Goal: Transaction & Acquisition: Purchase product/service

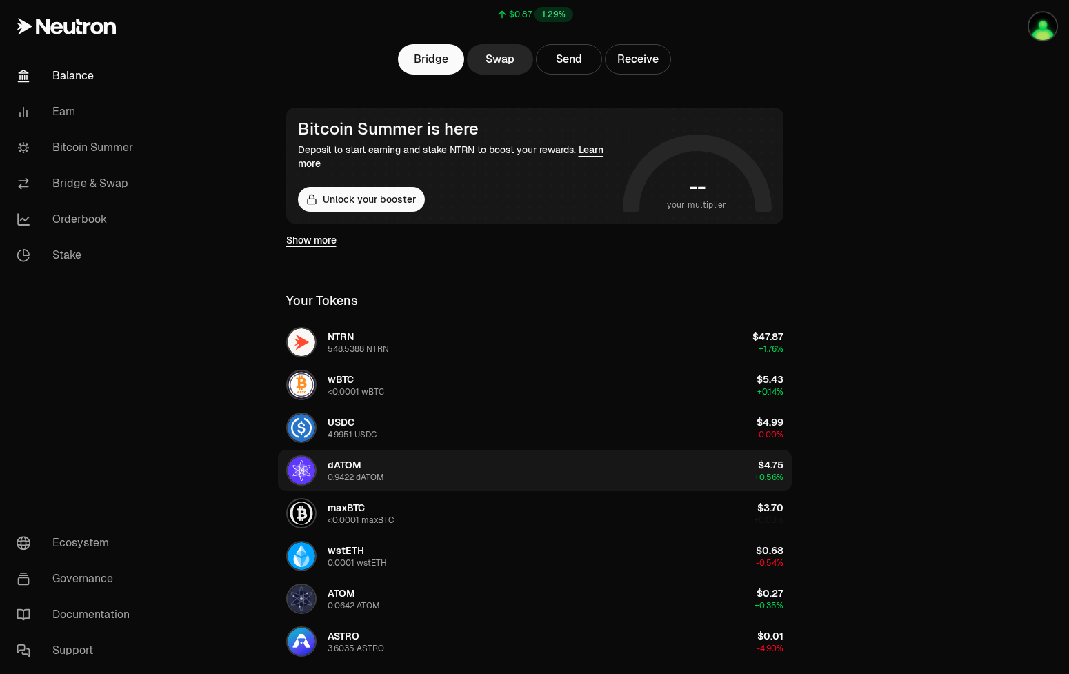
scroll to position [211, 0]
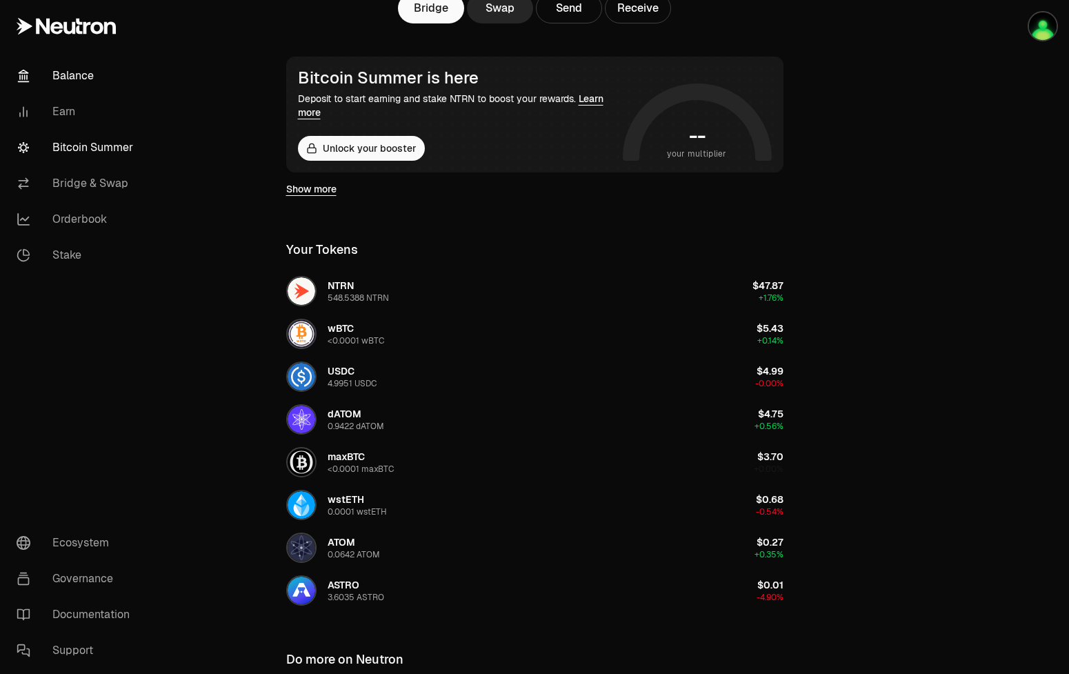
click at [121, 148] on link "Bitcoin Summer" at bounding box center [78, 148] width 144 height 36
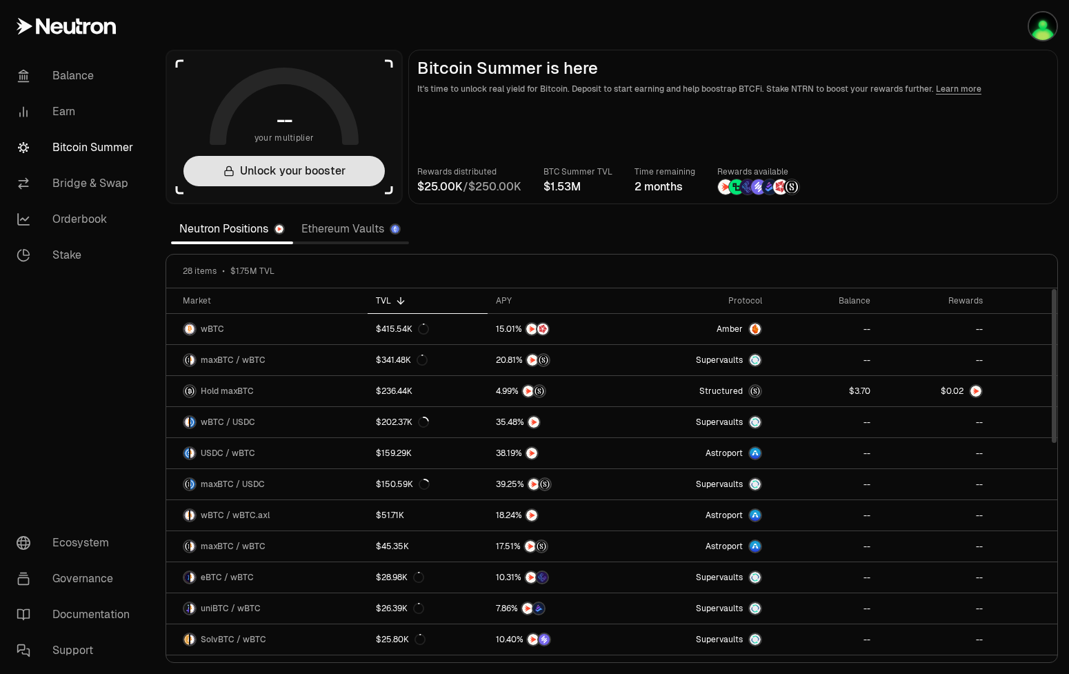
click at [267, 165] on button "Unlock your booster" at bounding box center [284, 171] width 201 height 30
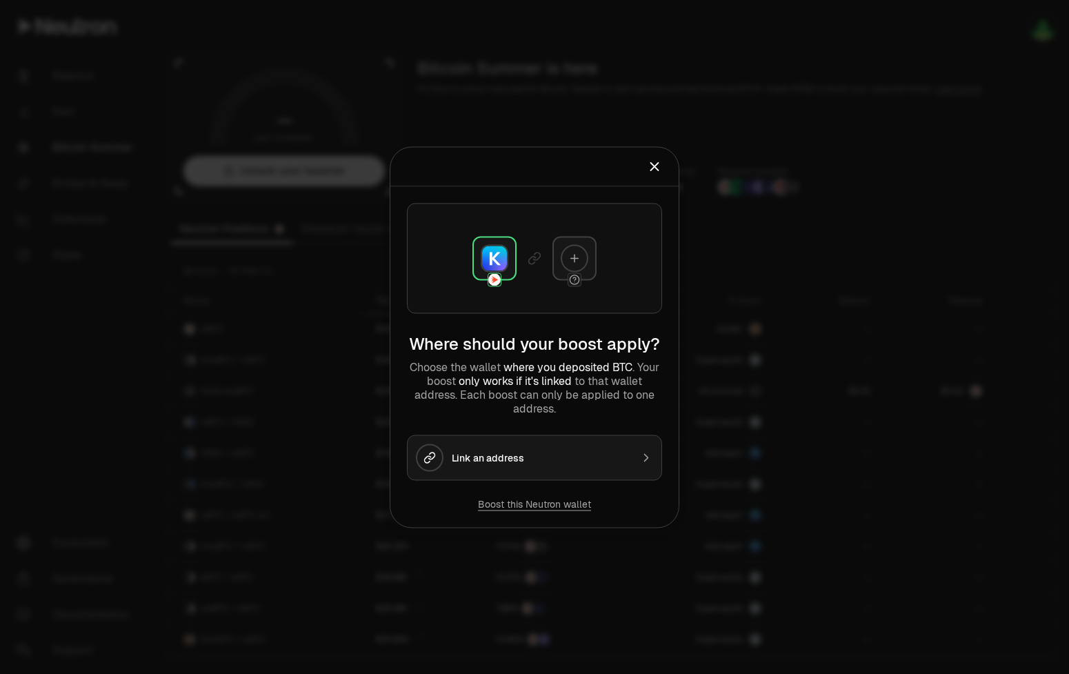
click at [655, 168] on icon "Close" at bounding box center [654, 166] width 15 height 15
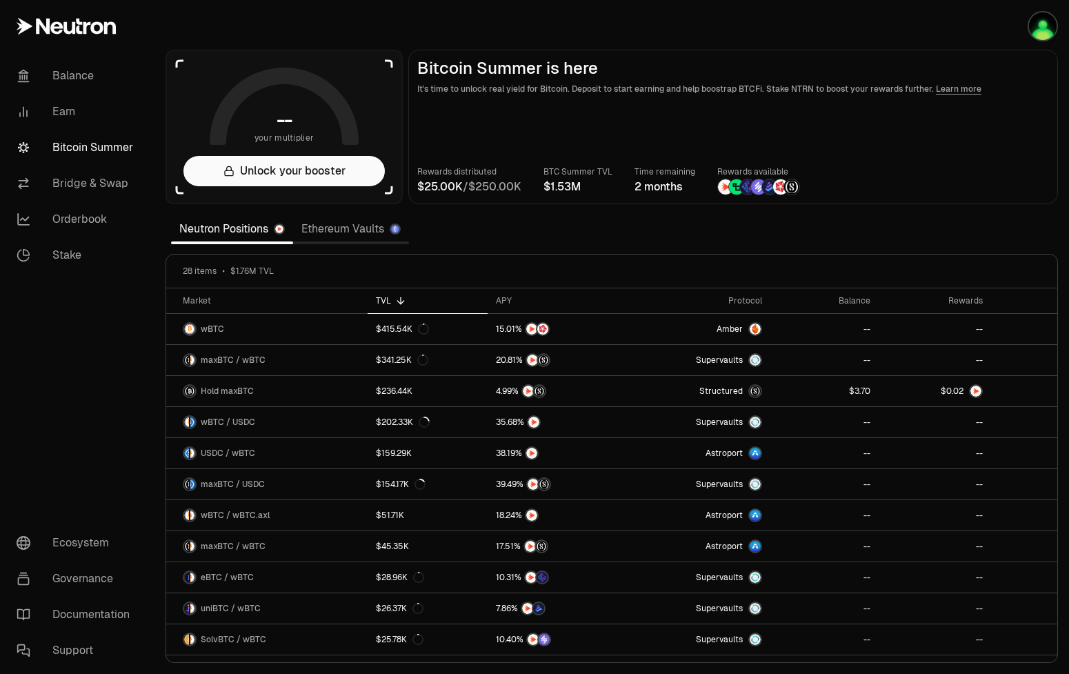
click at [79, 26] on icon at bounding box center [79, 26] width 6 height 15
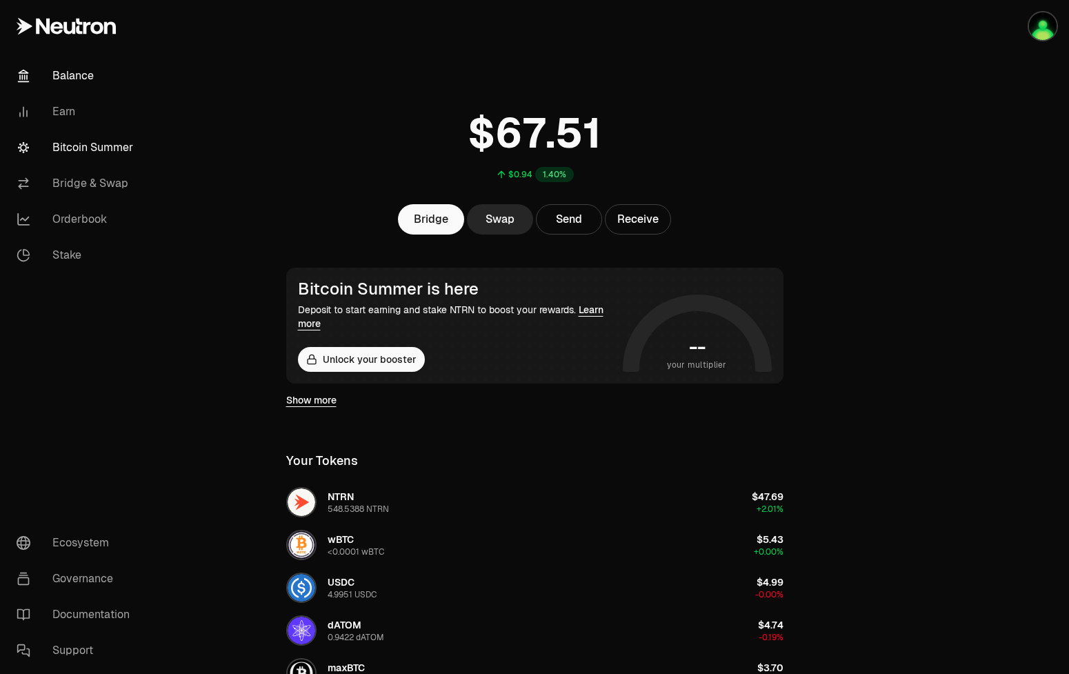
click at [62, 141] on link "Bitcoin Summer" at bounding box center [78, 148] width 144 height 36
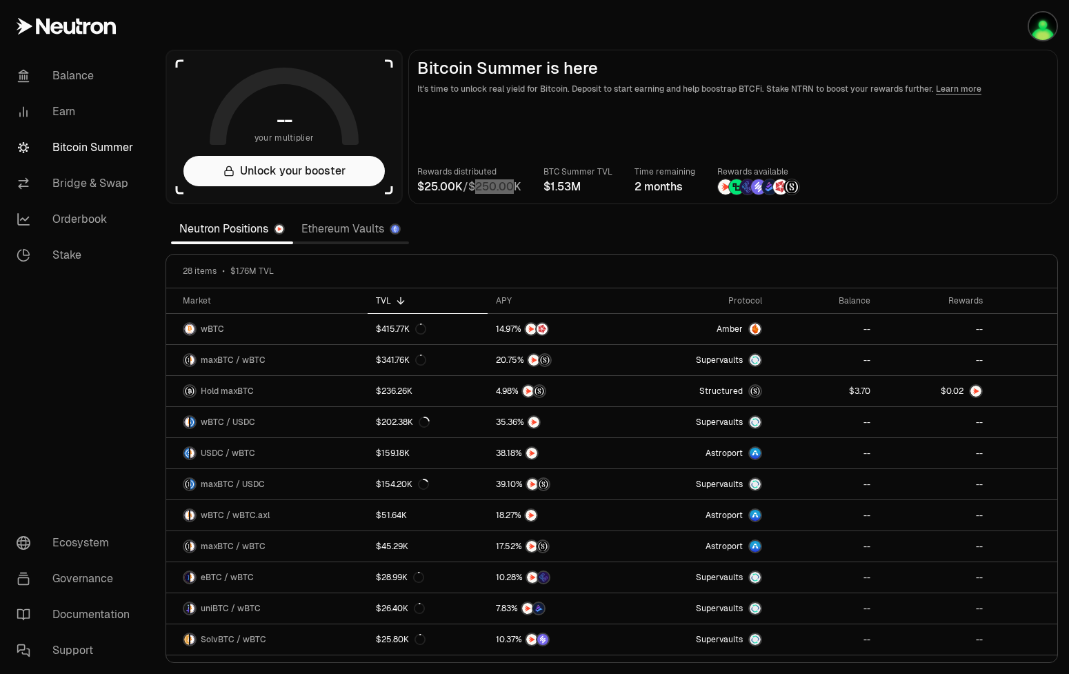
drag, startPoint x: 422, startPoint y: 186, endPoint x: 519, endPoint y: 193, distance: 97.5
click at [519, 193] on div "/" at bounding box center [469, 187] width 104 height 17
click at [517, 196] on main "Bitcoin Summer is here It's time to unlock real yield for Bitcoin. Deposit to s…" at bounding box center [733, 127] width 650 height 155
drag, startPoint x: 476, startPoint y: 188, endPoint x: 522, endPoint y: 191, distance: 46.4
click at [522, 191] on number-flow-react at bounding box center [494, 187] width 53 height 17
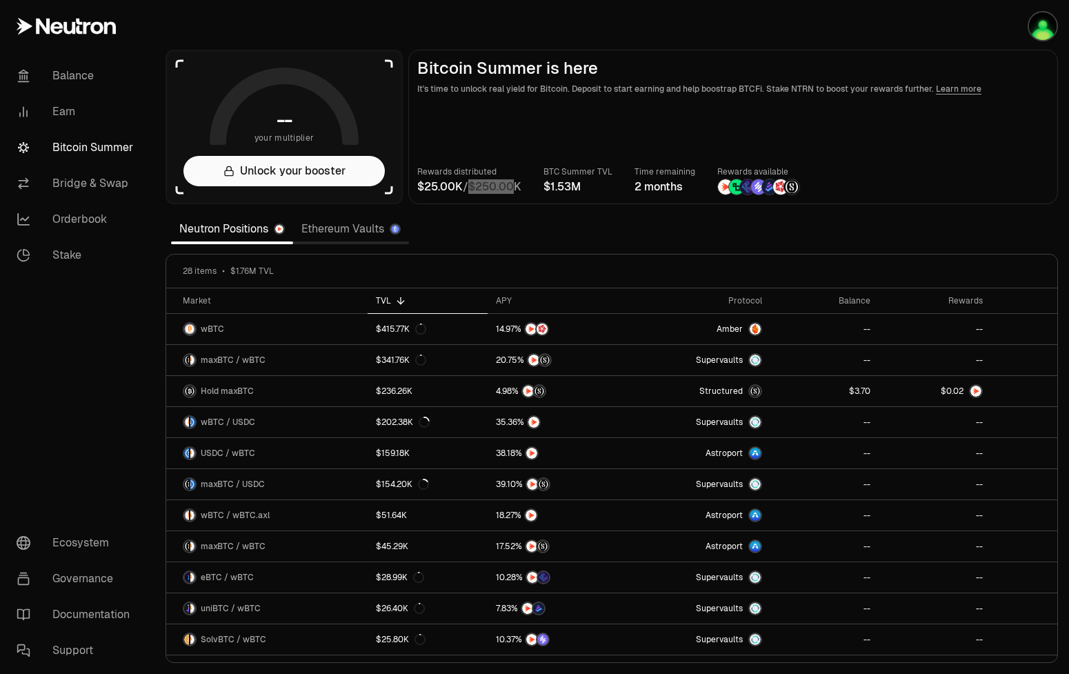
click at [355, 233] on link "Ethereum Vaults" at bounding box center [351, 229] width 116 height 28
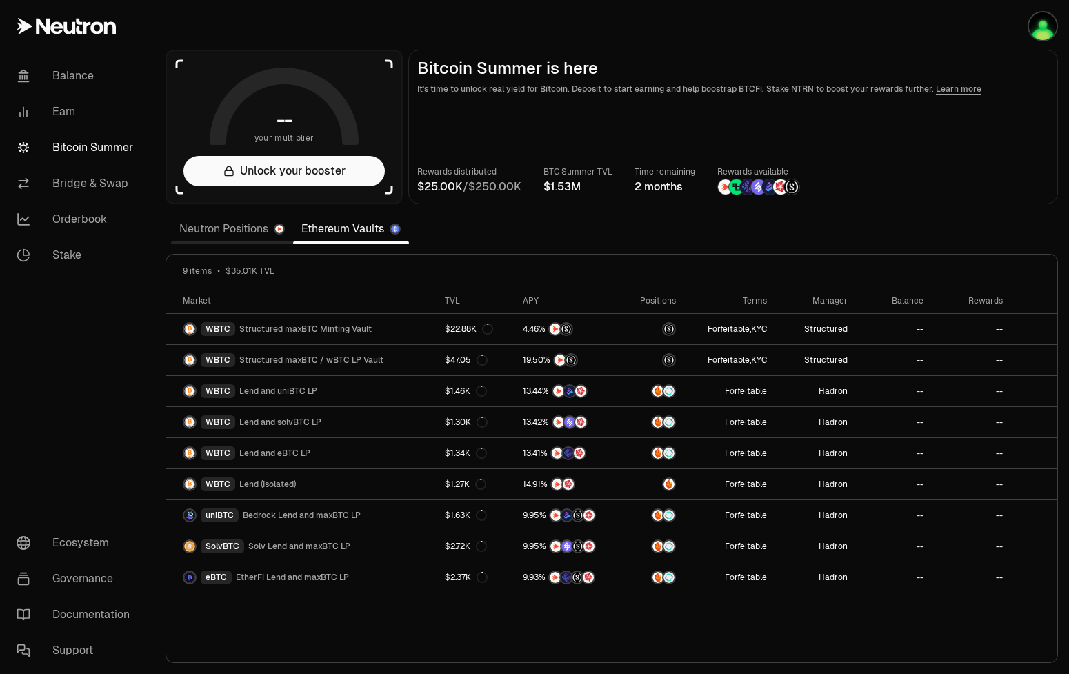
click at [221, 221] on link "Neutron Positions" at bounding box center [232, 229] width 122 height 28
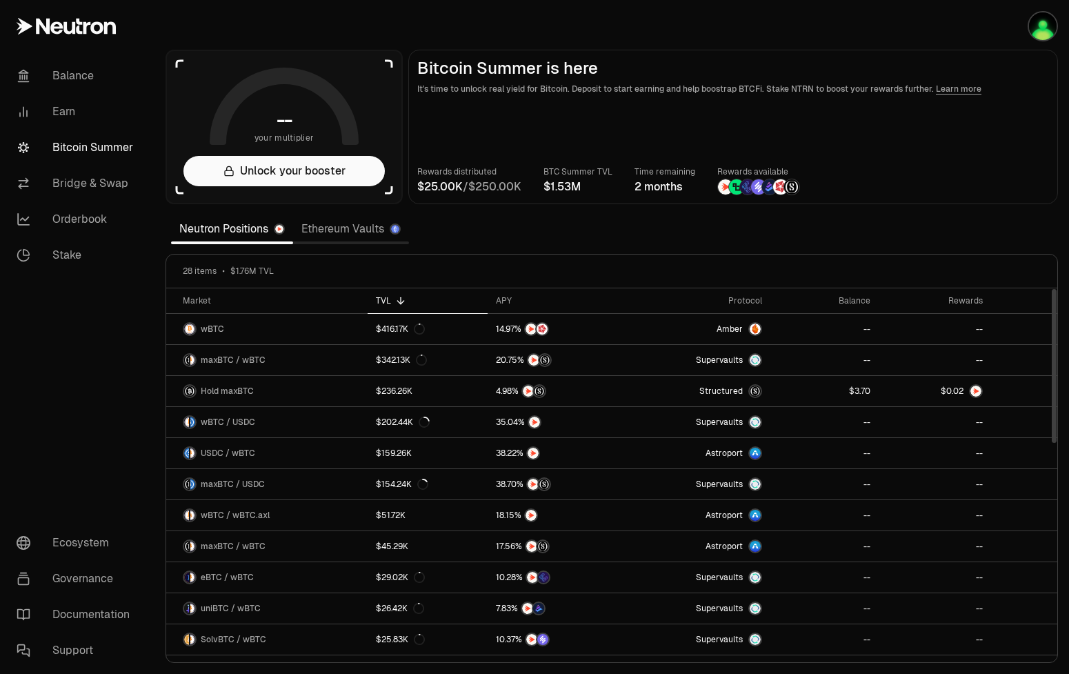
click at [340, 235] on link "Ethereum Vaults" at bounding box center [351, 229] width 116 height 28
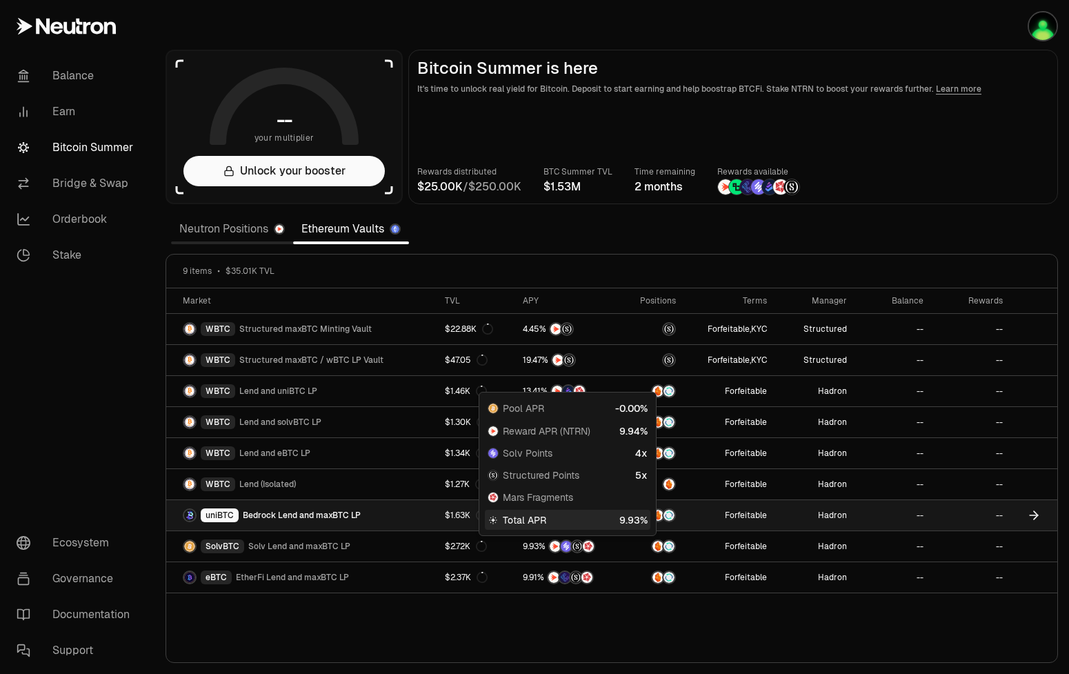
click at [416, 516] on link "uniBTC Bedrock Lend and maxBTC LP" at bounding box center [301, 515] width 270 height 30
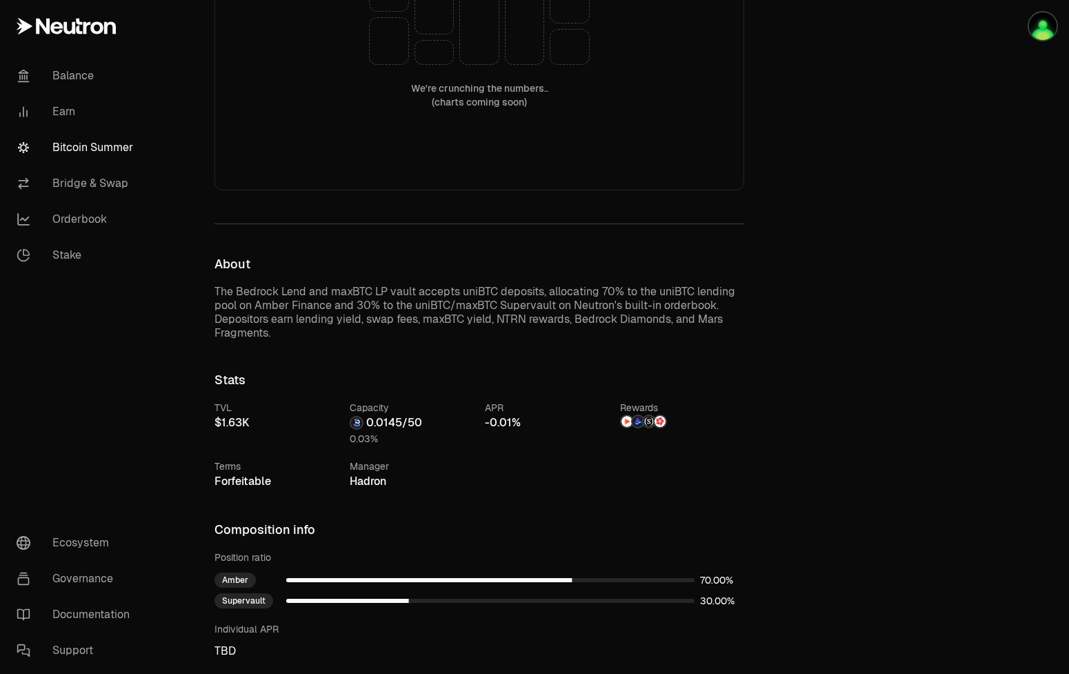
scroll to position [633, 0]
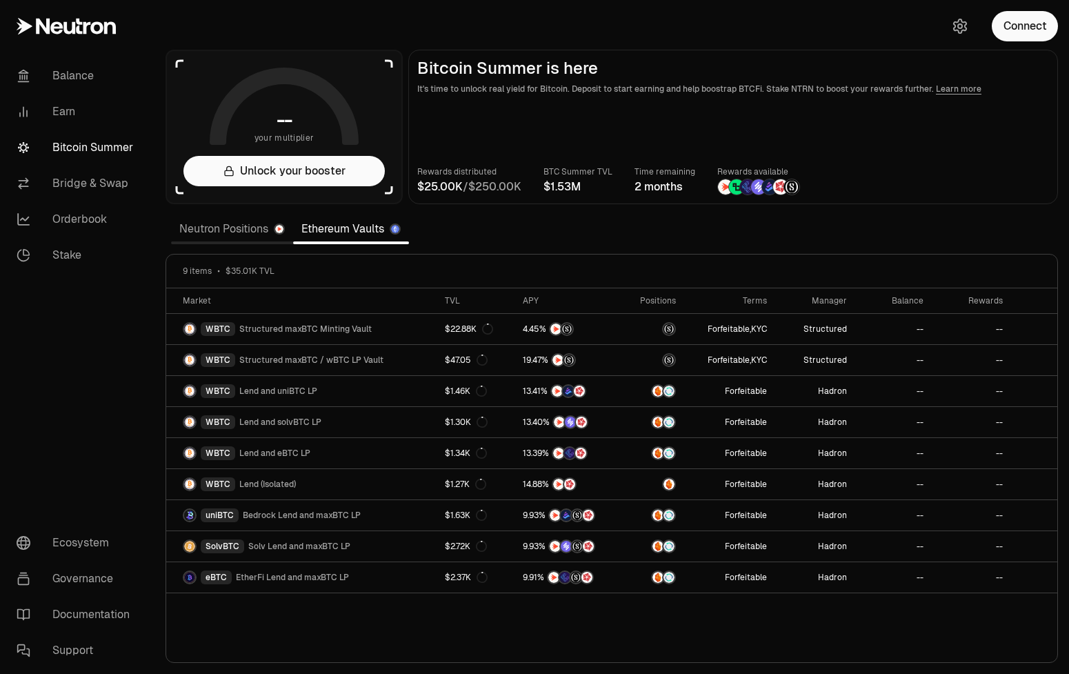
click at [251, 227] on link "Neutron Positions" at bounding box center [232, 229] width 122 height 28
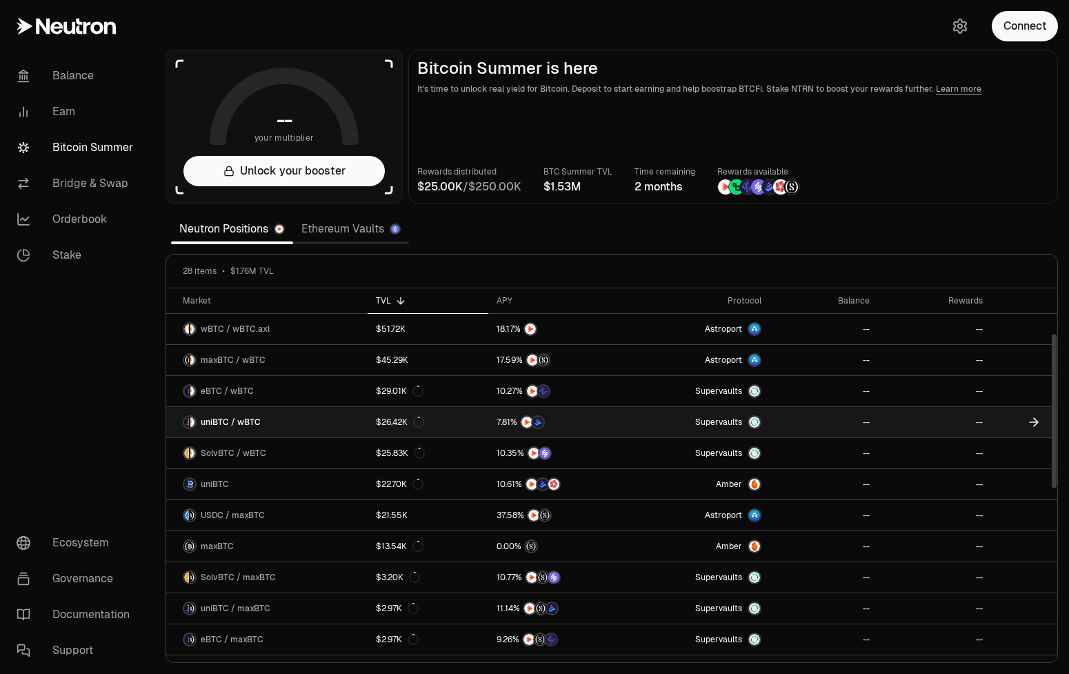
scroll to position [87, 0]
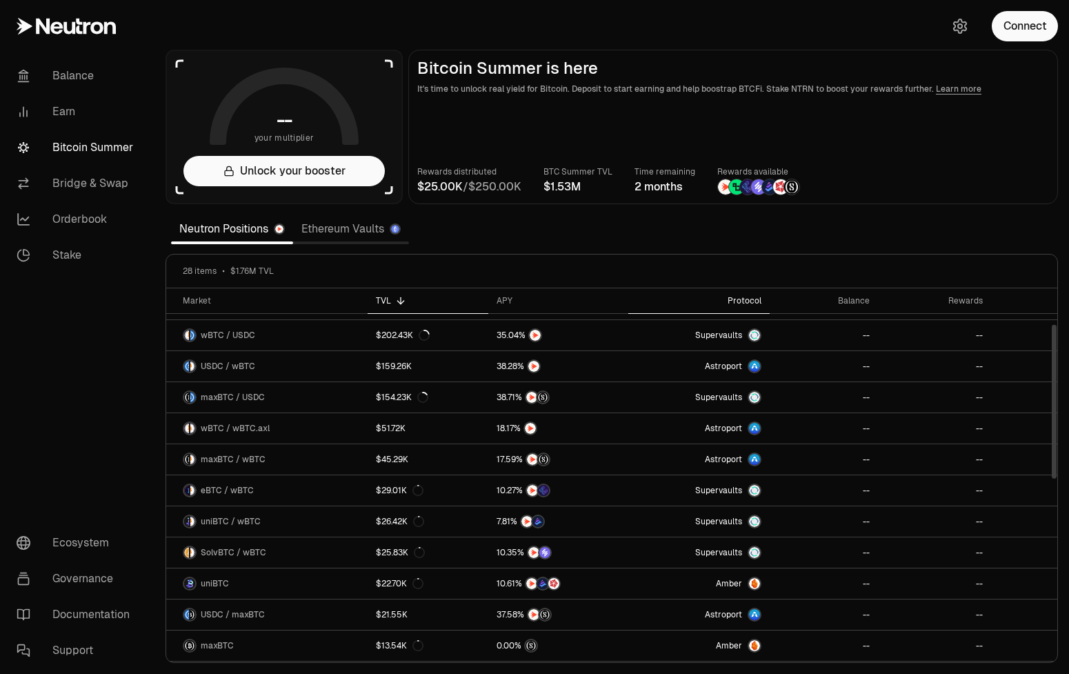
click at [751, 306] on th "Protocol" at bounding box center [699, 301] width 141 height 26
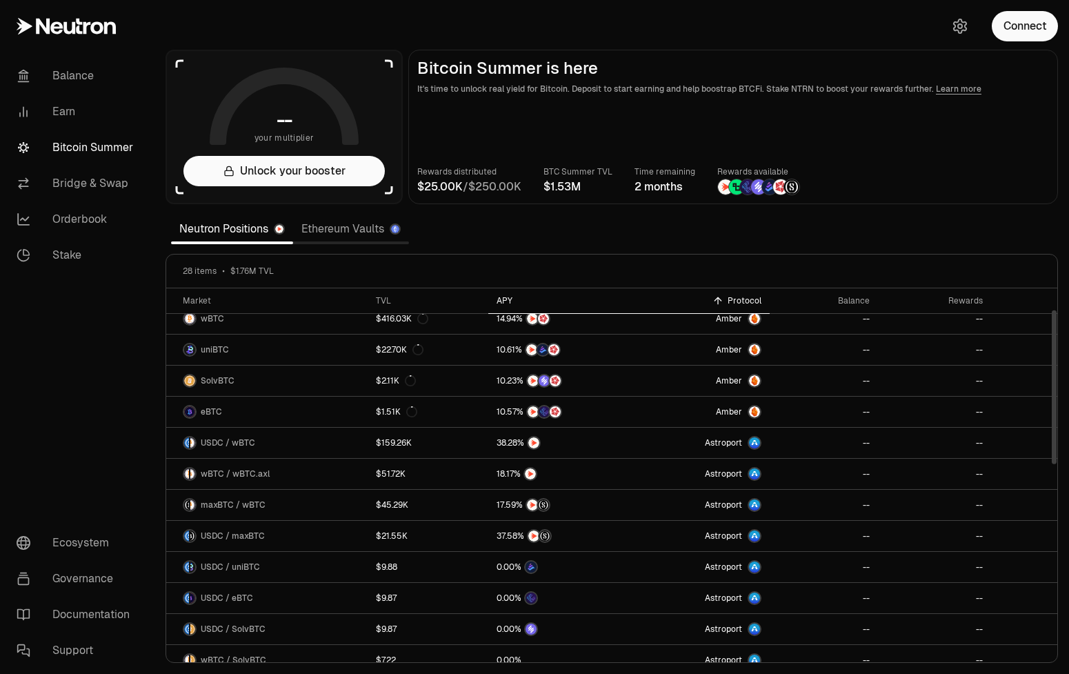
scroll to position [0, 0]
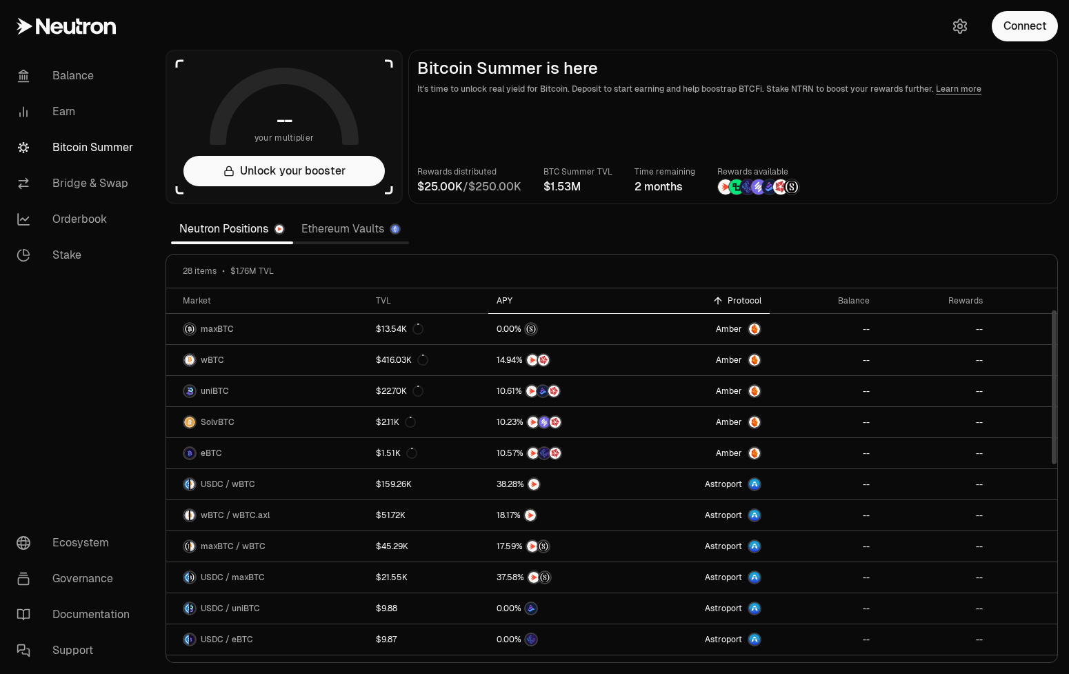
click at [503, 301] on div "APY" at bounding box center [558, 300] width 123 height 11
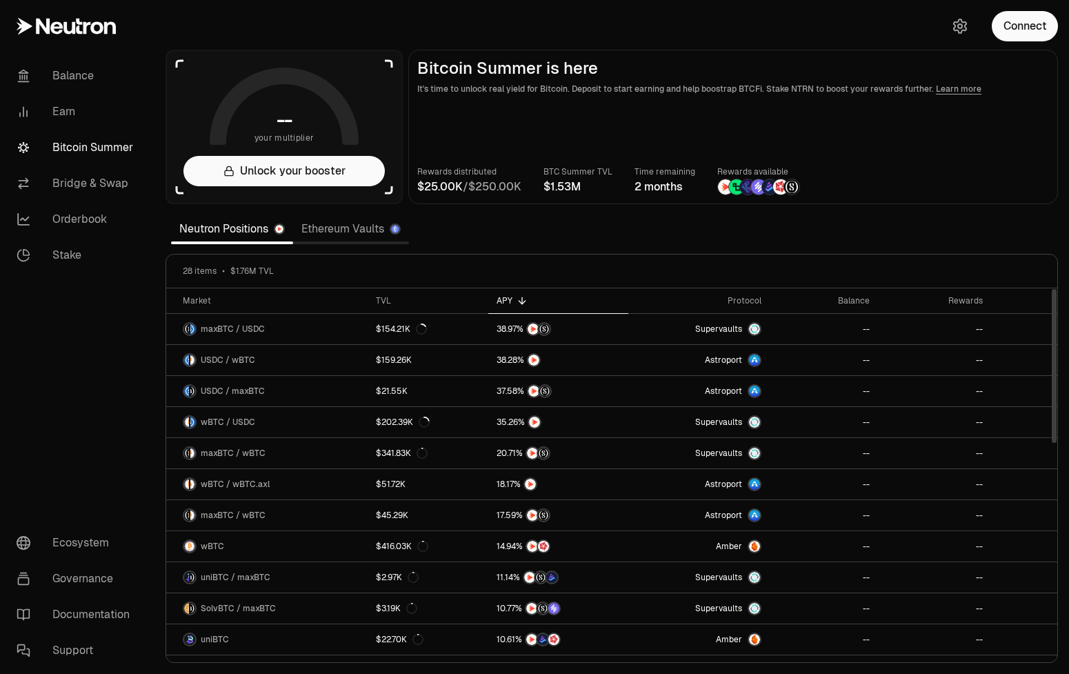
click at [994, 210] on section "-- your multiplier Unlock your booster Bitcoin Summer is here It's time to unlo…" at bounding box center [612, 337] width 915 height 674
click at [1016, 26] on button "Connect" at bounding box center [1025, 26] width 66 height 30
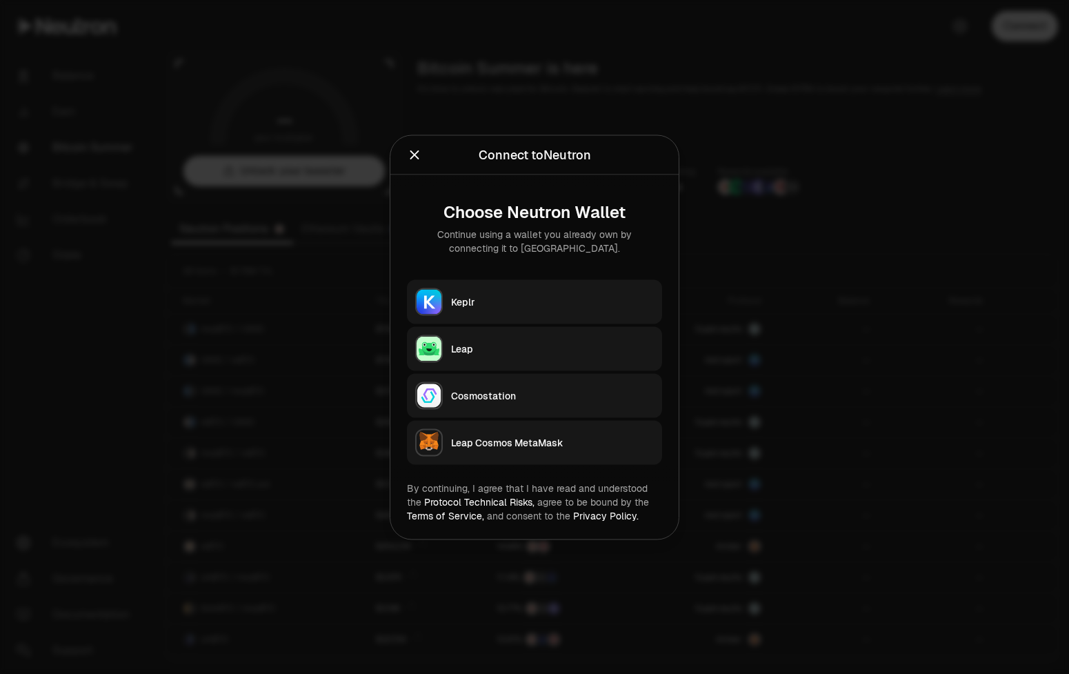
click at [544, 300] on div "Keplr" at bounding box center [552, 302] width 203 height 14
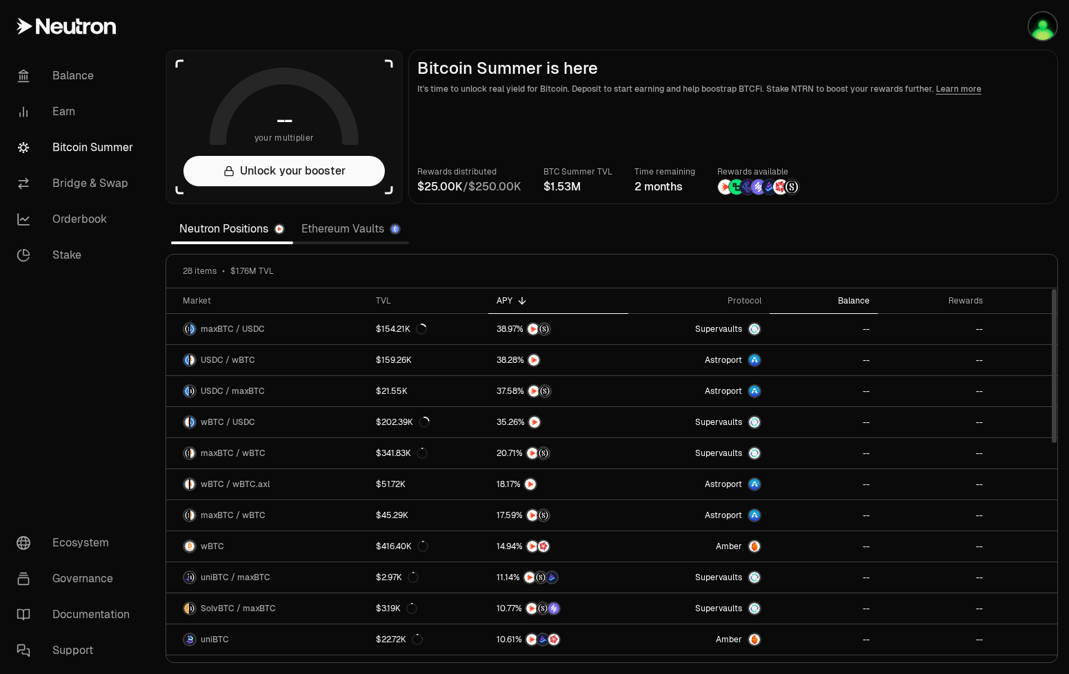
click at [862, 292] on th "Balance" at bounding box center [824, 301] width 108 height 26
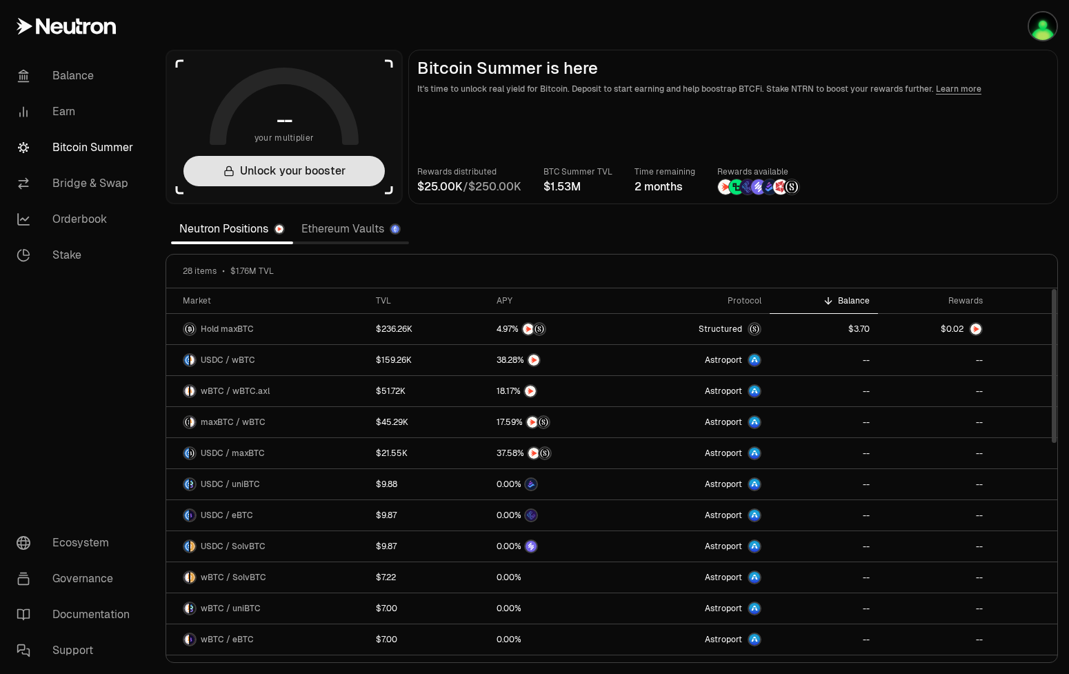
click at [308, 172] on button "Unlock your booster" at bounding box center [284, 171] width 201 height 30
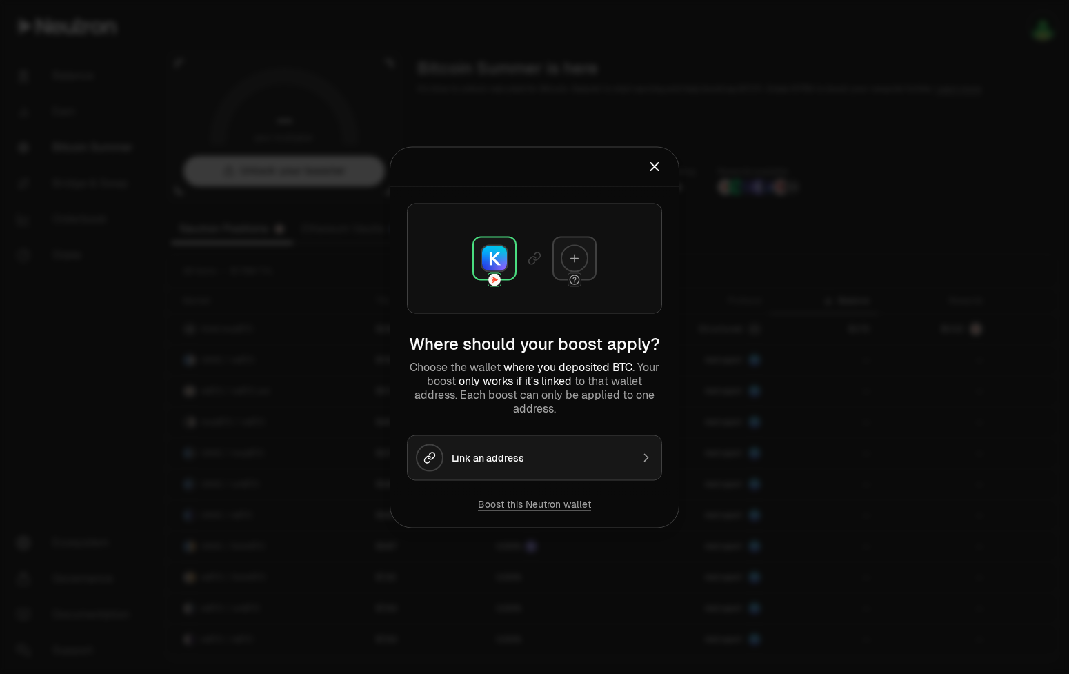
click at [557, 507] on button "Boost this Neutron wallet" at bounding box center [534, 504] width 113 height 14
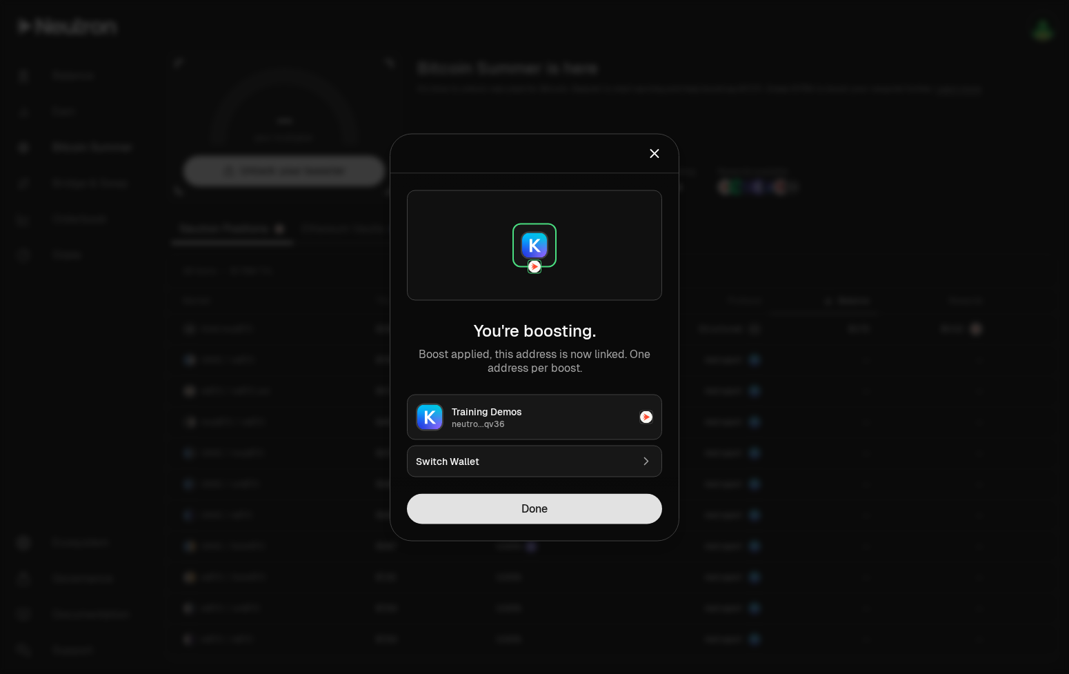
click at [542, 507] on button "Done" at bounding box center [534, 508] width 255 height 30
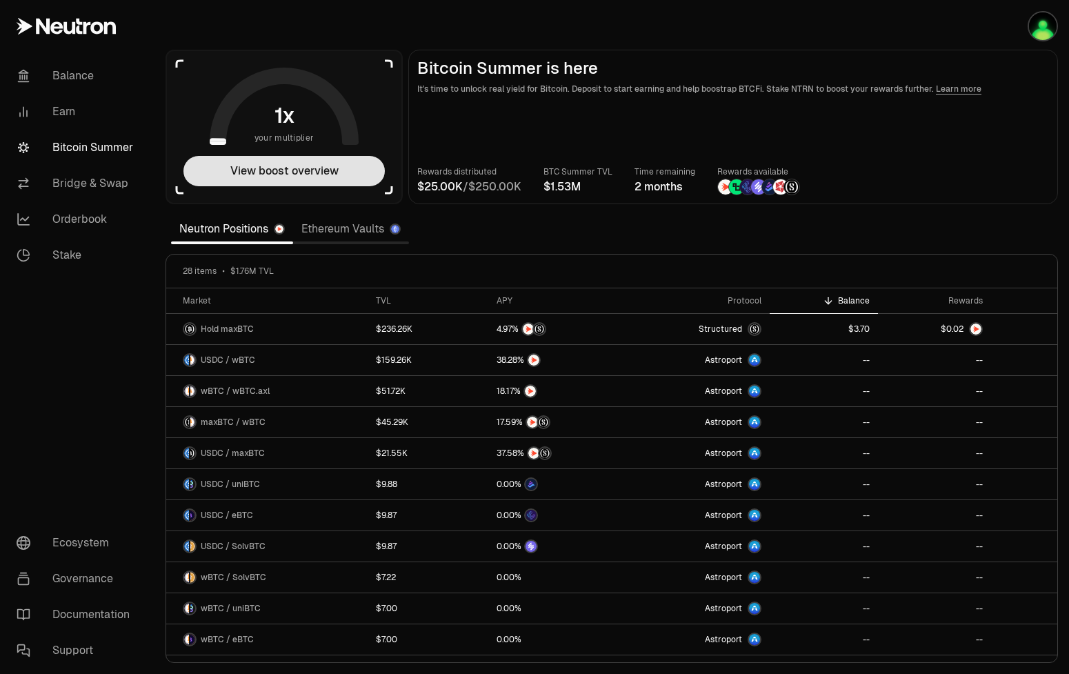
click at [306, 170] on button "View boost overview" at bounding box center [284, 171] width 201 height 30
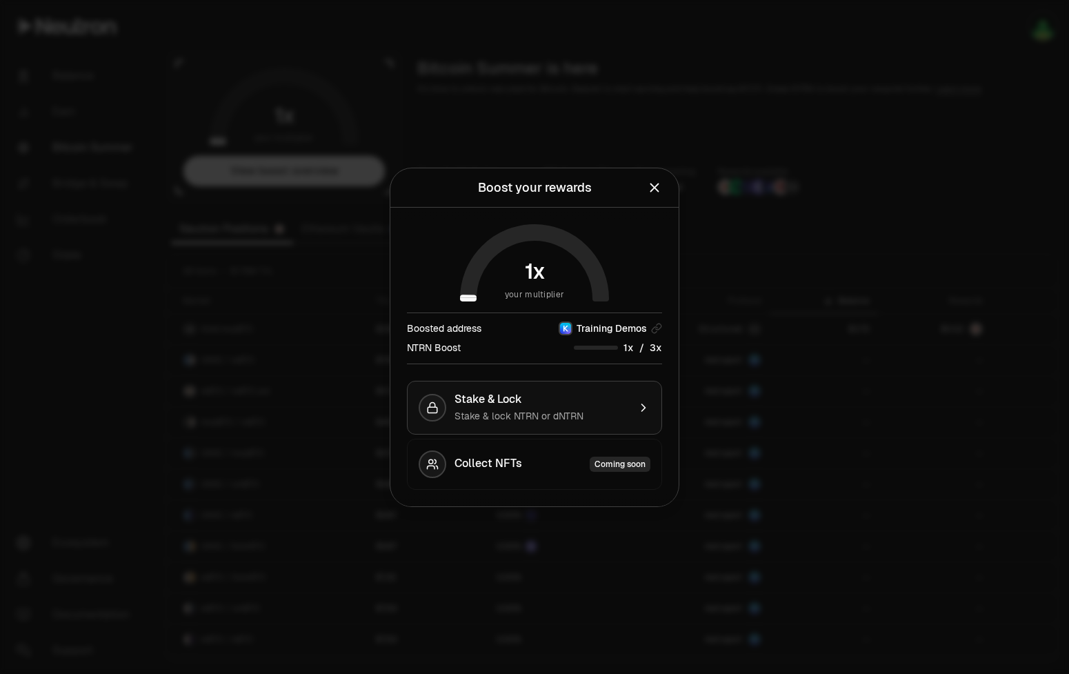
click at [561, 410] on span "Stake & lock NTRN or dNTRN" at bounding box center [519, 416] width 129 height 12
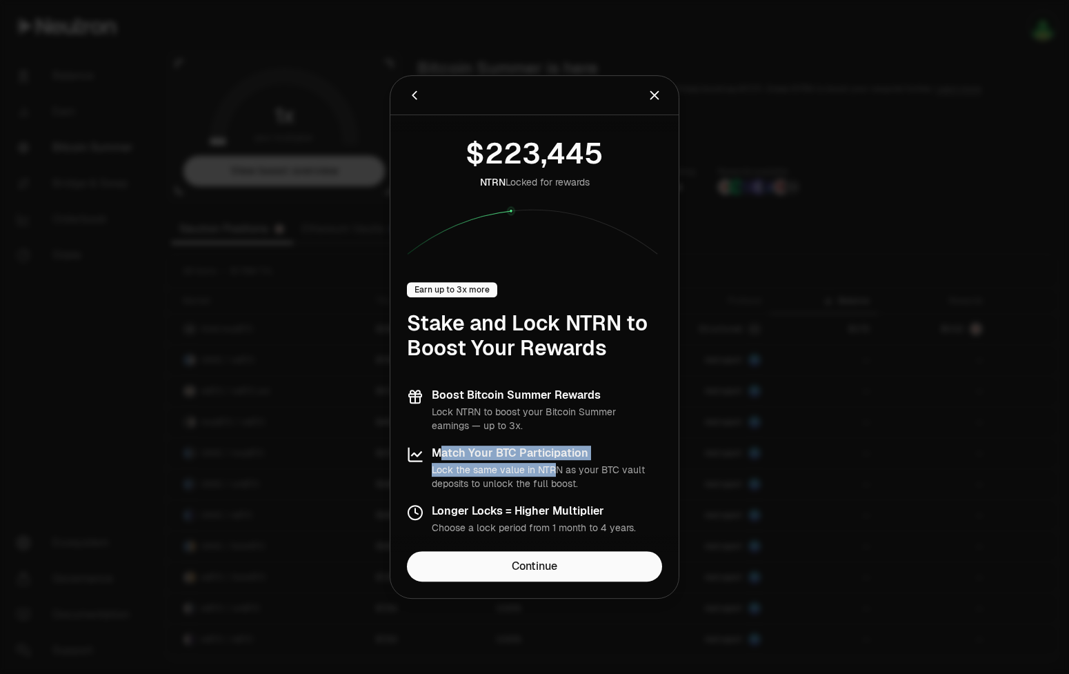
drag, startPoint x: 439, startPoint y: 453, endPoint x: 553, endPoint y: 464, distance: 114.3
click at [556, 462] on div "Match Your BTC Participation Lock the same value in NTRN as your BTC vault depo…" at bounding box center [547, 468] width 230 height 44
click at [517, 476] on p "Lock the same value in NTRN as your BTC vault deposits to unlock the full boost." at bounding box center [547, 477] width 230 height 28
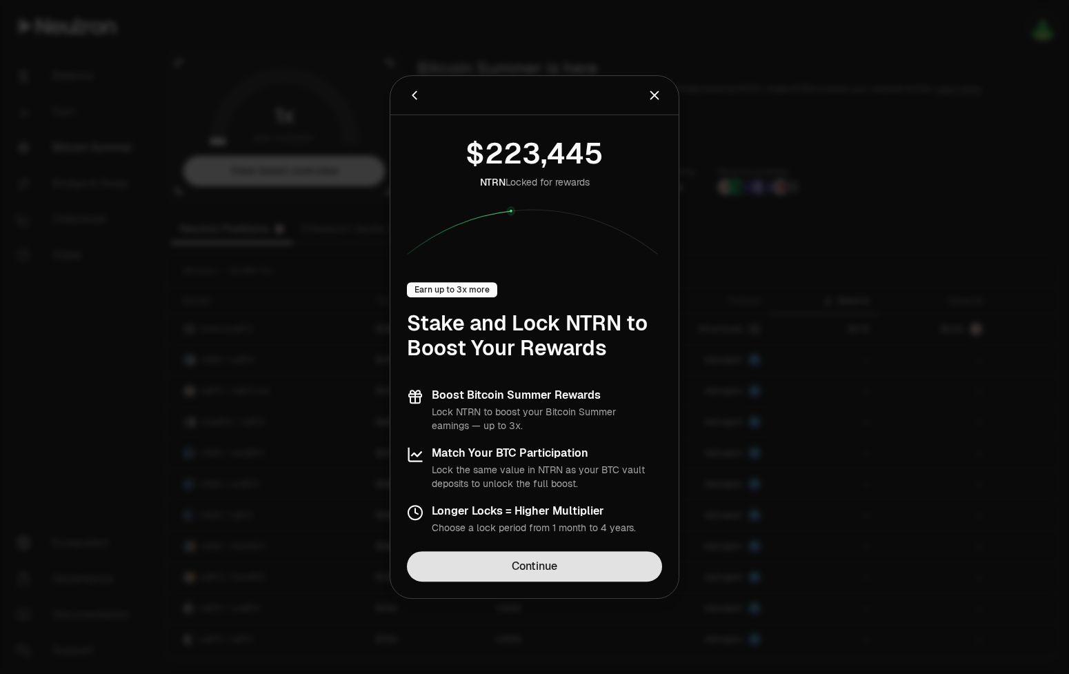
click at [538, 571] on link "Continue" at bounding box center [534, 566] width 255 height 30
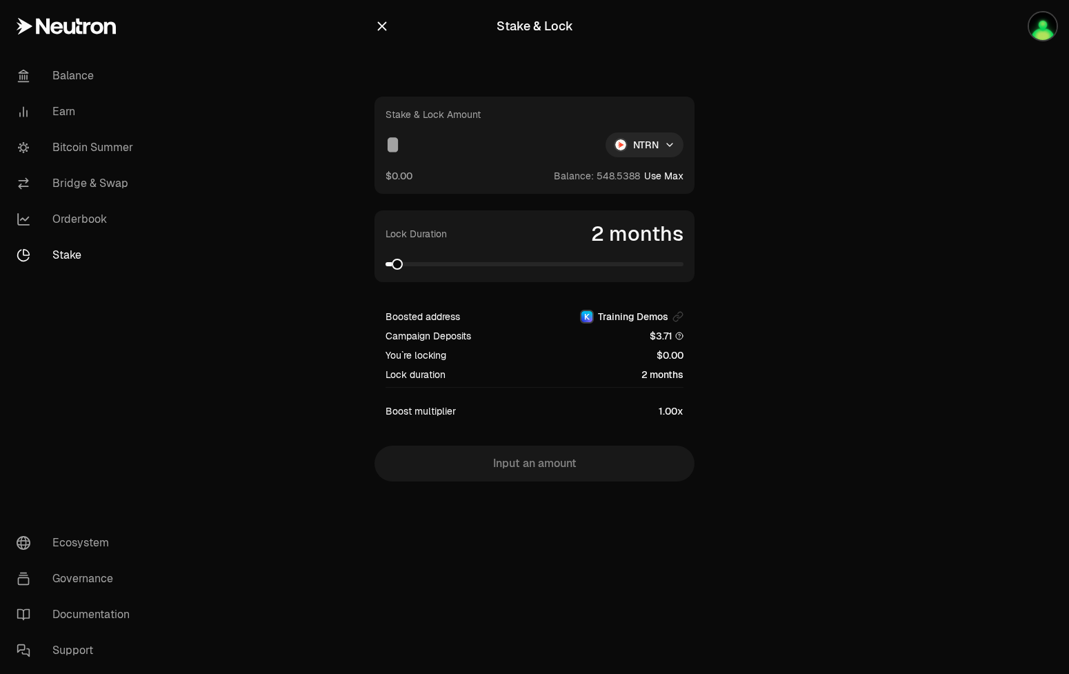
click at [437, 144] on input at bounding box center [490, 144] width 209 height 25
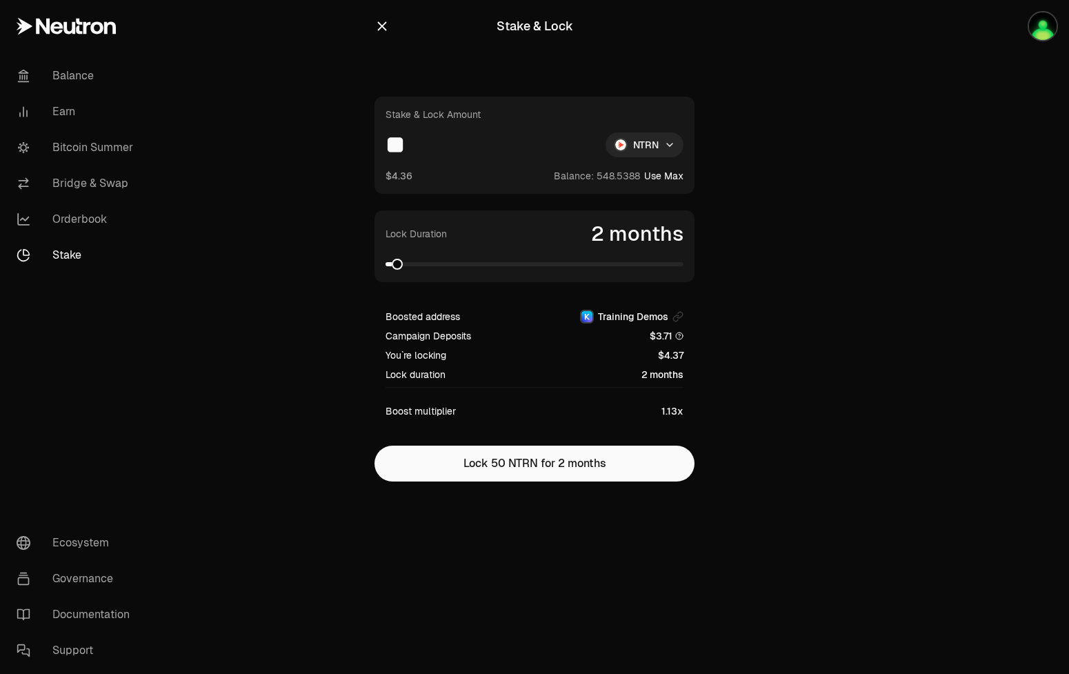
type input "*"
click at [684, 260] on span at bounding box center [678, 264] width 11 height 11
drag, startPoint x: 443, startPoint y: 148, endPoint x: 426, endPoint y: 155, distance: 17.9
click at [426, 155] on input "**" at bounding box center [490, 144] width 209 height 25
click at [633, 270] on span at bounding box center [631, 264] width 11 height 11
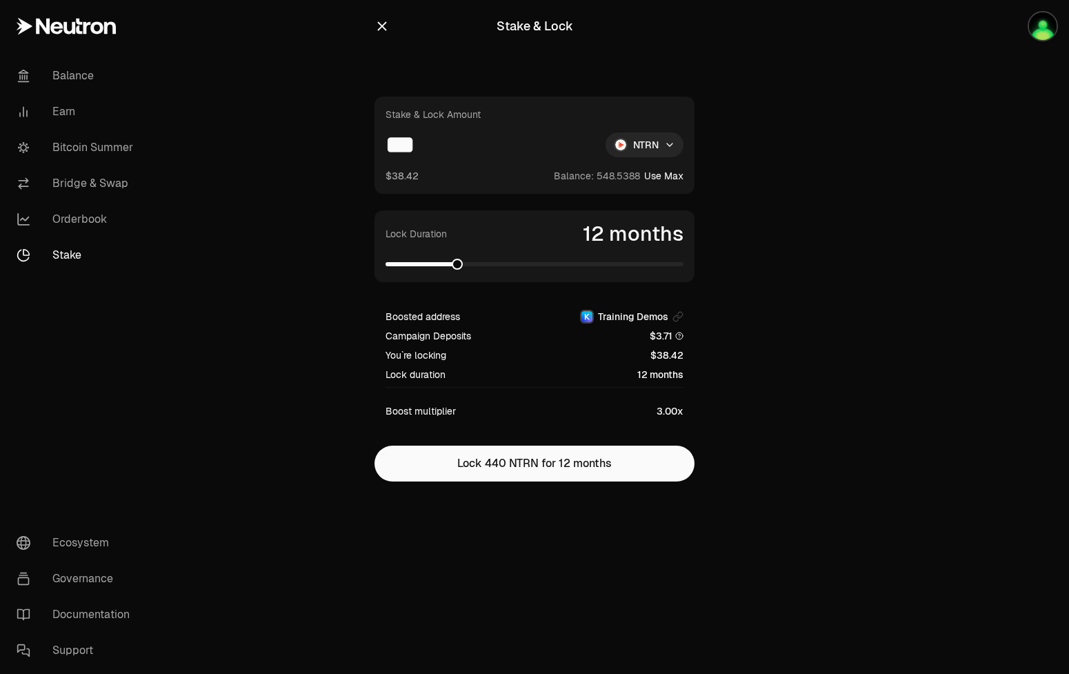
click at [454, 270] on span at bounding box center [457, 264] width 11 height 11
click at [416, 269] on span at bounding box center [421, 264] width 11 height 11
click at [404, 270] on span at bounding box center [409, 264] width 11 height 11
click at [397, 271] on span at bounding box center [535, 264] width 298 height 14
click at [407, 267] on span at bounding box center [402, 264] width 11 height 11
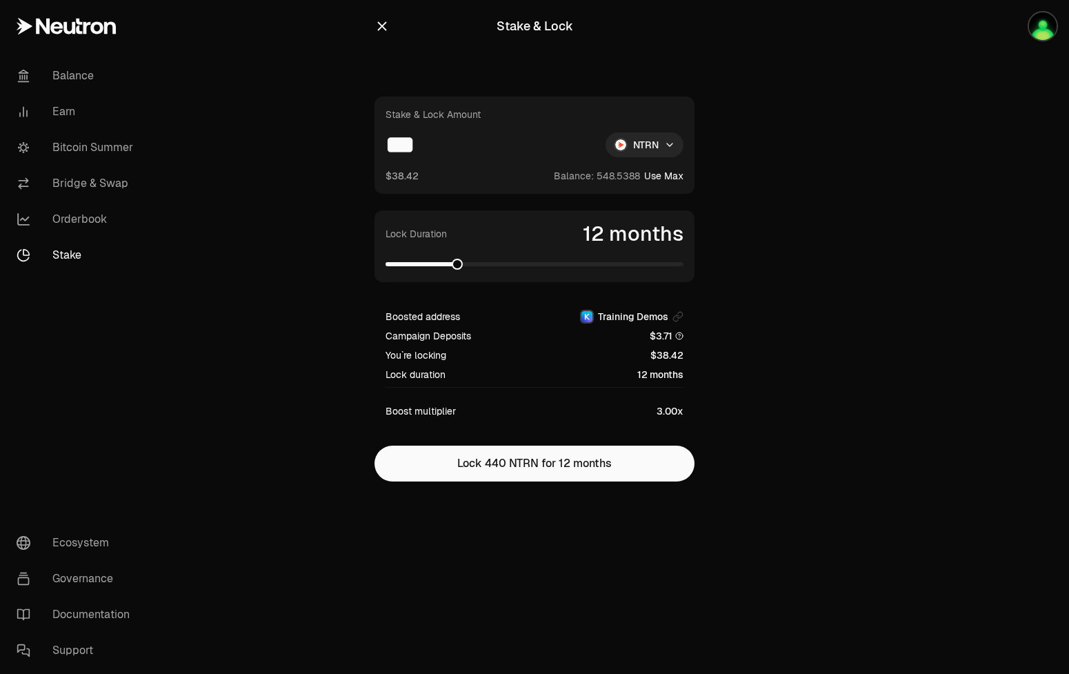
click at [454, 270] on span at bounding box center [457, 264] width 11 height 11
drag, startPoint x: 451, startPoint y: 144, endPoint x: 372, endPoint y: 145, distance: 78.7
click at [386, 145] on input "***" at bounding box center [490, 144] width 209 height 25
drag, startPoint x: 445, startPoint y: 141, endPoint x: 396, endPoint y: 155, distance: 50.7
click at [396, 155] on input "***" at bounding box center [490, 144] width 209 height 25
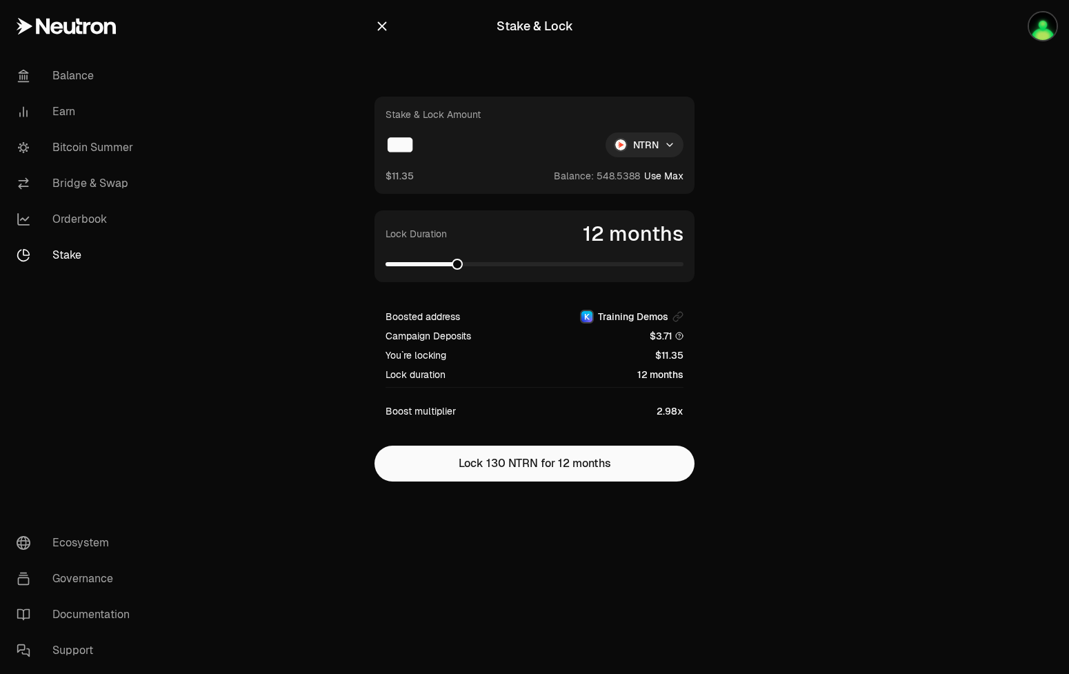
type input "***"
drag, startPoint x: 658, startPoint y: 413, endPoint x: 684, endPoint y: 414, distance: 25.5
click at [684, 414] on div "Boosted address Training Demos Campaign Deposits $3.71 You`re locking $11.35 Lo…" at bounding box center [535, 364] width 320 height 130
click at [670, 415] on span "2.98x" at bounding box center [670, 411] width 27 height 14
click at [382, 32] on icon "button" at bounding box center [382, 26] width 15 height 15
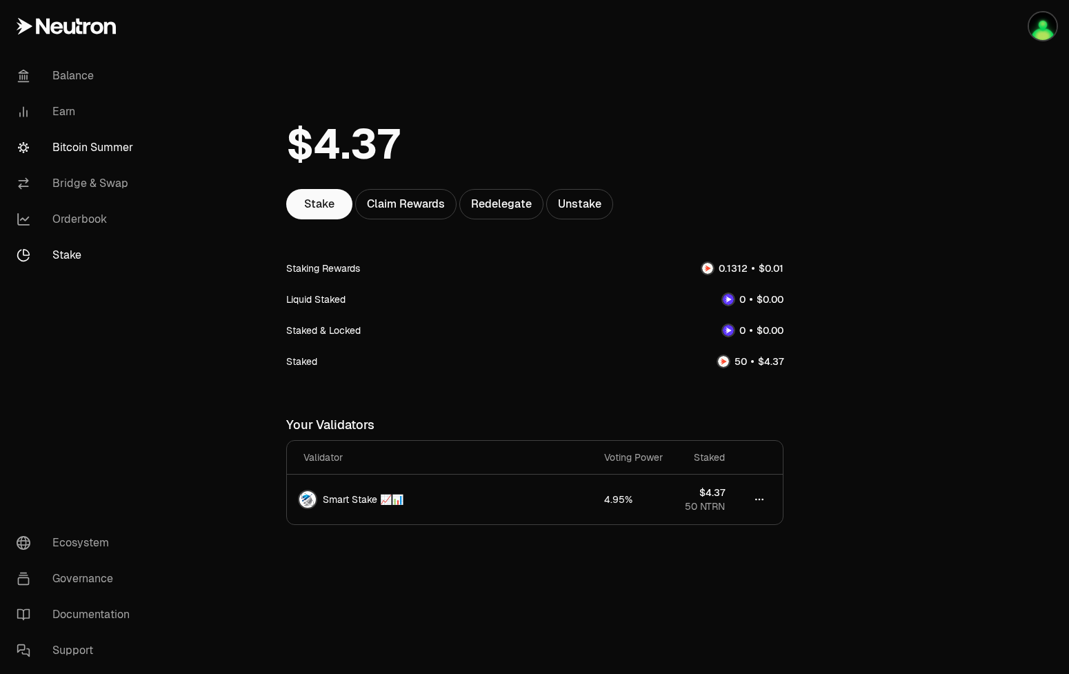
click at [101, 153] on link "Bitcoin Summer" at bounding box center [78, 148] width 144 height 36
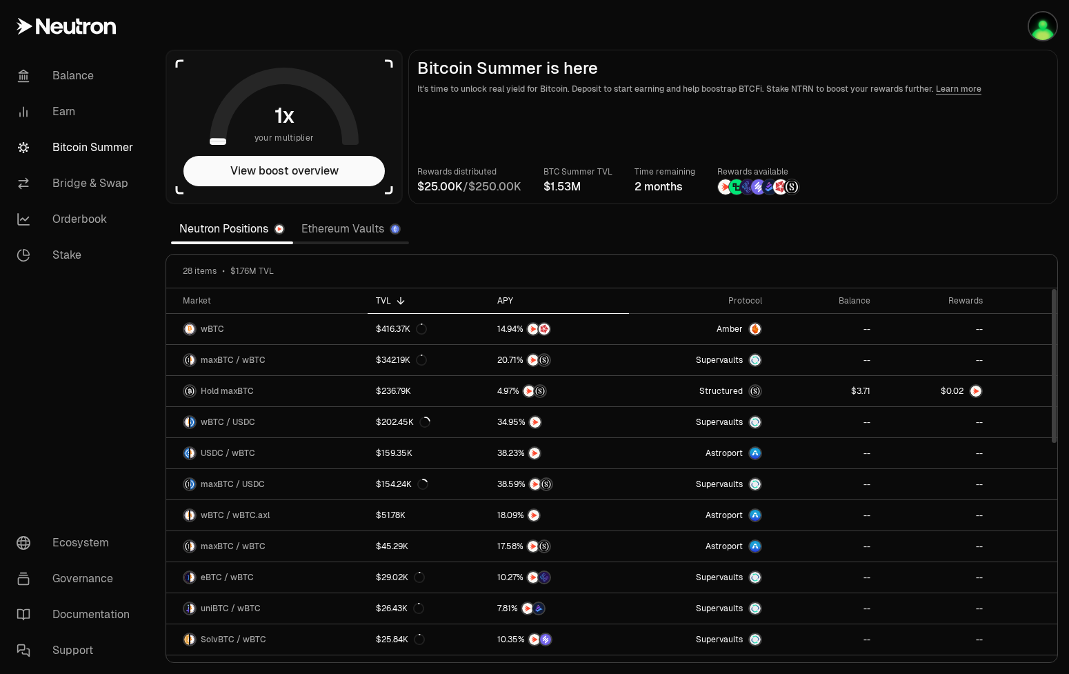
click at [509, 293] on th "APY" at bounding box center [559, 301] width 140 height 26
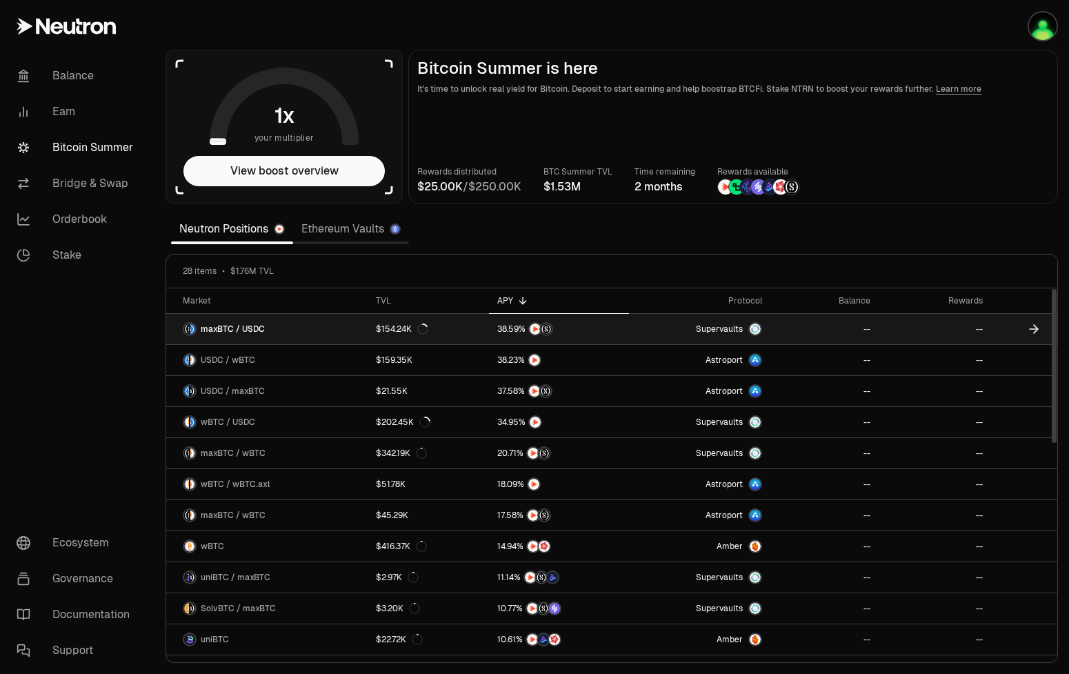
click at [284, 331] on link "maxBTC / USDC" at bounding box center [266, 329] width 201 height 30
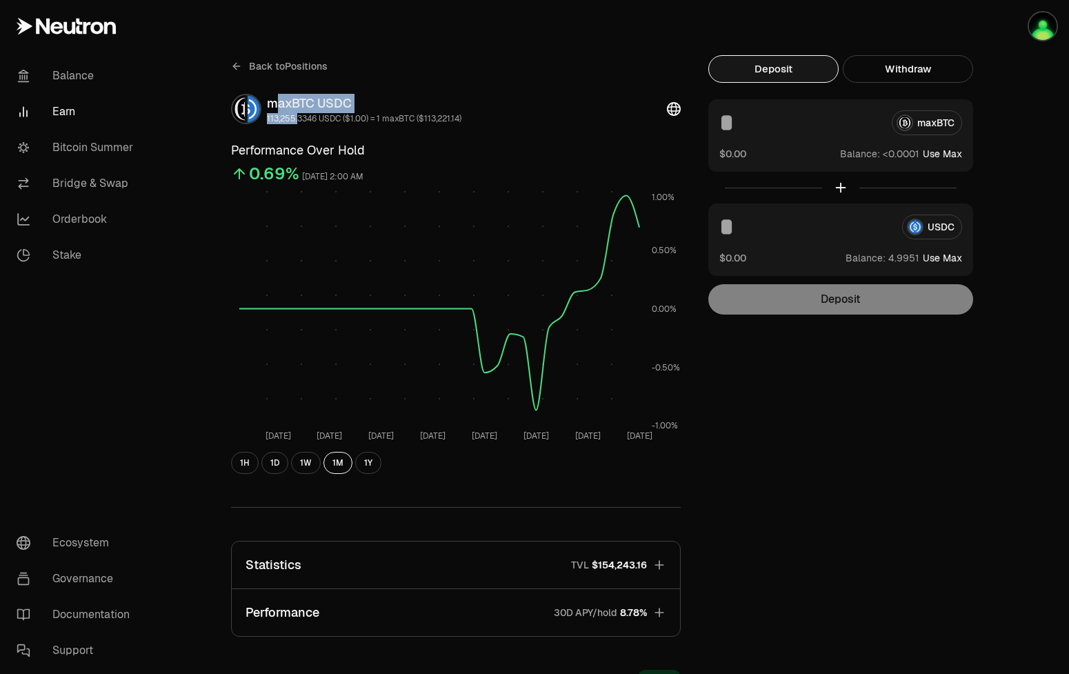
drag, startPoint x: 274, startPoint y: 108, endPoint x: 299, endPoint y: 114, distance: 25.4
click at [299, 114] on div "maxBTC USDC 113,255.3346 USDC ($1.00) = 1 maxBTC ($113,221.14)" at bounding box center [364, 109] width 195 height 30
click at [302, 107] on div "maxBTC USDC" at bounding box center [364, 103] width 195 height 19
drag, startPoint x: 321, startPoint y: 108, endPoint x: 368, endPoint y: 107, distance: 46.2
click at [368, 107] on div "maxBTC USDC" at bounding box center [364, 103] width 195 height 19
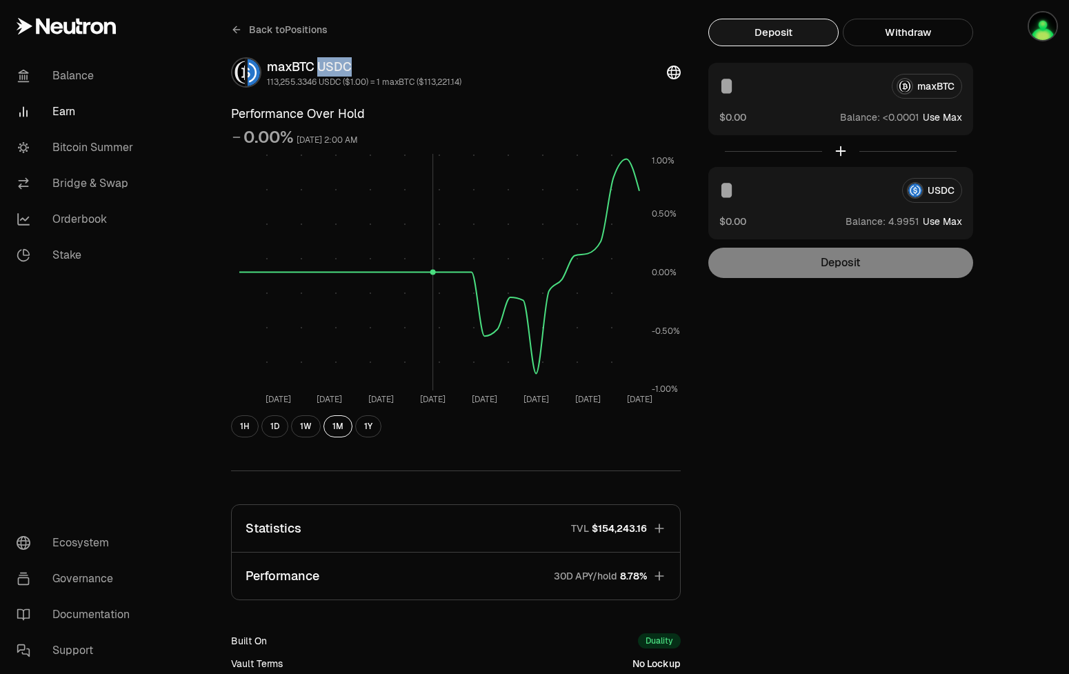
scroll to position [221, 0]
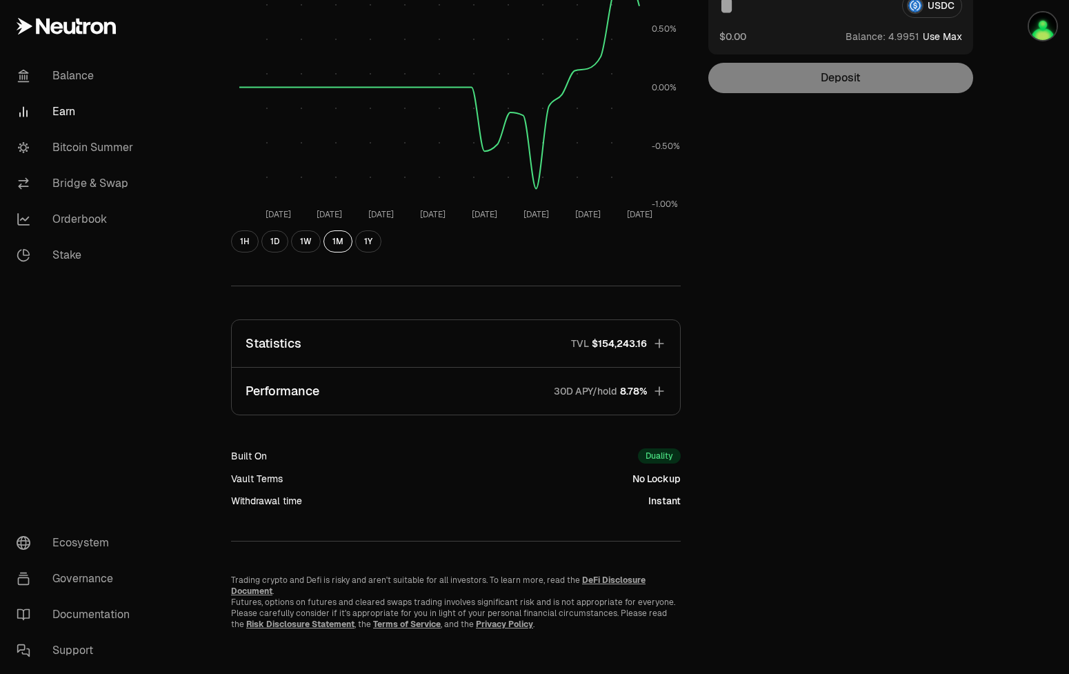
click at [402, 348] on button "Statistics TVL $154,243.16" at bounding box center [456, 343] width 448 height 47
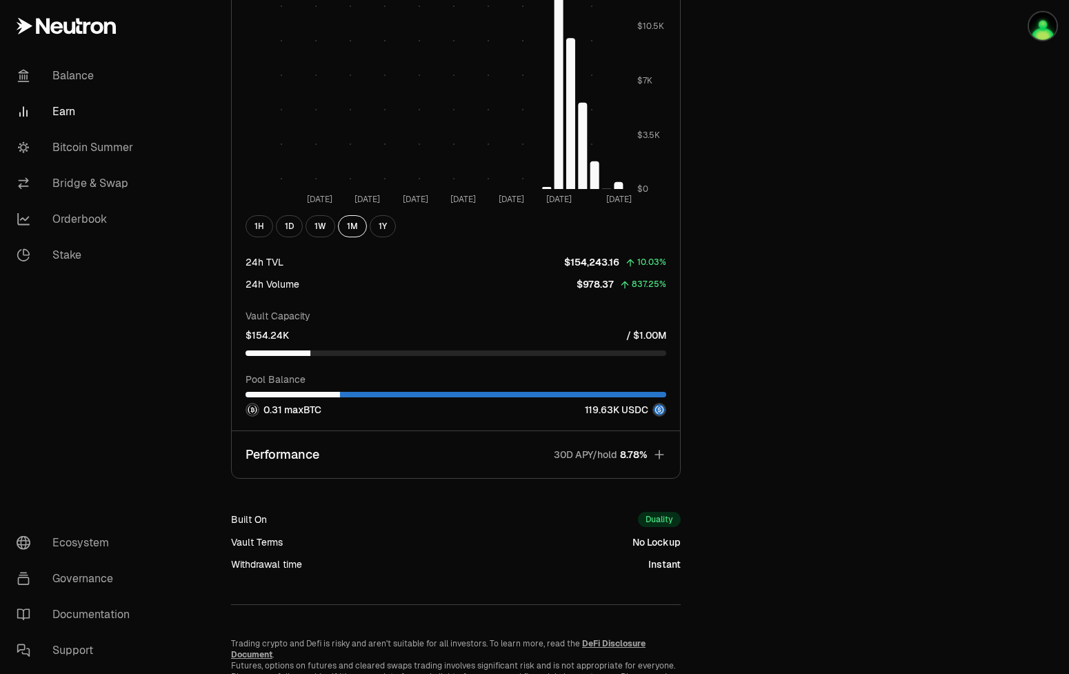
scroll to position [1066, 0]
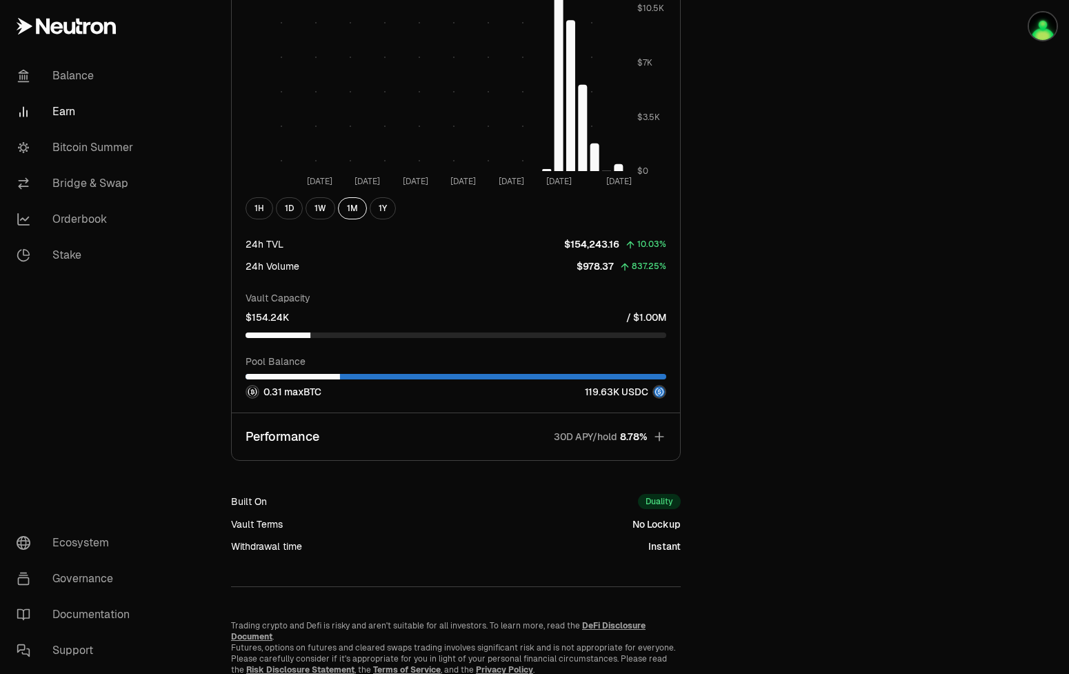
click at [465, 376] on div "Pool Balance 0.31 maxBTC 119.63K USDC" at bounding box center [456, 377] width 421 height 44
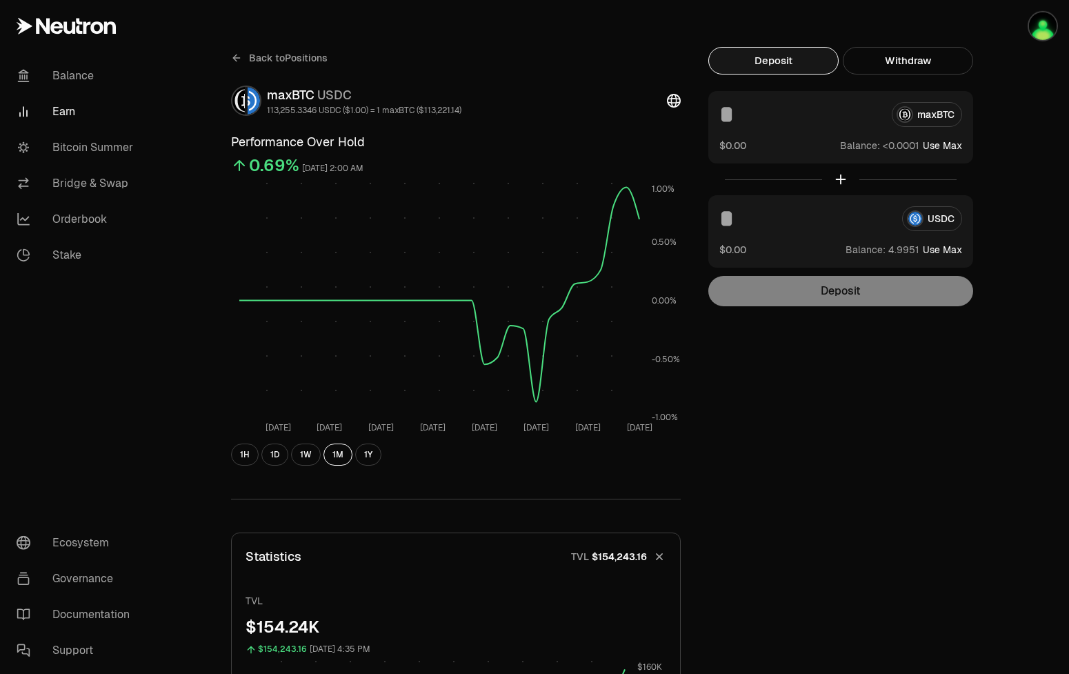
scroll to position [0, 0]
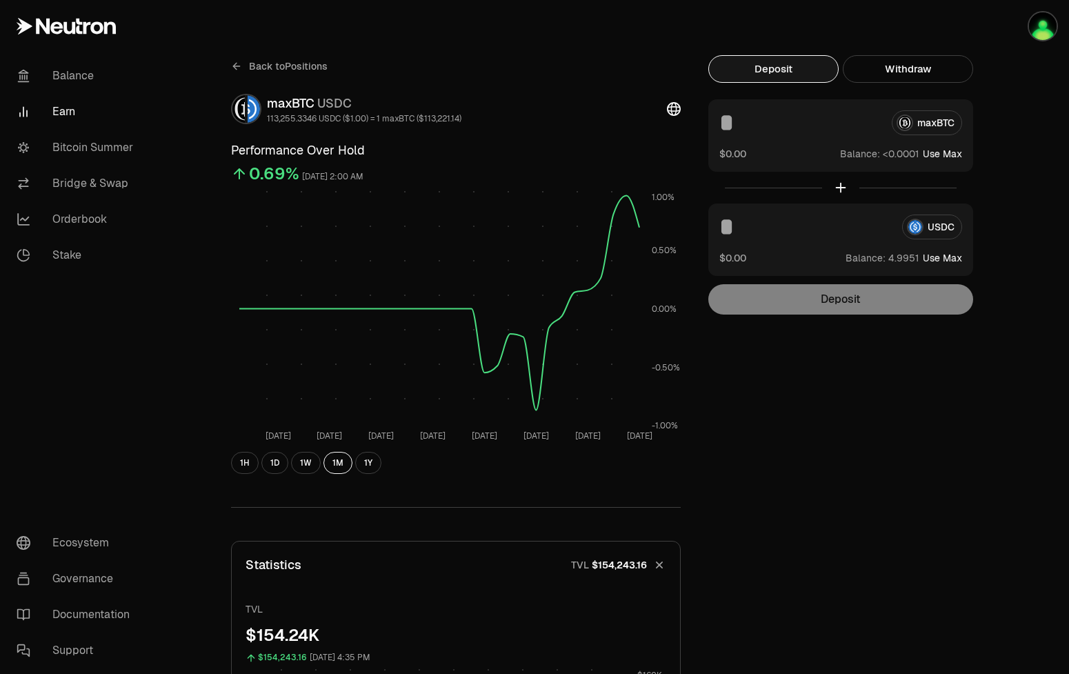
click at [927, 224] on div "USDC" at bounding box center [841, 227] width 243 height 25
click at [935, 225] on div "USDC" at bounding box center [841, 227] width 243 height 25
click at [951, 255] on button "Use Max" at bounding box center [942, 258] width 39 height 14
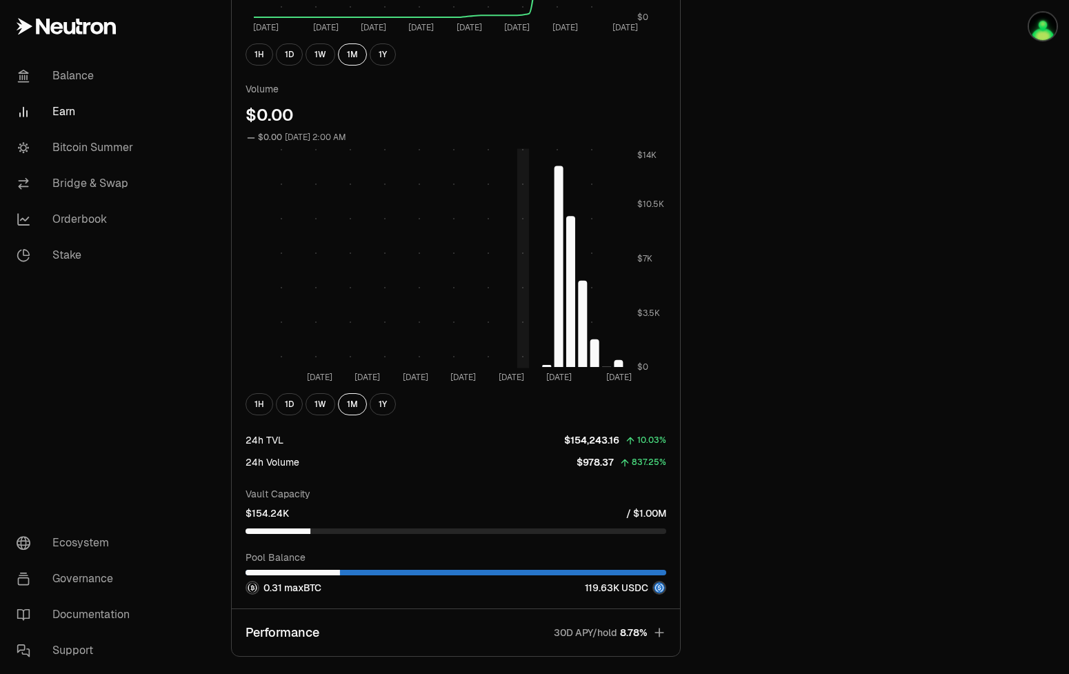
scroll to position [915, 0]
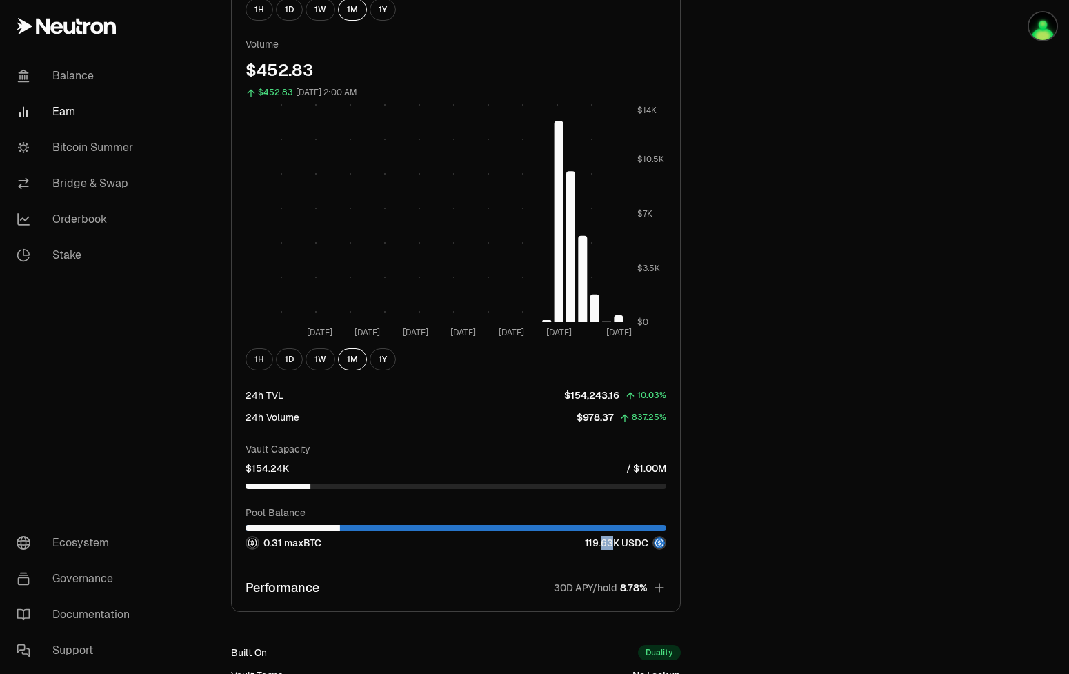
drag, startPoint x: 603, startPoint y: 546, endPoint x: 614, endPoint y: 544, distance: 11.4
click at [614, 544] on div "119.63K USDC" at bounding box center [625, 543] width 81 height 14
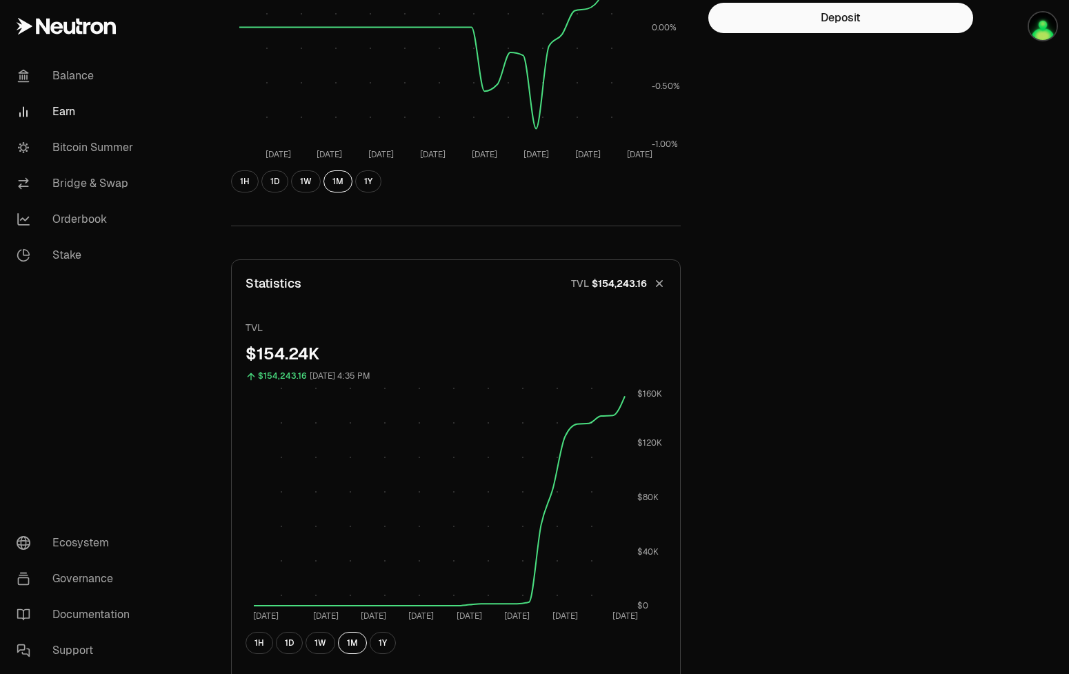
scroll to position [0, 0]
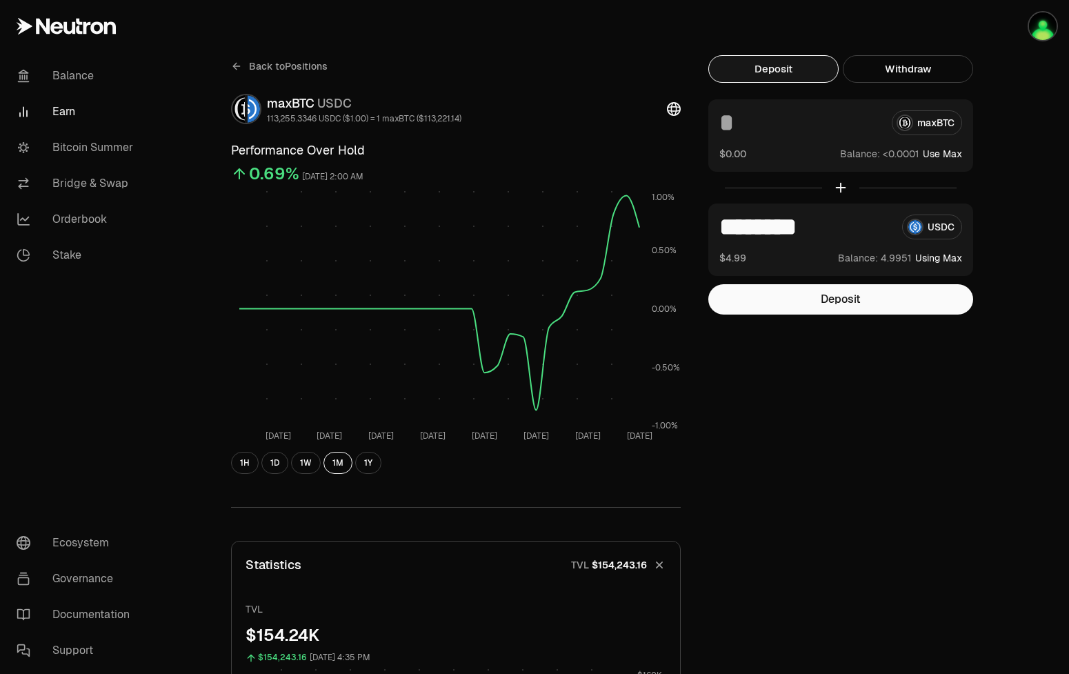
drag, startPoint x: 682, startPoint y: 221, endPoint x: 667, endPoint y: 226, distance: 15.3
click at [720, 226] on input "********" at bounding box center [806, 227] width 172 height 25
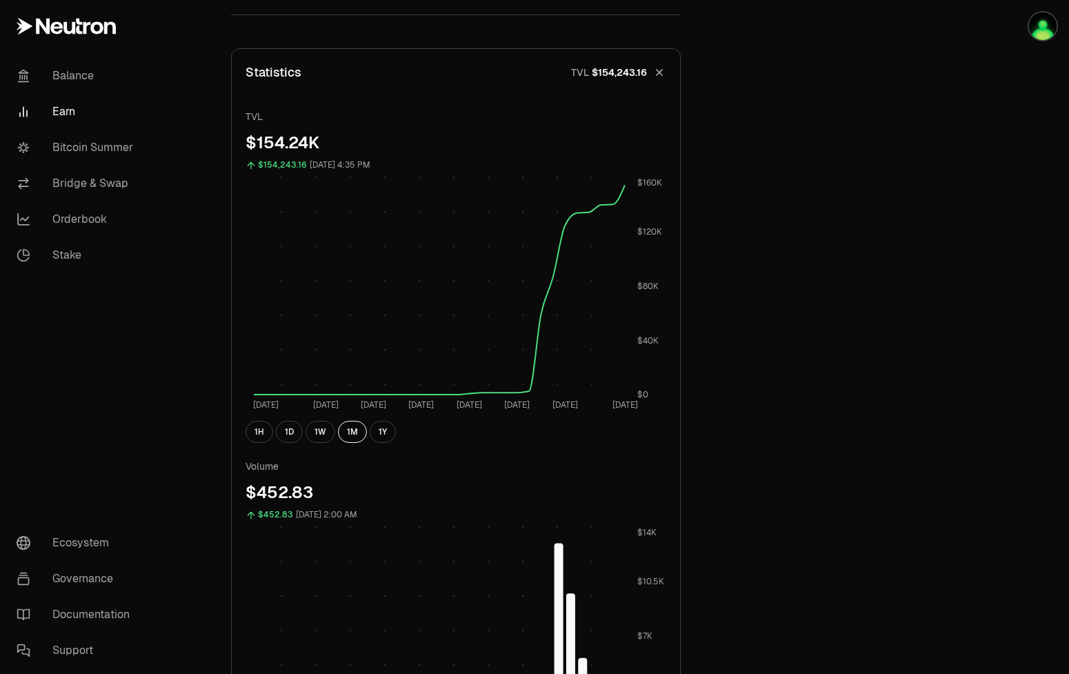
type input "*"
click at [571, 70] on span "TVL $154,243.16" at bounding box center [603, 73] width 87 height 14
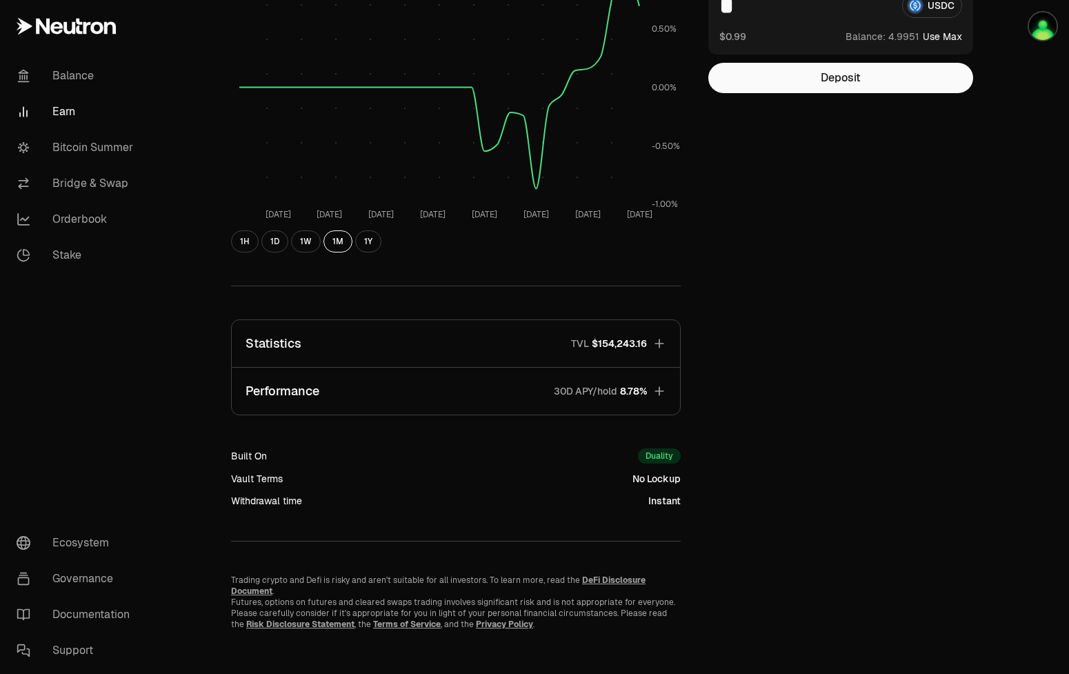
click at [402, 390] on button "Performance 30D APY/hold 8.78%" at bounding box center [456, 391] width 448 height 47
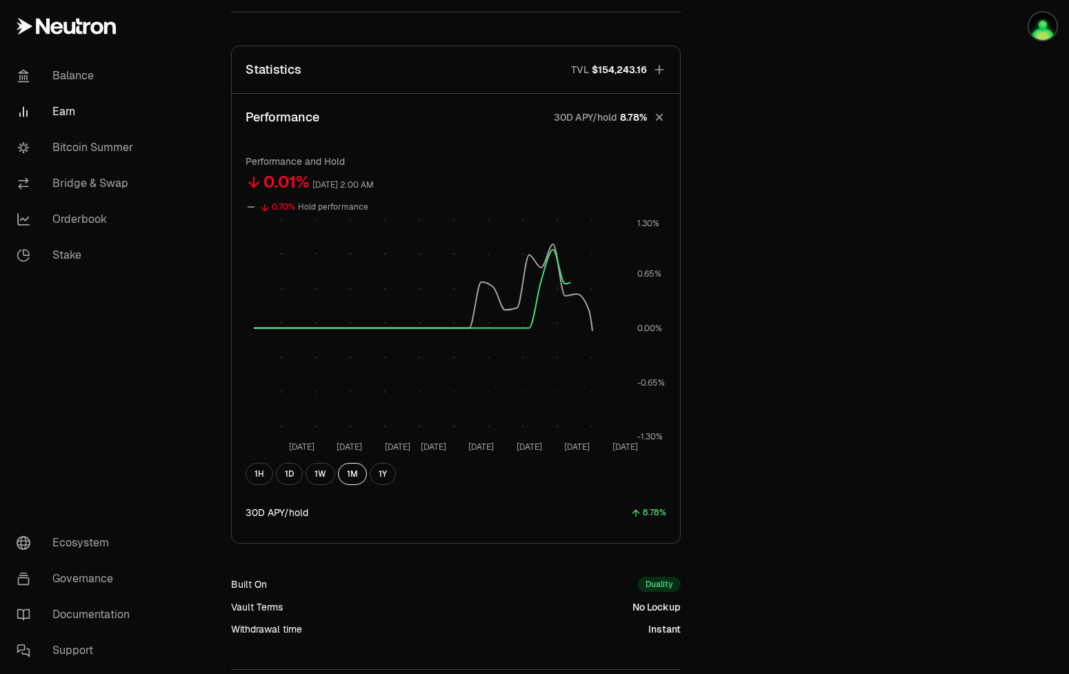
scroll to position [503, 0]
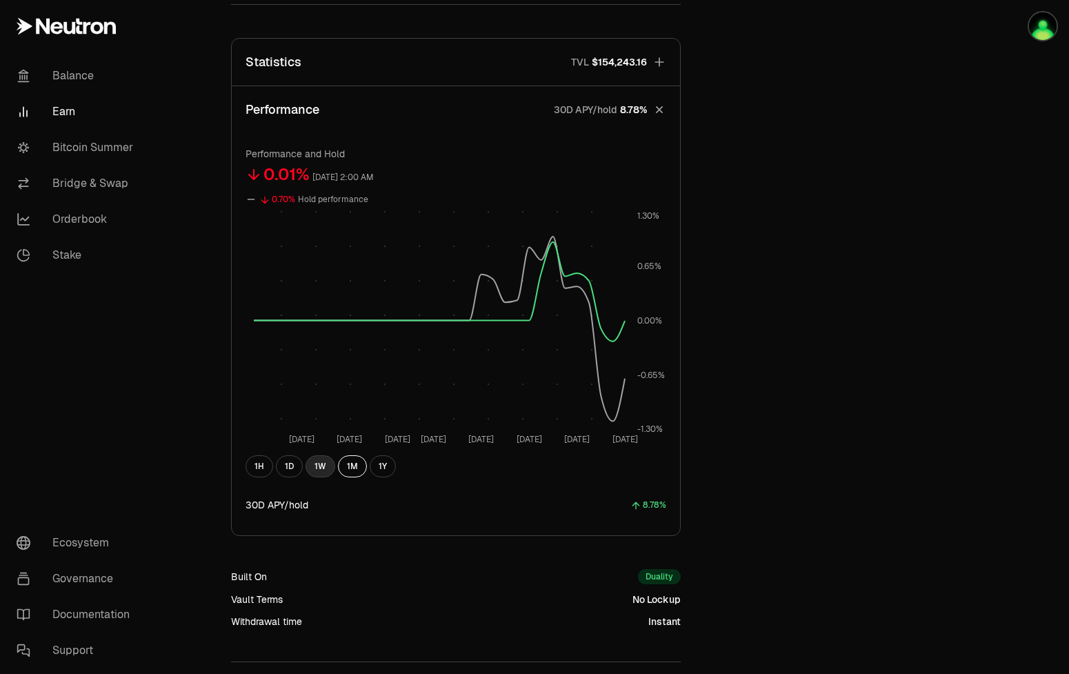
click at [329, 471] on button "1W" at bounding box center [321, 466] width 30 height 22
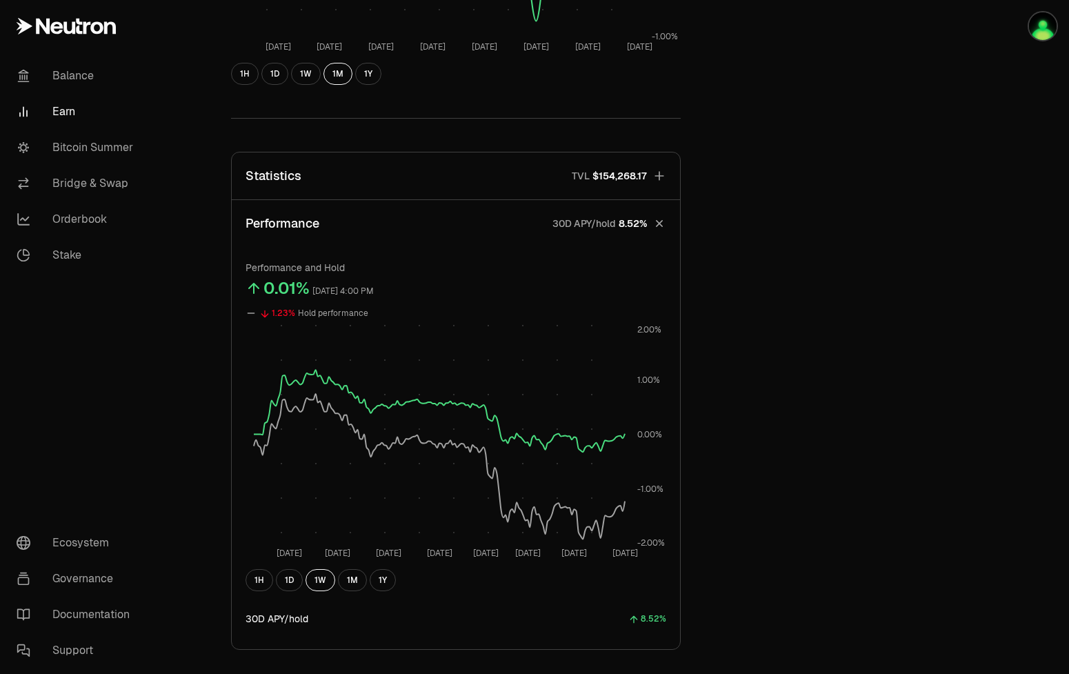
scroll to position [362, 0]
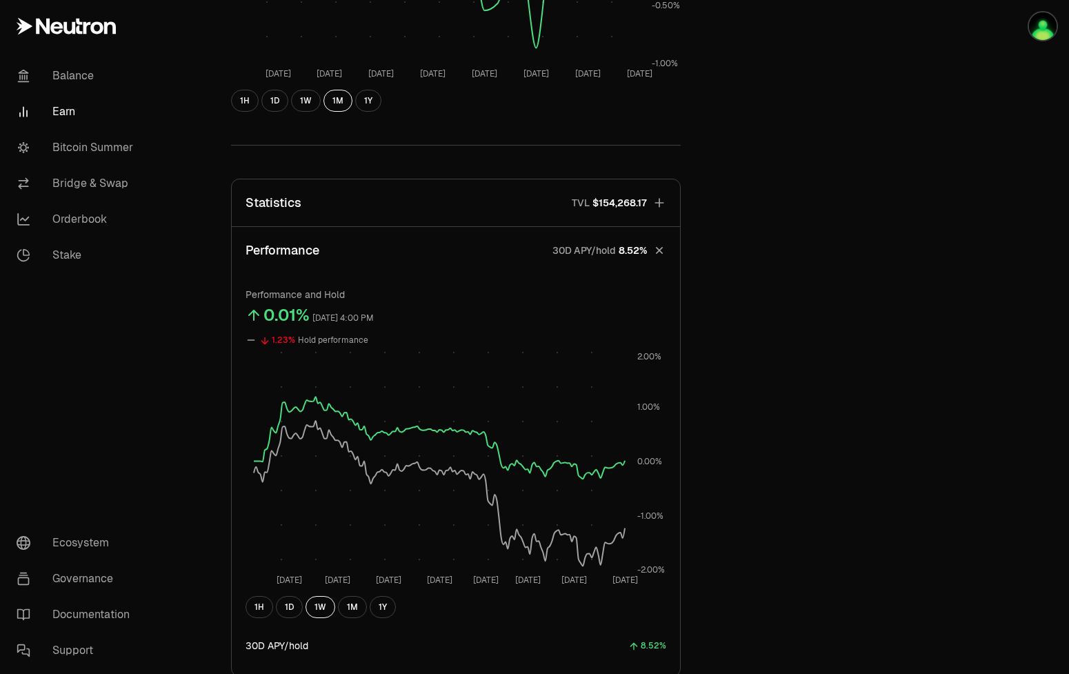
click at [449, 204] on button "Statistics TVL $154,268.17" at bounding box center [456, 202] width 448 height 47
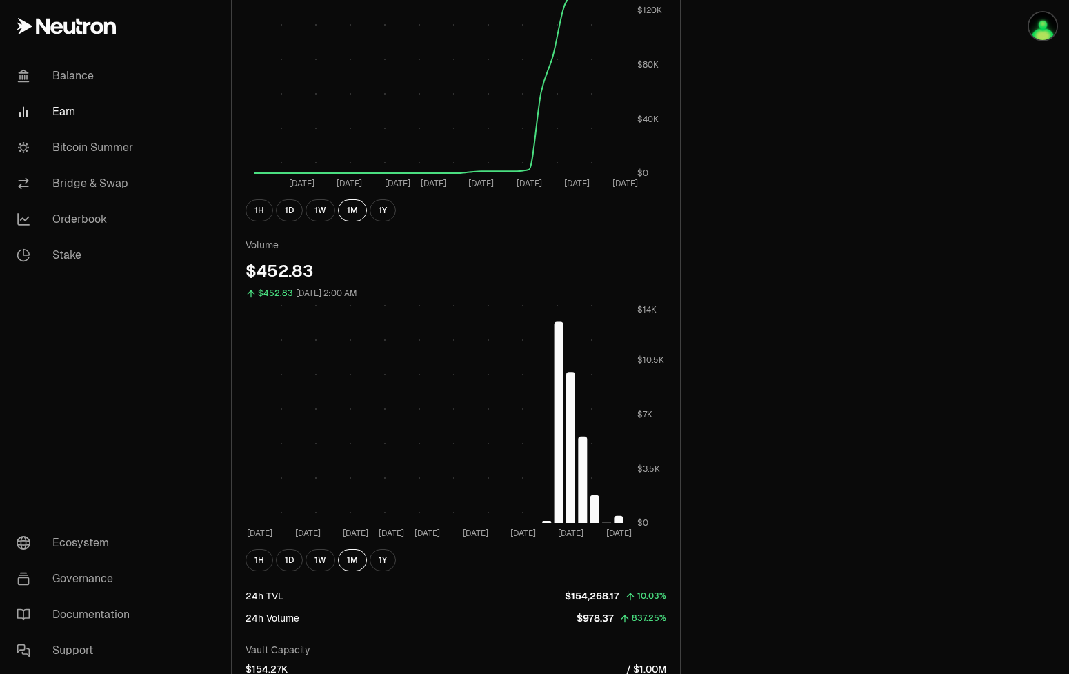
scroll to position [1111, 0]
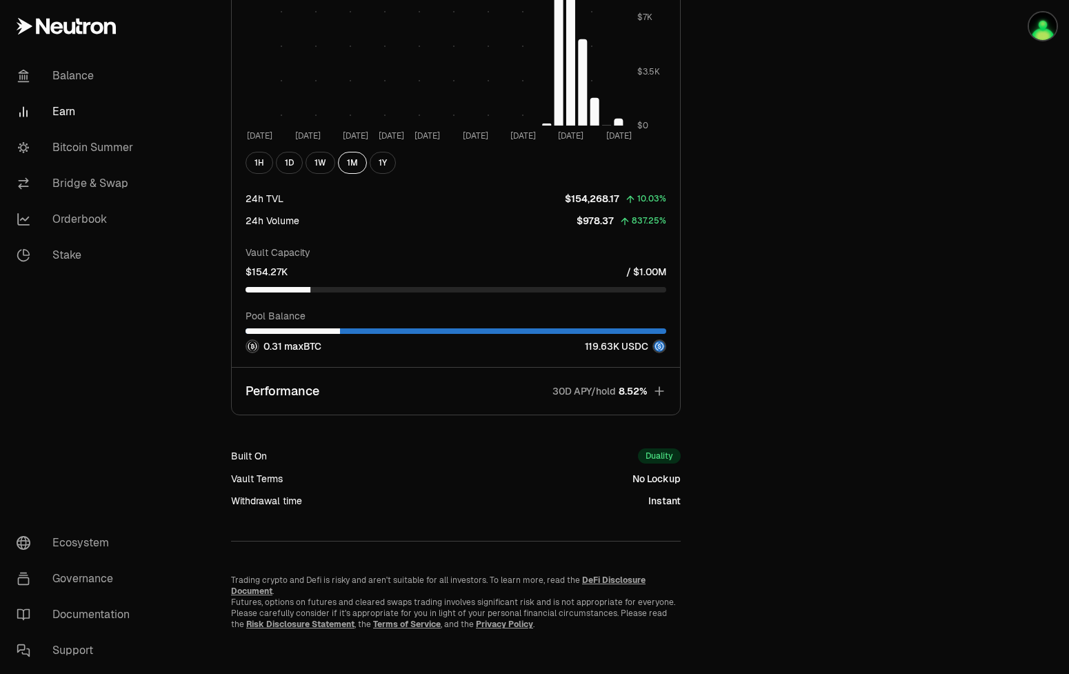
click at [402, 392] on button "Performance 30D APY/hold 8.52%" at bounding box center [456, 391] width 448 height 47
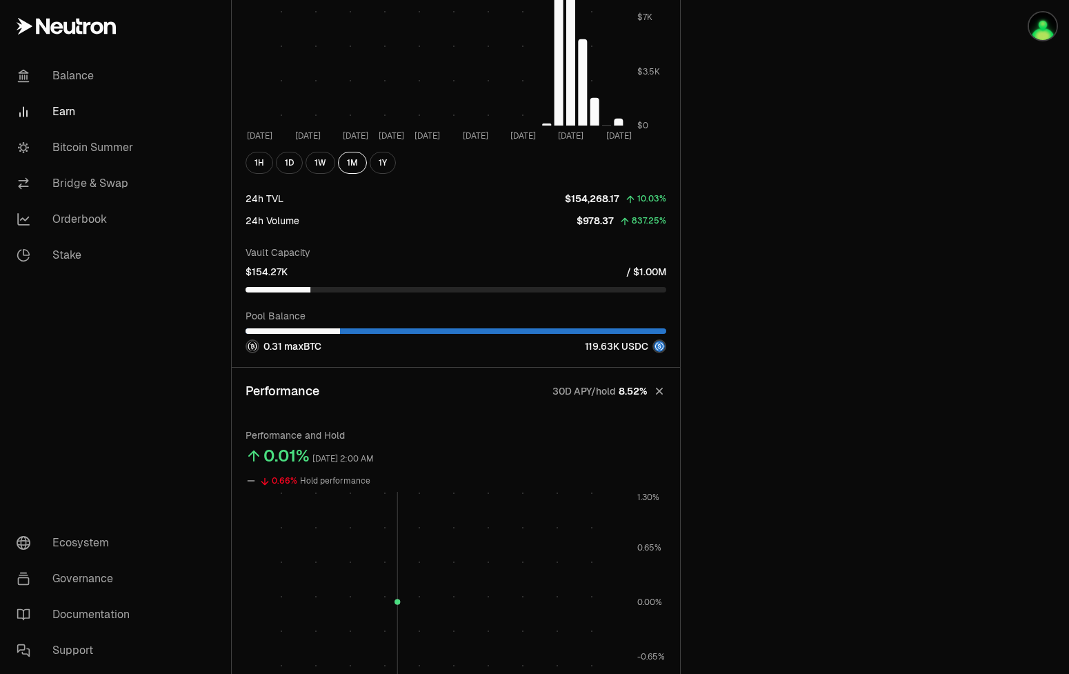
scroll to position [602, 0]
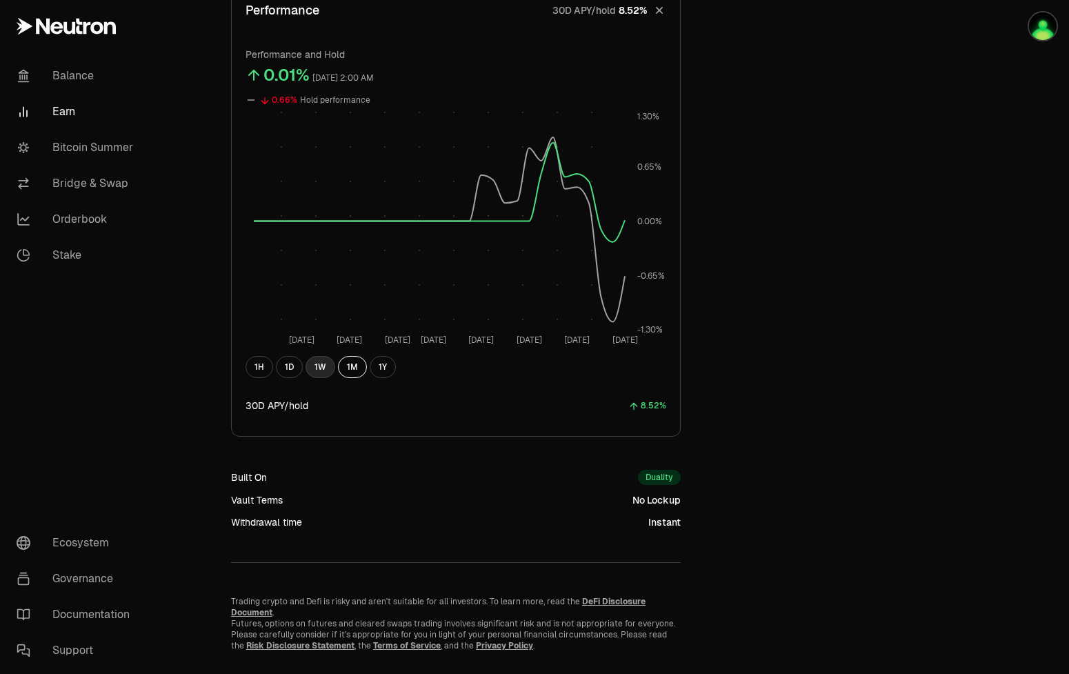
click at [324, 370] on button "1W" at bounding box center [321, 367] width 30 height 22
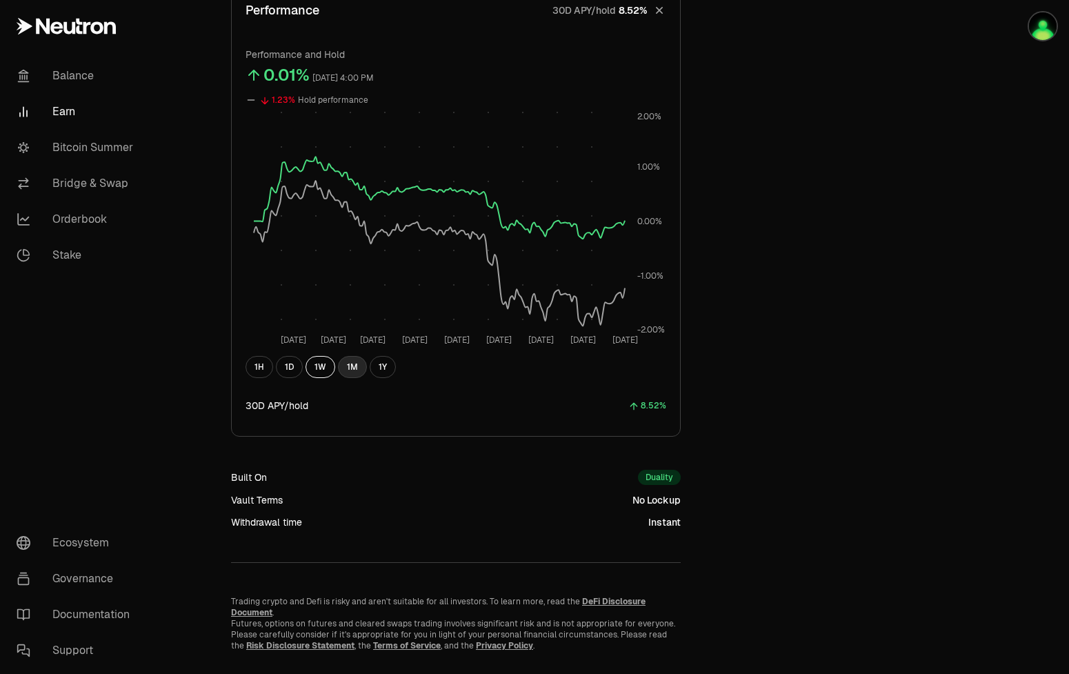
click at [358, 365] on button "1M" at bounding box center [352, 367] width 29 height 22
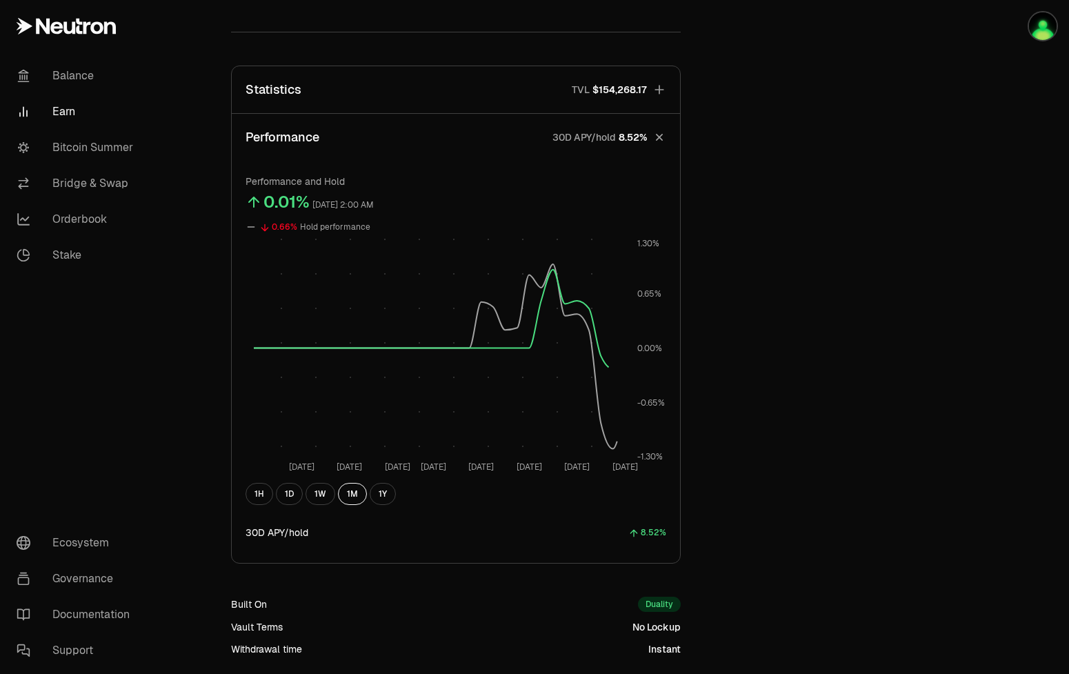
scroll to position [462, 0]
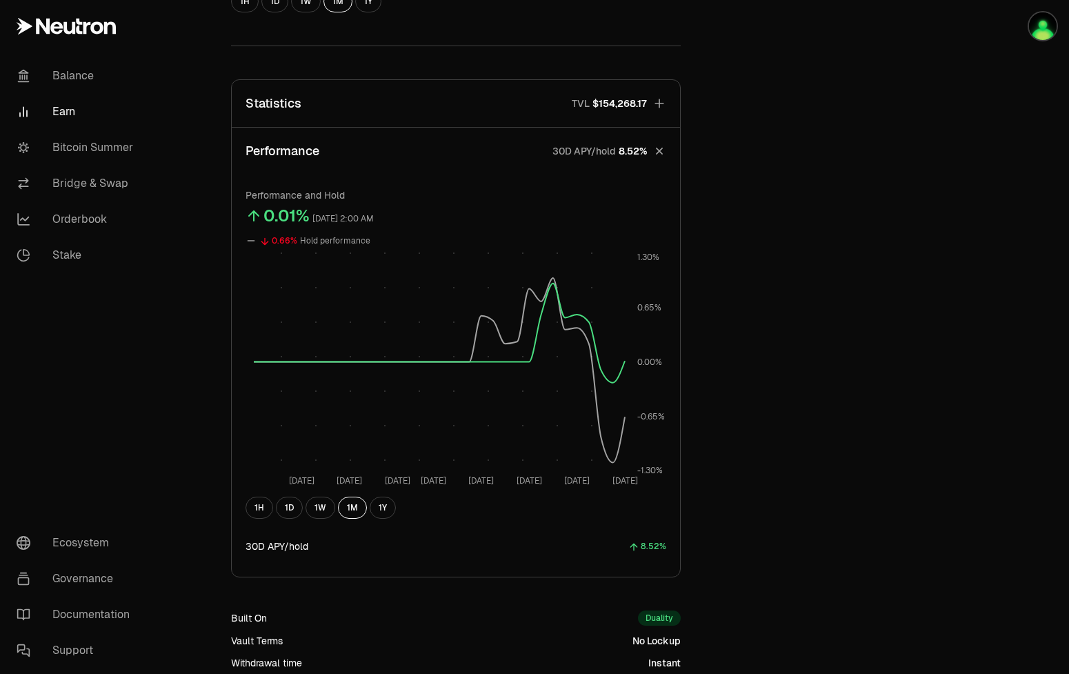
click at [358, 95] on button "Statistics TVL $154,268.17" at bounding box center [456, 103] width 448 height 47
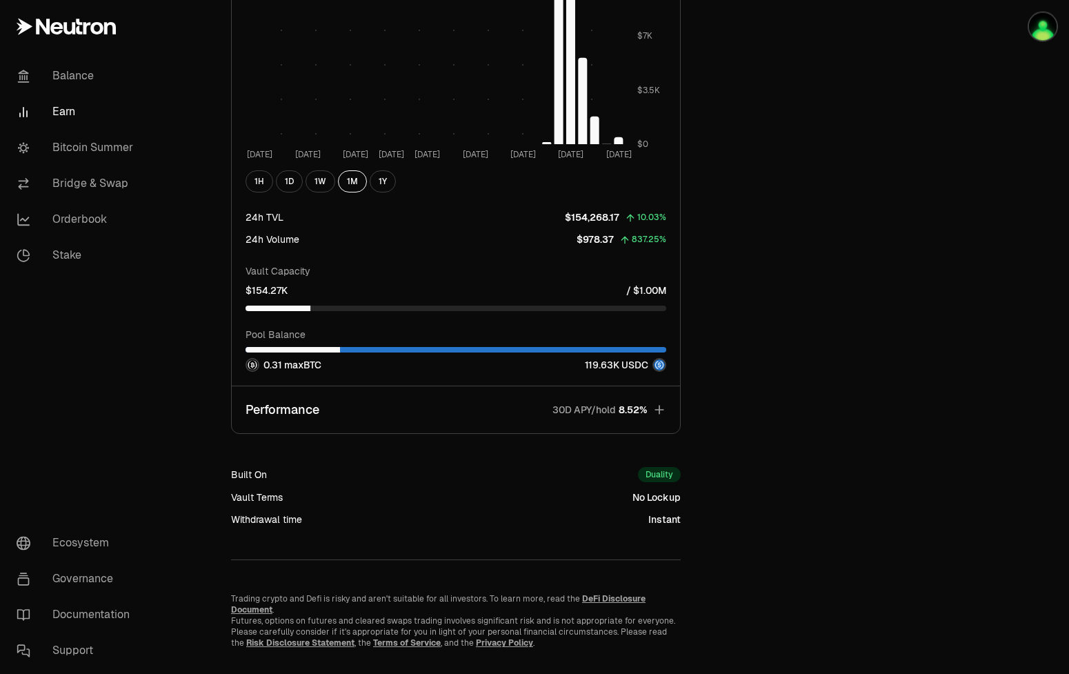
scroll to position [1111, 0]
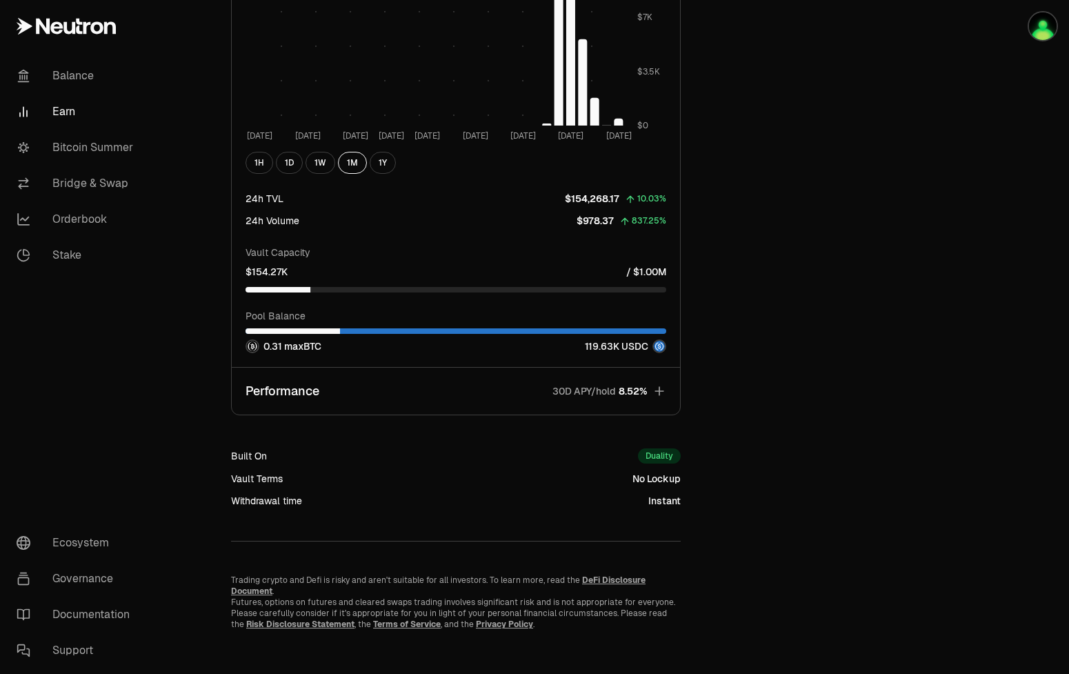
click at [468, 380] on button "Performance 30D APY/hold 8.52%" at bounding box center [456, 391] width 448 height 47
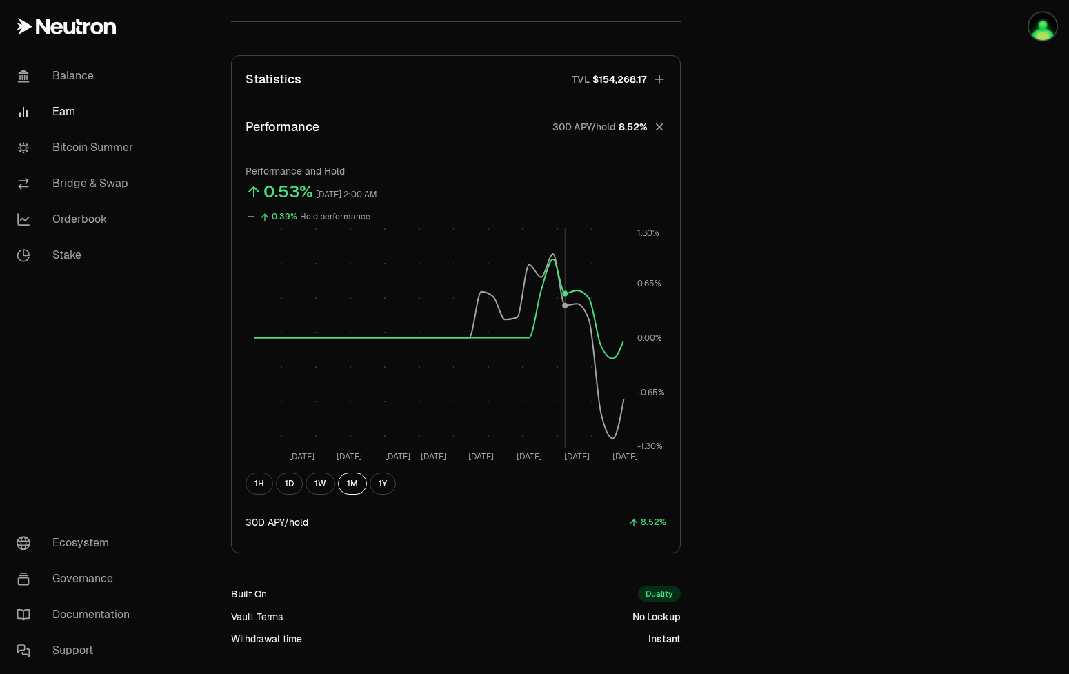
scroll to position [483, 0]
click at [326, 485] on button "1W" at bounding box center [321, 486] width 30 height 22
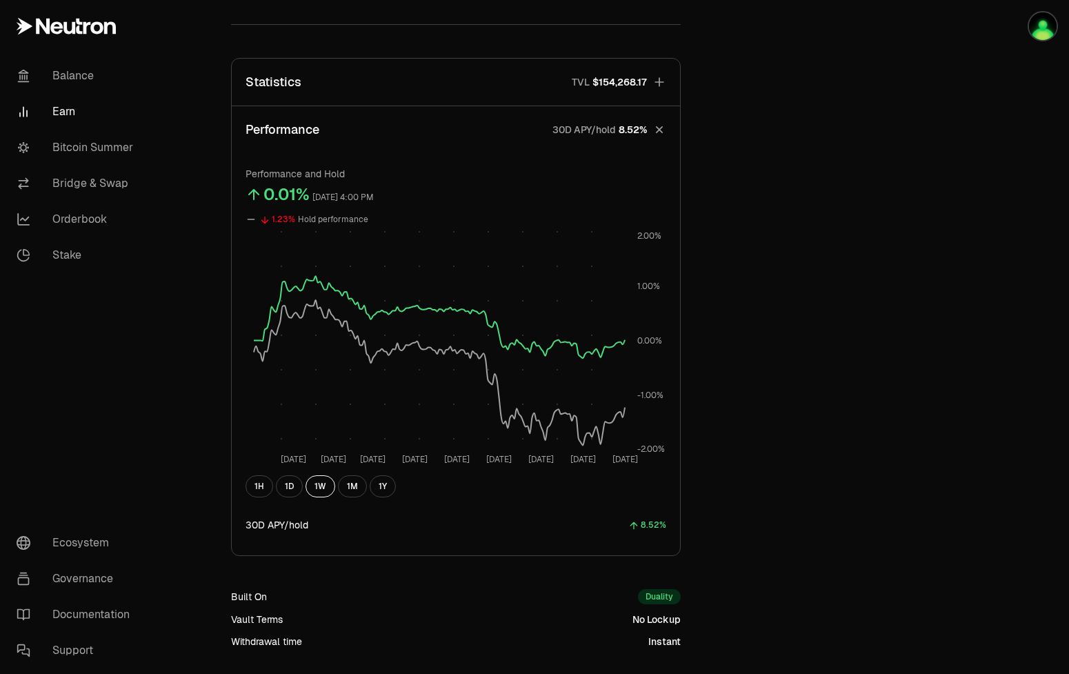
click at [477, 135] on button "Performance 30D APY/hold 8.52%" at bounding box center [456, 129] width 448 height 47
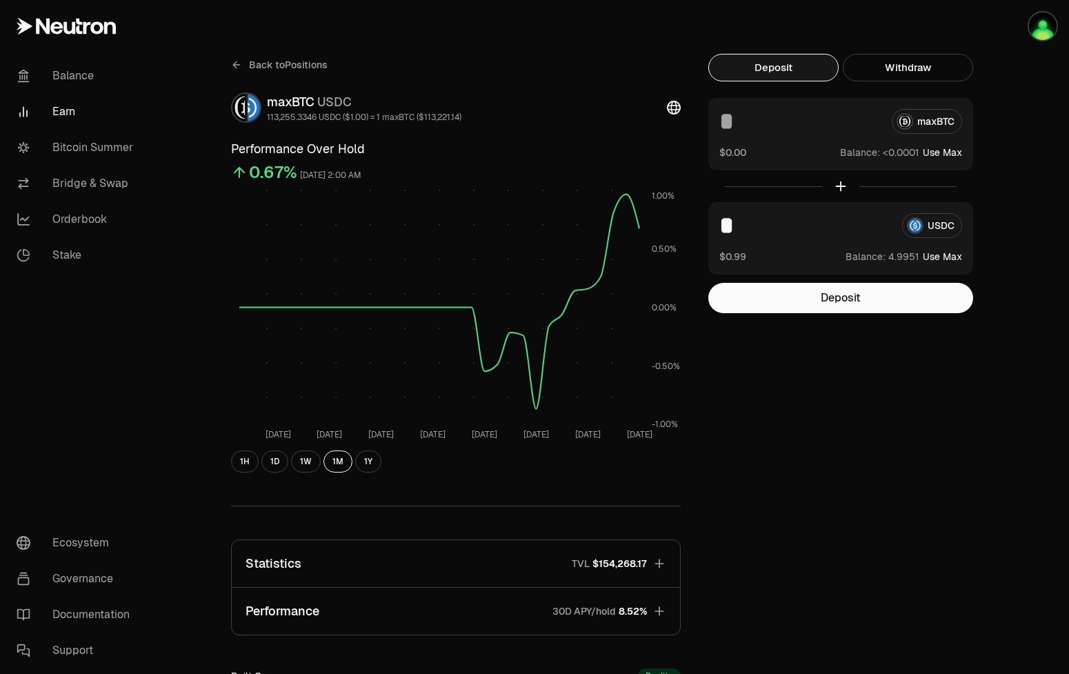
scroll to position [0, 0]
click at [314, 61] on span "Back to Positions" at bounding box center [288, 66] width 79 height 14
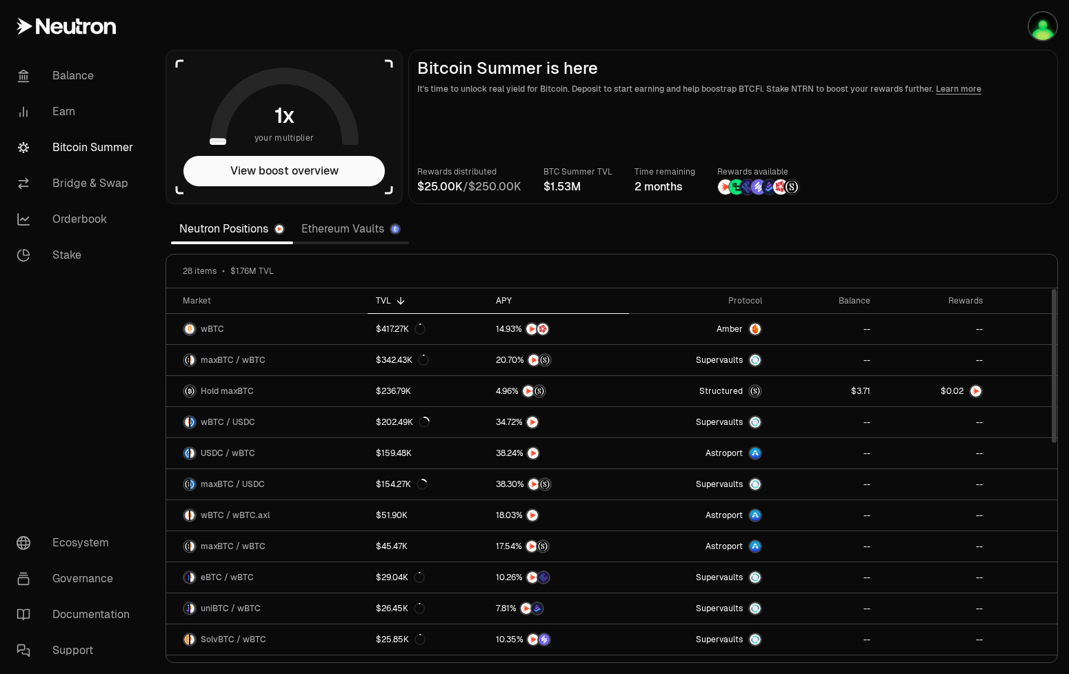
click at [512, 293] on th "APY" at bounding box center [558, 301] width 141 height 26
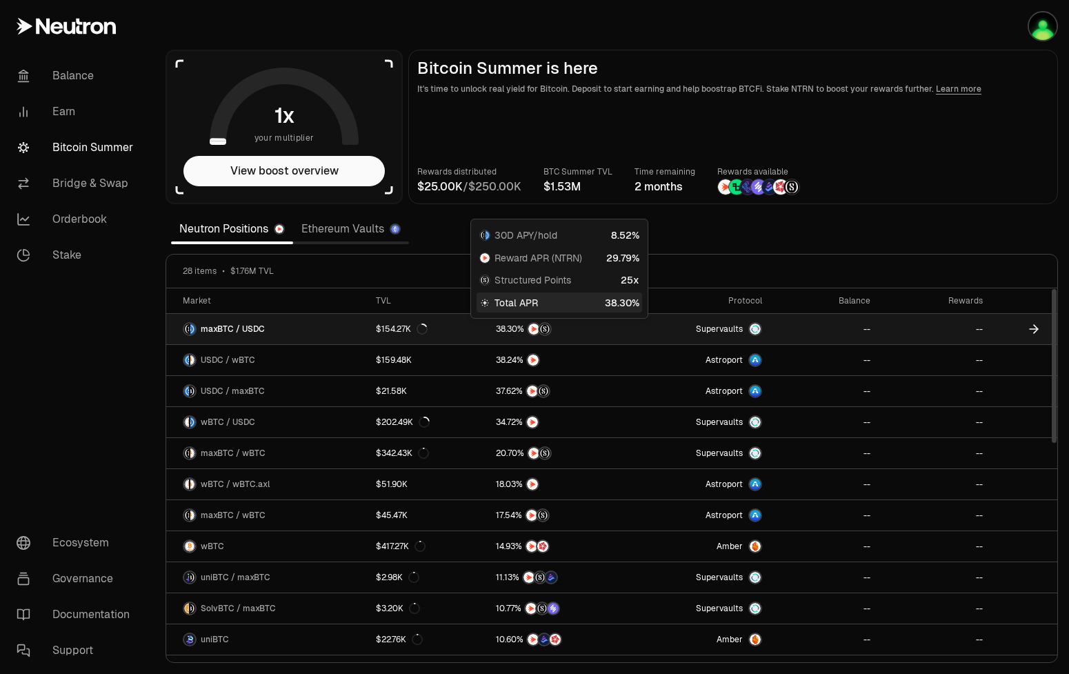
click at [505, 331] on span "8" at bounding box center [503, 329] width 5 height 10
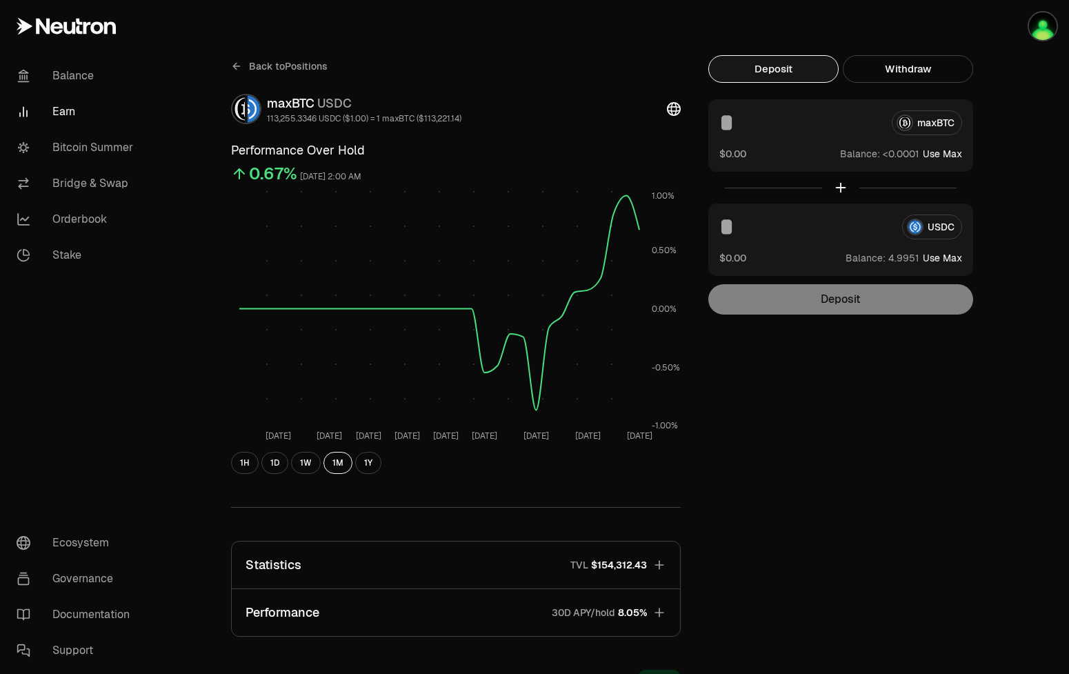
click at [290, 70] on span "Back to Positions" at bounding box center [288, 66] width 79 height 14
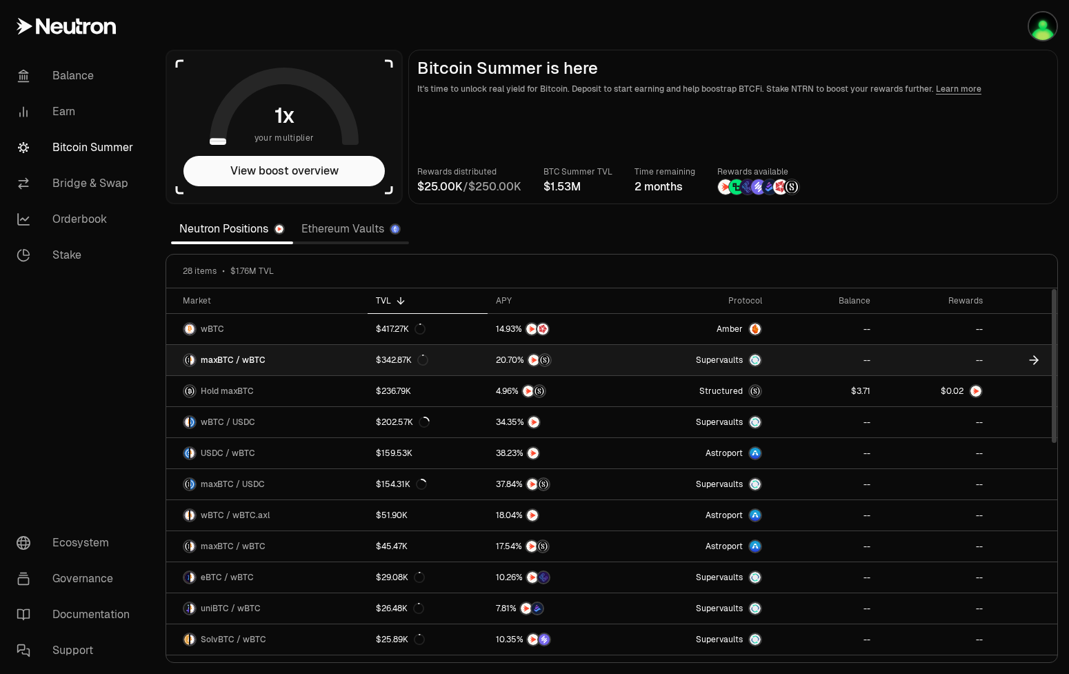
click at [257, 362] on span "maxBTC / wBTC" at bounding box center [233, 360] width 65 height 11
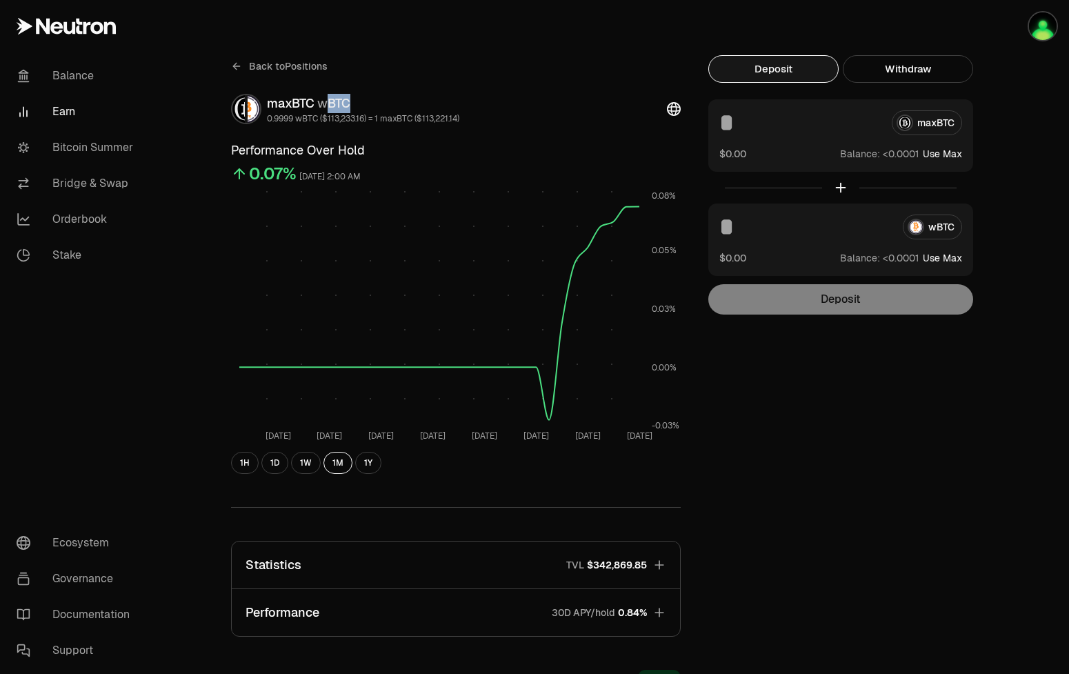
drag, startPoint x: 324, startPoint y: 105, endPoint x: 364, endPoint y: 106, distance: 39.3
click at [364, 106] on div "maxBTC wBTC" at bounding box center [363, 103] width 192 height 19
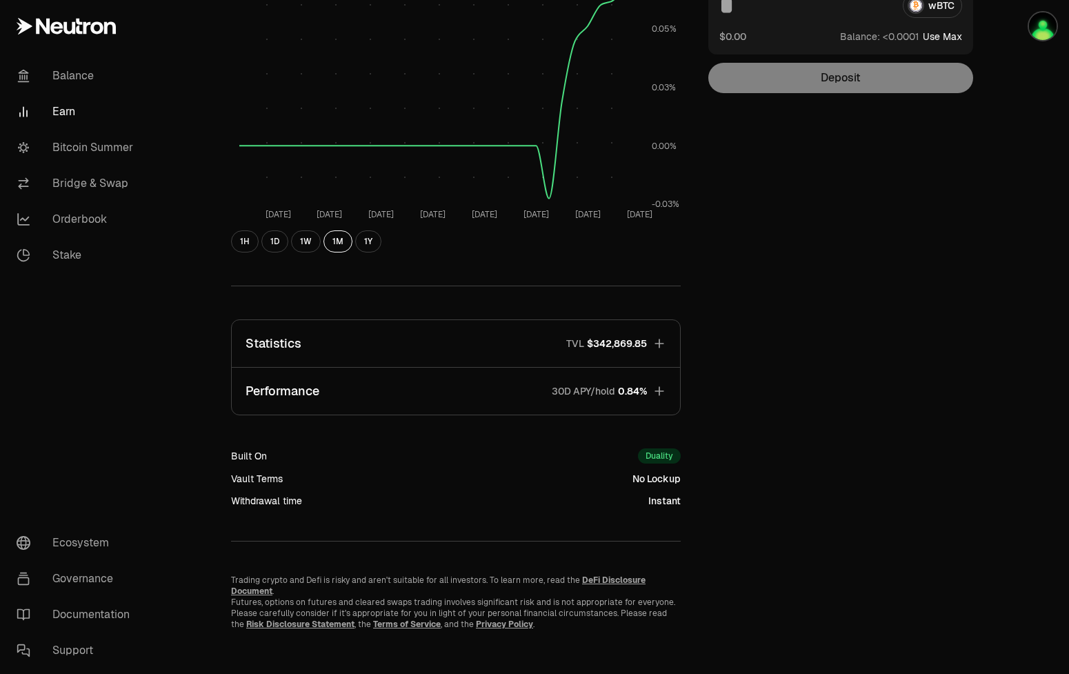
click at [395, 386] on button "Performance 30D APY/hold 0.84%" at bounding box center [456, 391] width 448 height 47
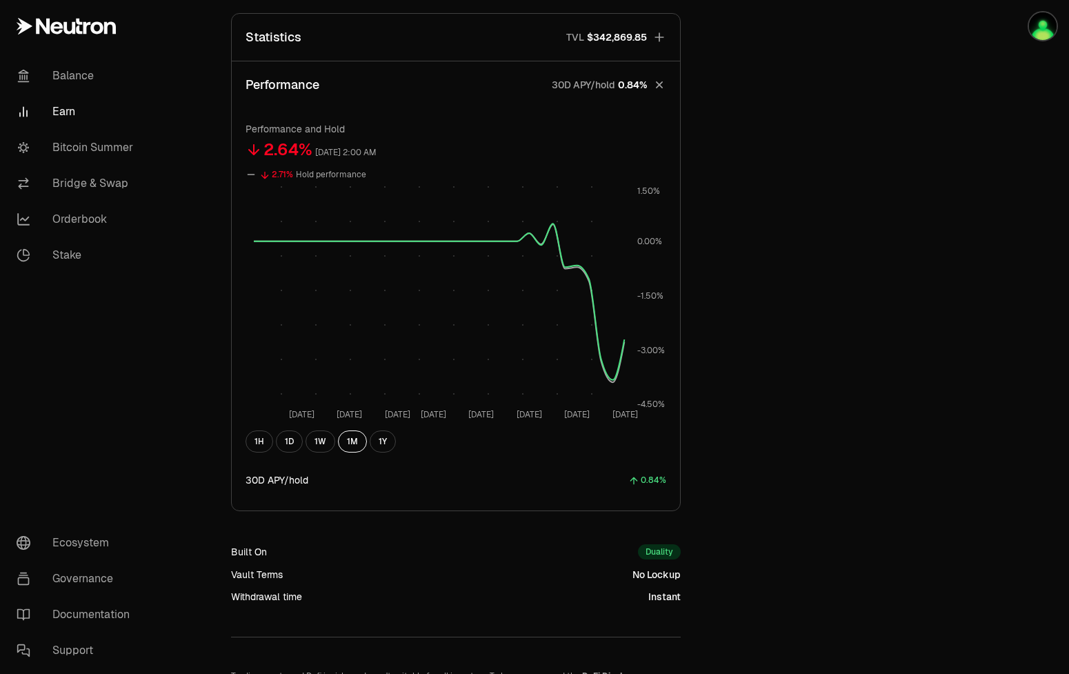
scroll to position [483, 0]
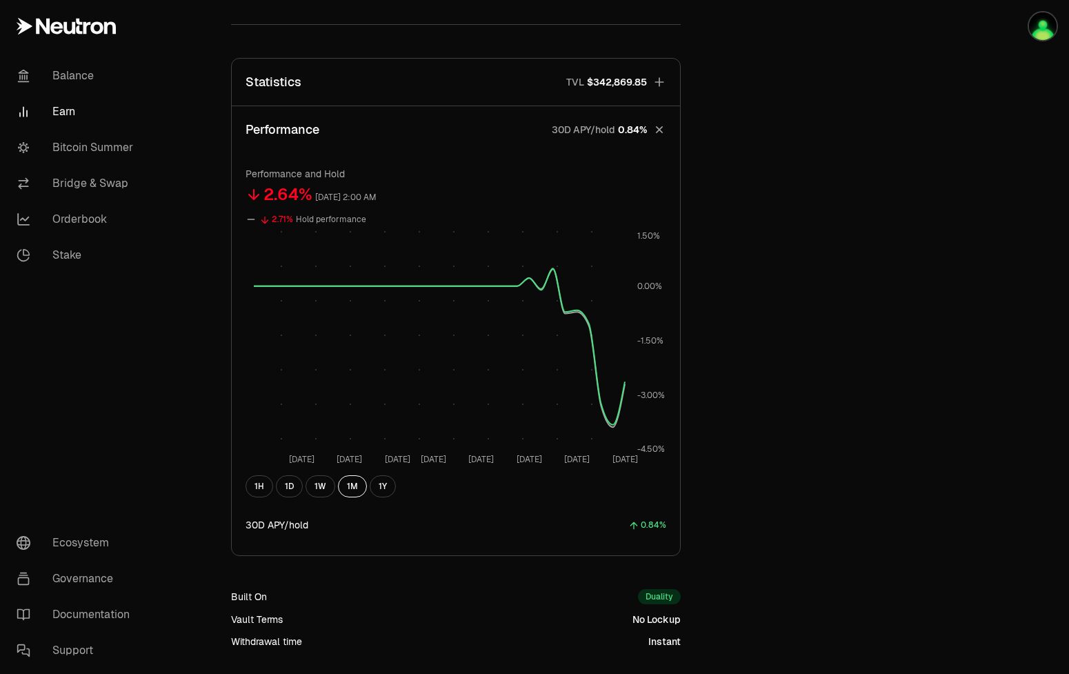
click at [373, 81] on button "Statistics TVL $342,869.85" at bounding box center [456, 82] width 448 height 47
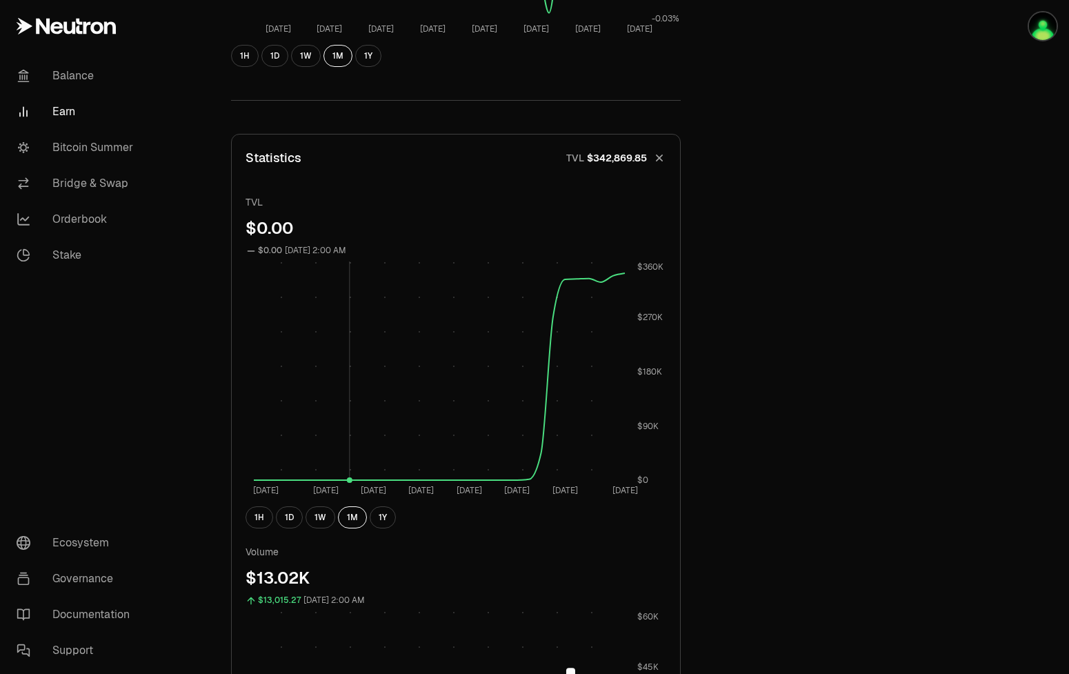
scroll to position [61, 0]
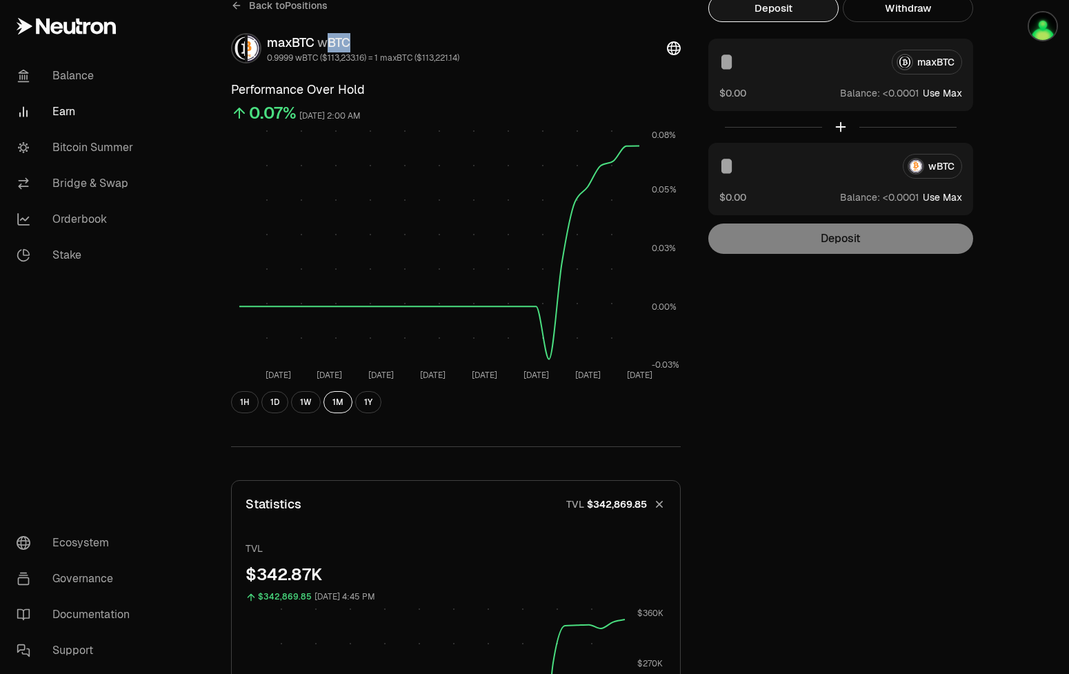
click at [286, 8] on span "Back to Positions" at bounding box center [288, 6] width 79 height 14
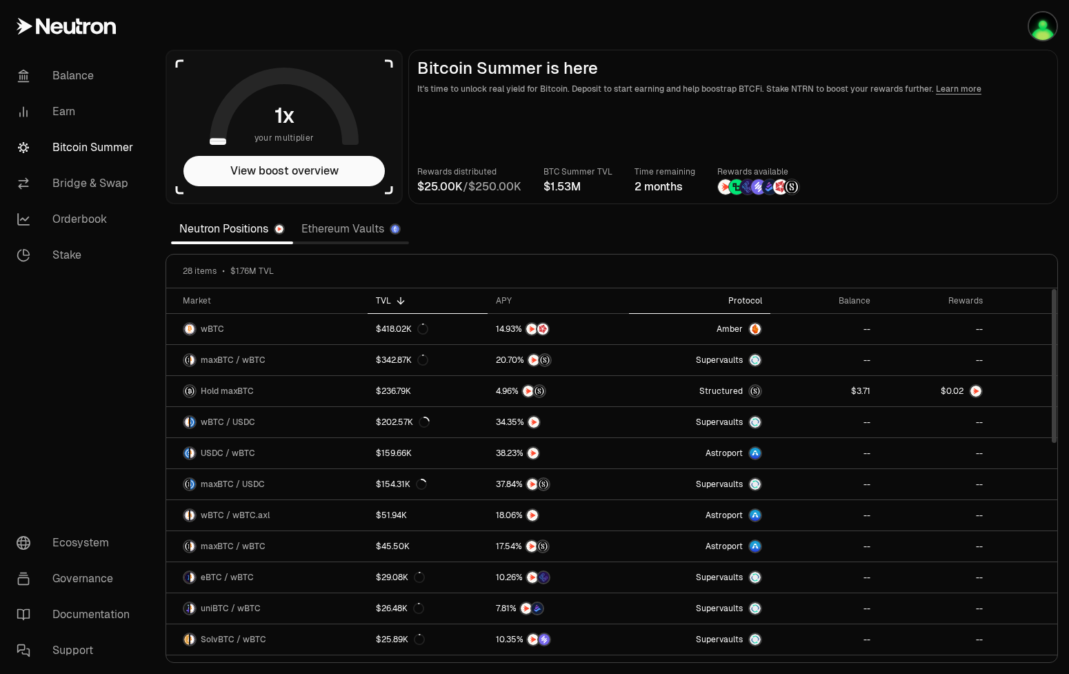
click at [750, 293] on th "Protocol" at bounding box center [699, 301] width 141 height 26
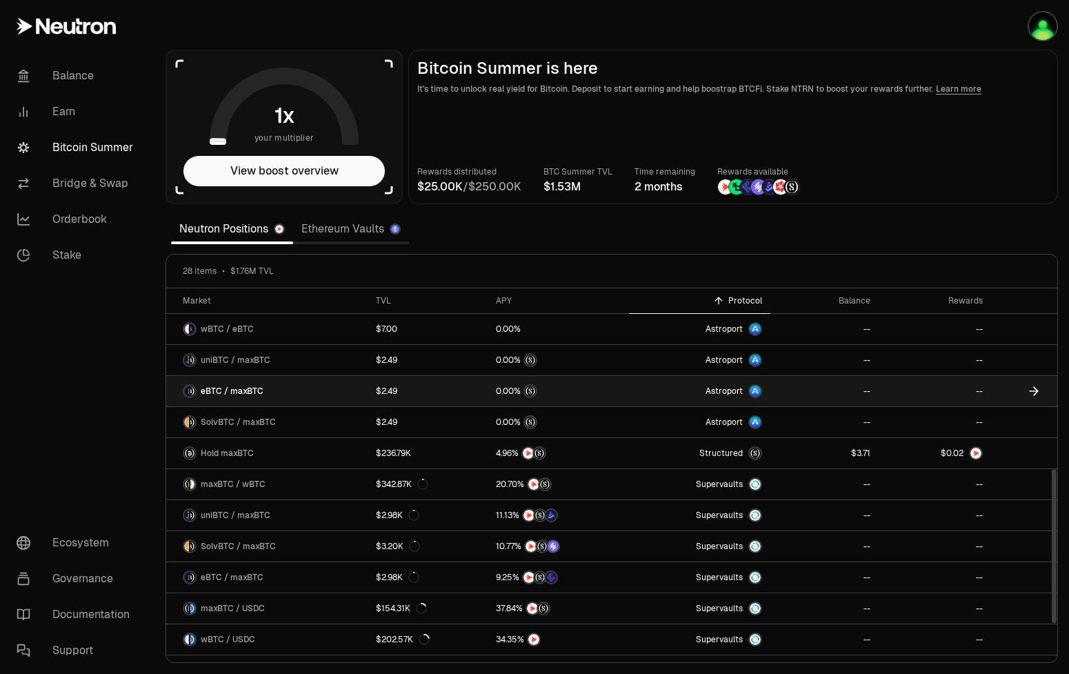
scroll to position [520, 0]
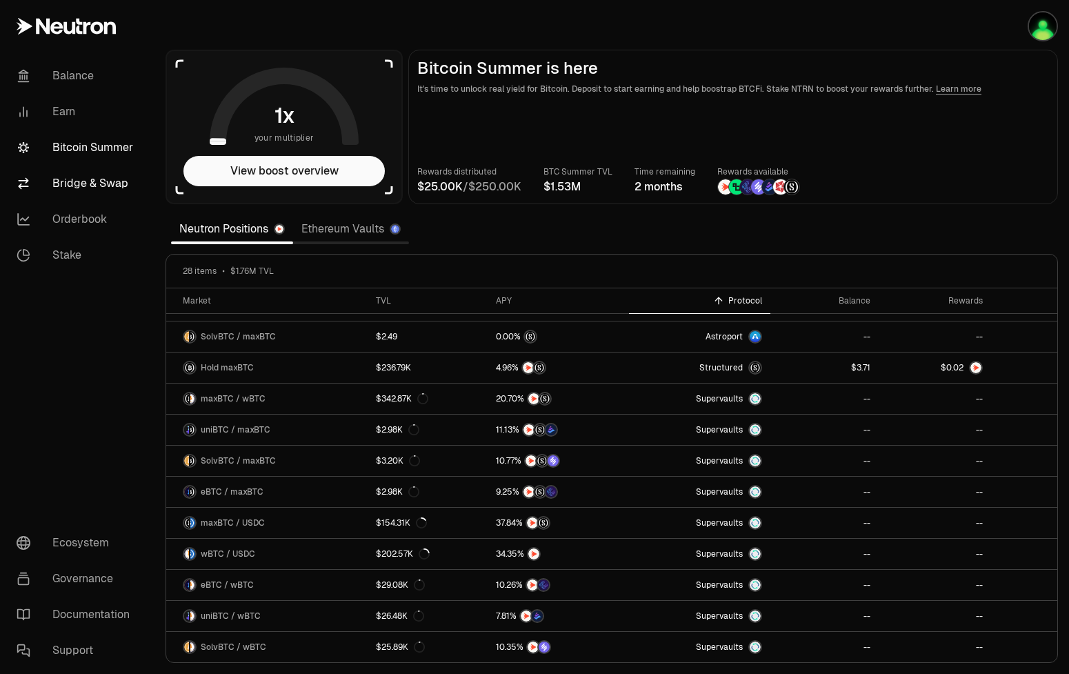
click at [80, 175] on link "Bridge & Swap" at bounding box center [78, 184] width 144 height 36
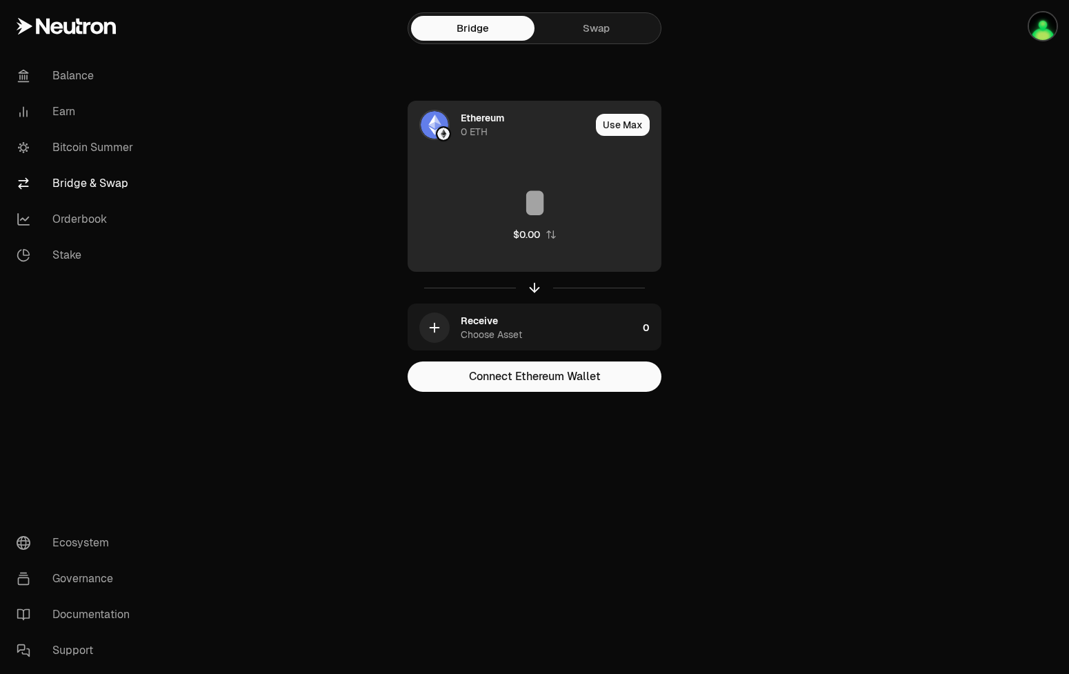
click at [517, 135] on div "Ethereum 0 ETH" at bounding box center [526, 125] width 130 height 28
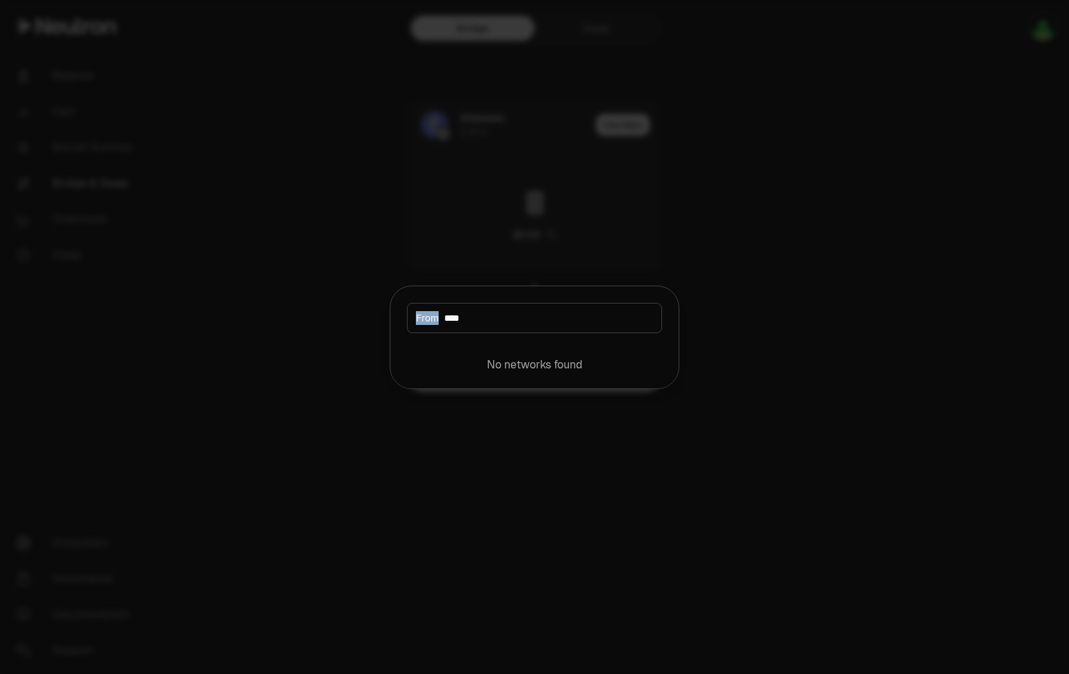
drag, startPoint x: 478, startPoint y: 326, endPoint x: 468, endPoint y: 333, distance: 12.4
click at [417, 332] on div "From ****" at bounding box center [534, 318] width 255 height 30
click at [484, 317] on input "****" at bounding box center [548, 318] width 209 height 14
drag, startPoint x: 482, startPoint y: 317, endPoint x: 431, endPoint y: 324, distance: 51.4
click at [444, 324] on input "****" at bounding box center [548, 318] width 209 height 14
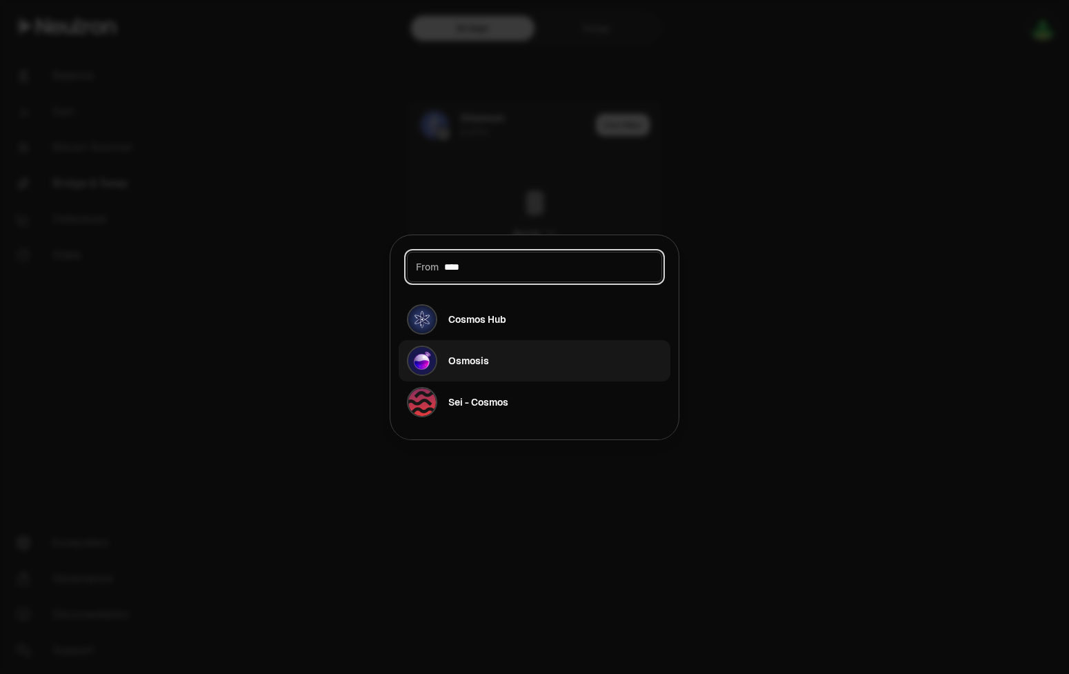
type input "****"
click at [469, 355] on div "Osmosis" at bounding box center [468, 361] width 41 height 14
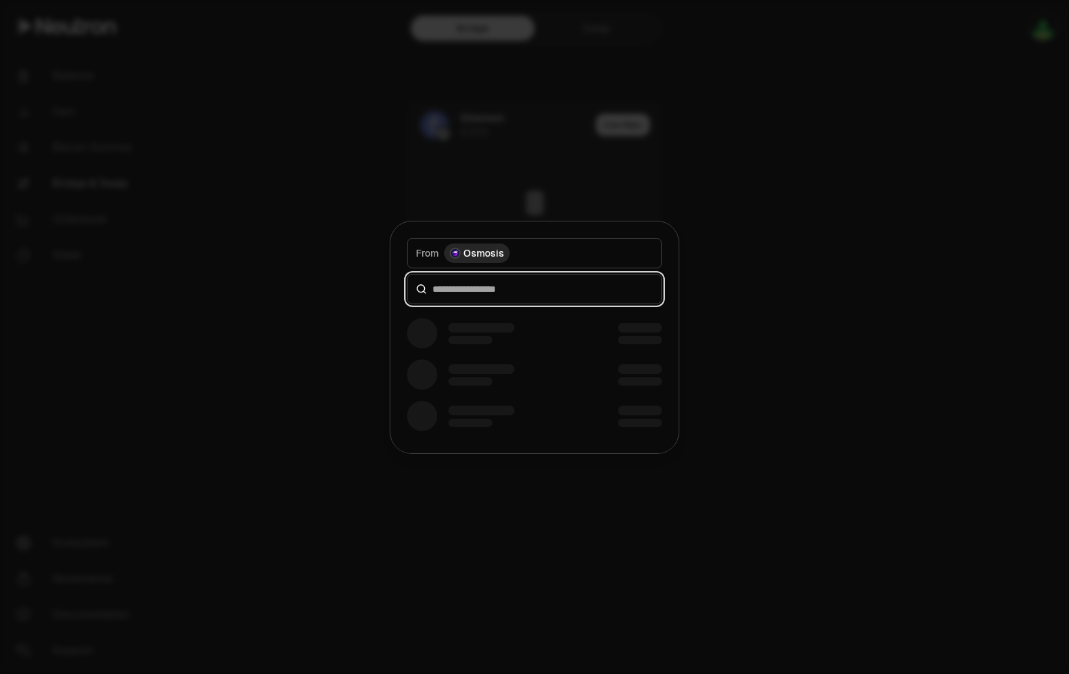
click at [486, 284] on input at bounding box center [543, 289] width 221 height 14
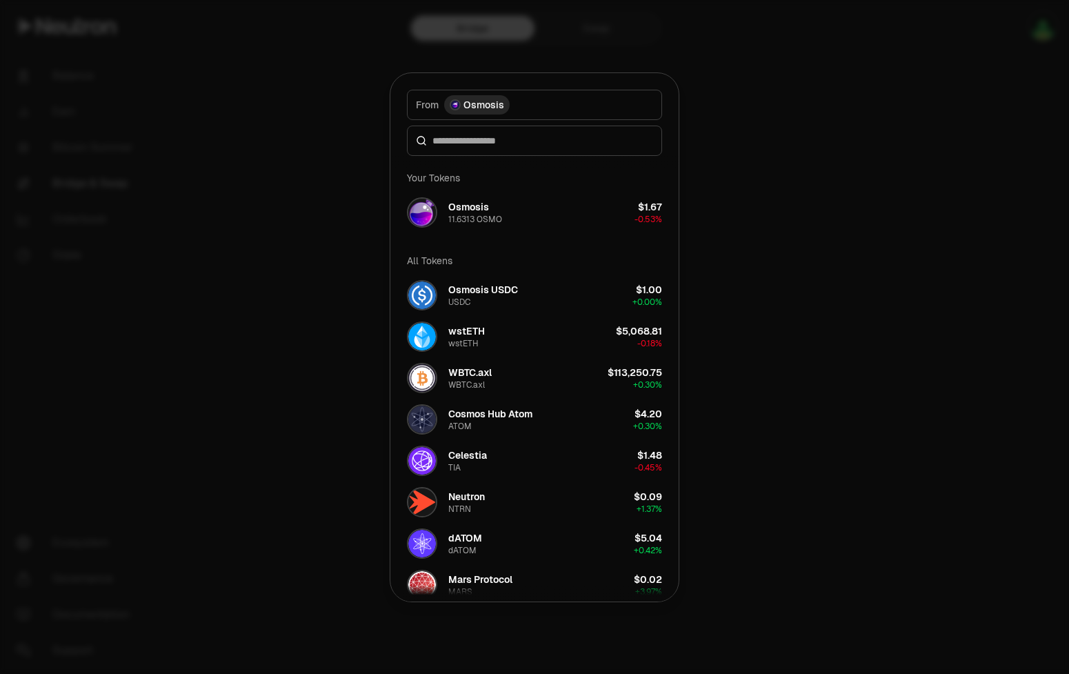
click at [483, 286] on button "Osmosis USDC USDC $1.00 + 0.00%" at bounding box center [535, 295] width 272 height 41
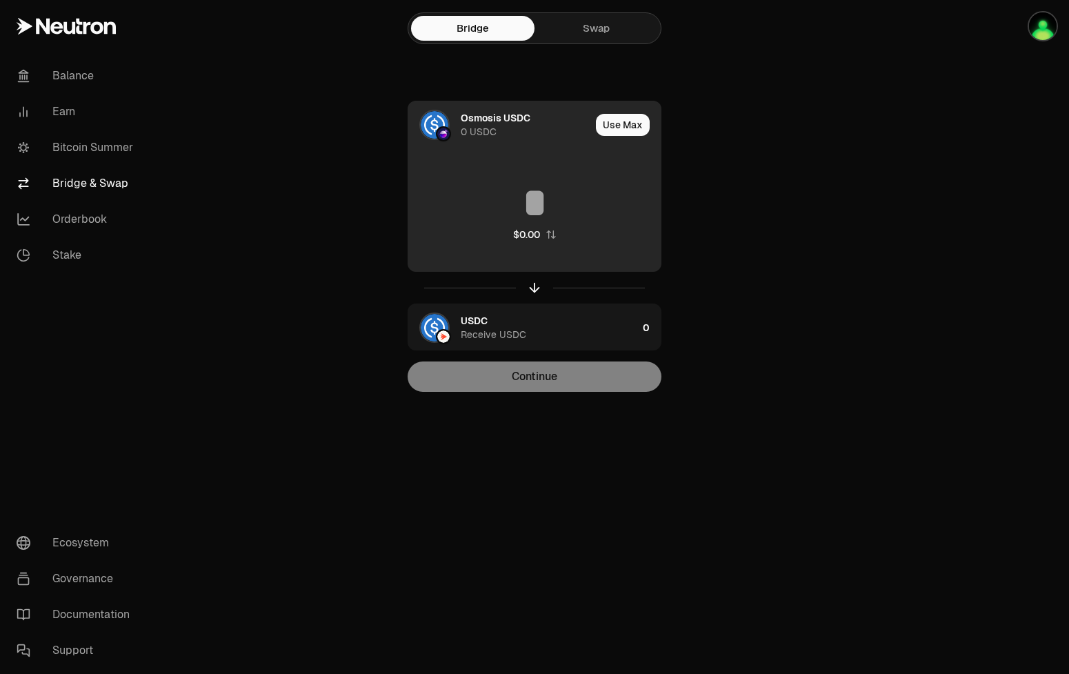
click at [502, 135] on div "Osmosis USDC 0 USDC" at bounding box center [526, 125] width 130 height 28
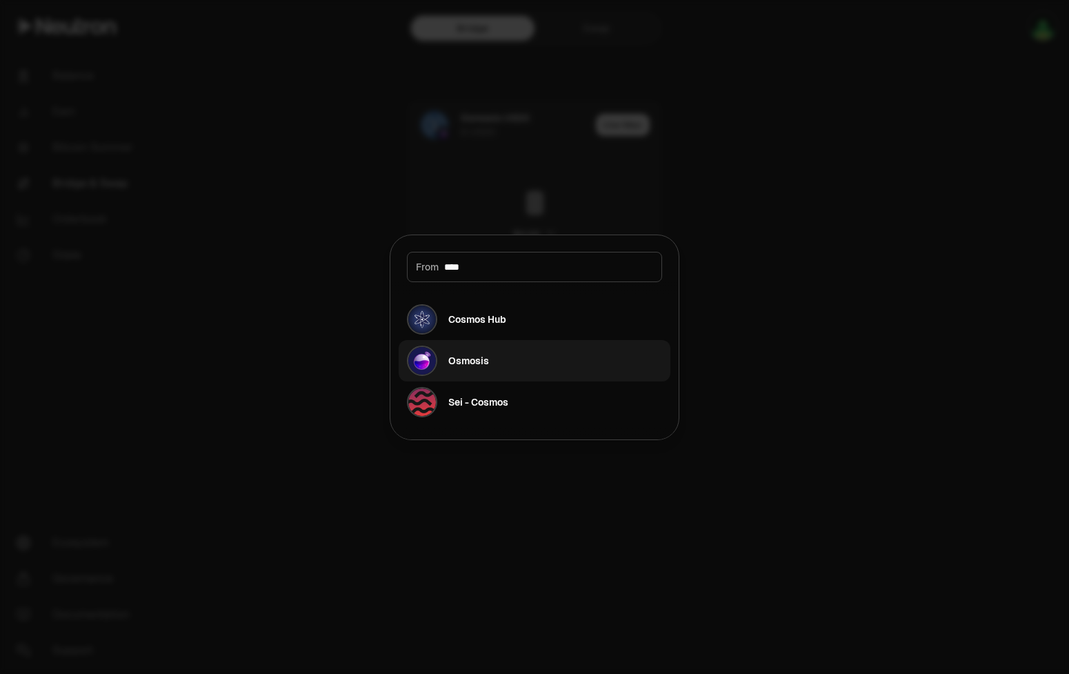
type input "****"
click at [500, 364] on button "Osmosis" at bounding box center [535, 360] width 272 height 41
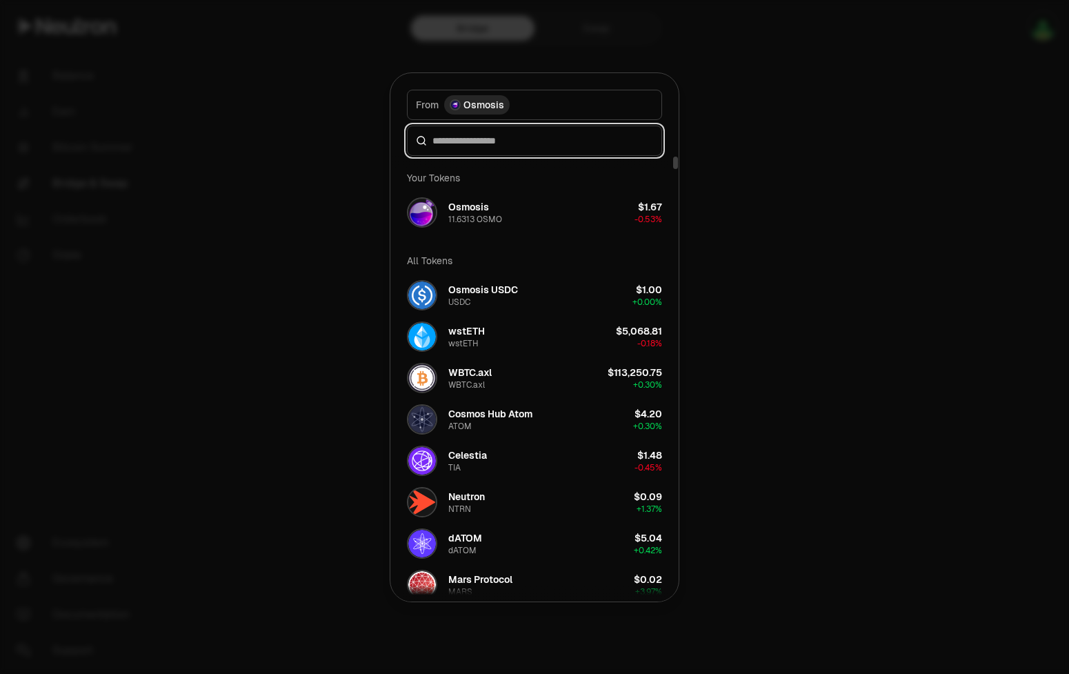
click at [499, 143] on input at bounding box center [543, 141] width 221 height 14
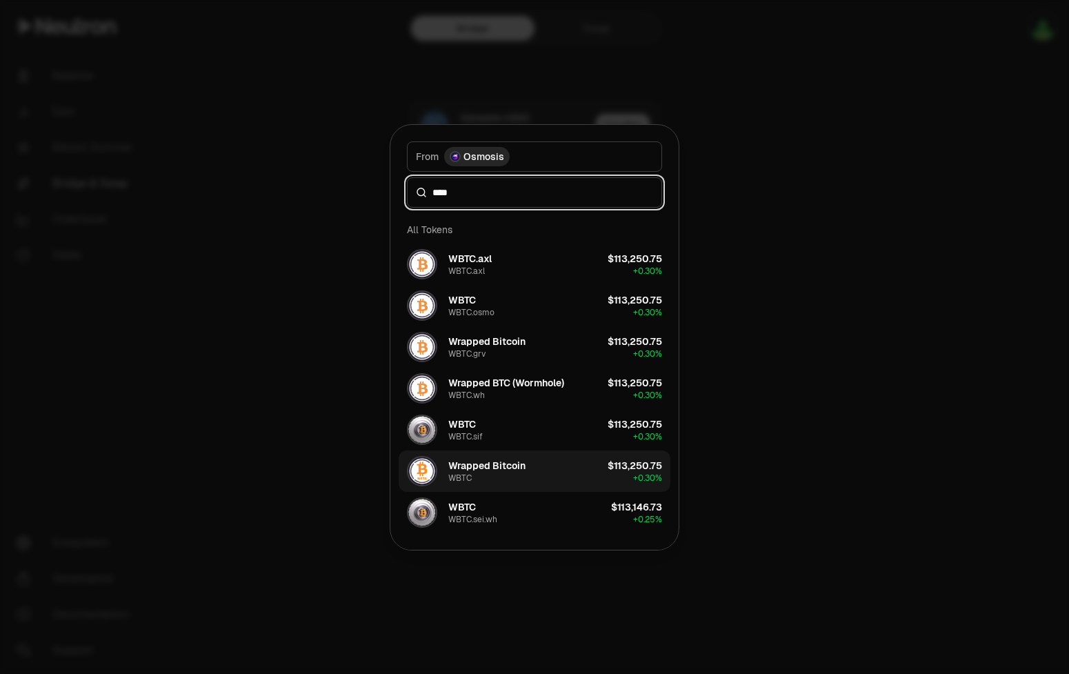
type input "****"
click at [503, 482] on div "Wrapped Bitcoin WBTC" at bounding box center [486, 471] width 77 height 25
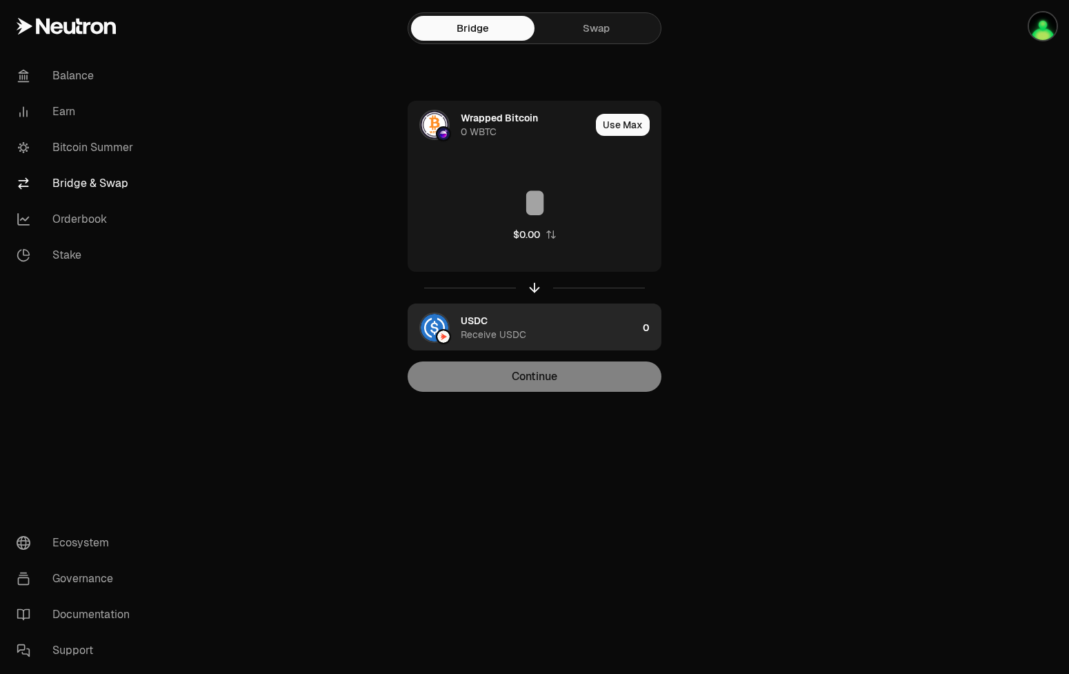
click at [502, 322] on div "USDC Receive USDC" at bounding box center [549, 328] width 177 height 28
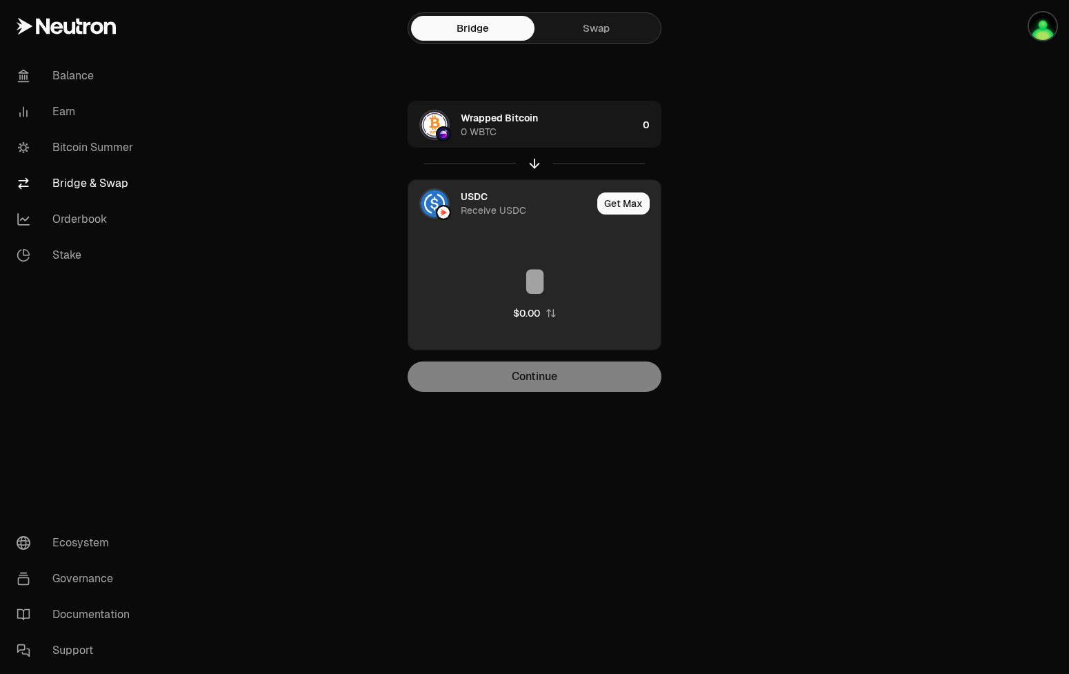
click at [481, 201] on div "USDC" at bounding box center [474, 197] width 27 height 14
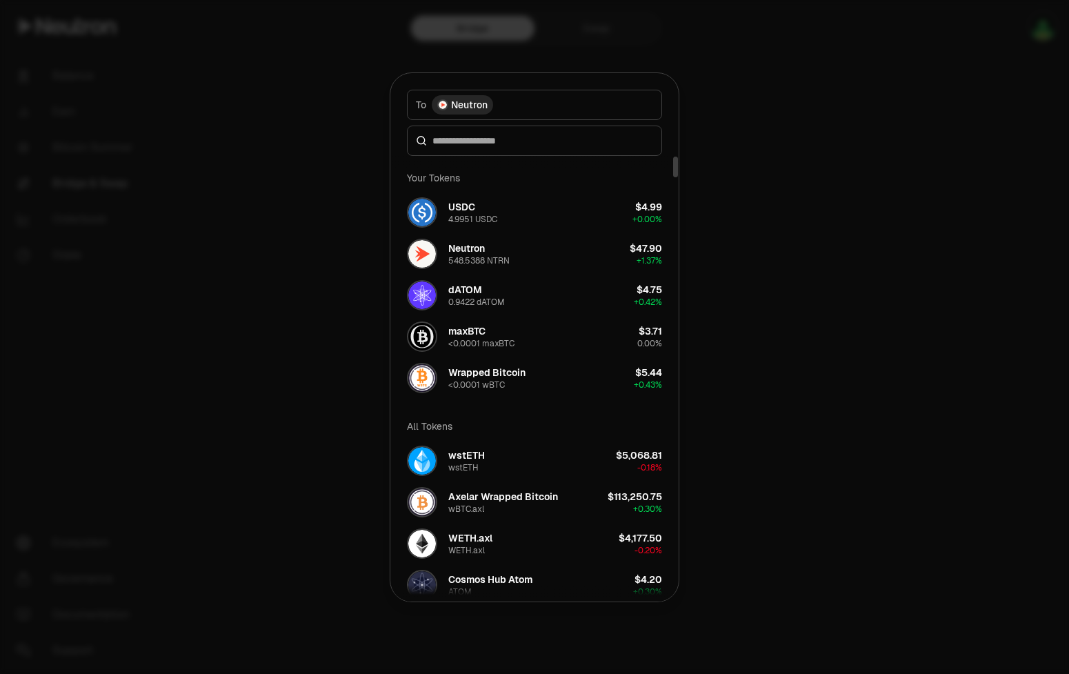
click at [510, 152] on div at bounding box center [534, 141] width 255 height 30
click at [515, 144] on input at bounding box center [543, 141] width 221 height 14
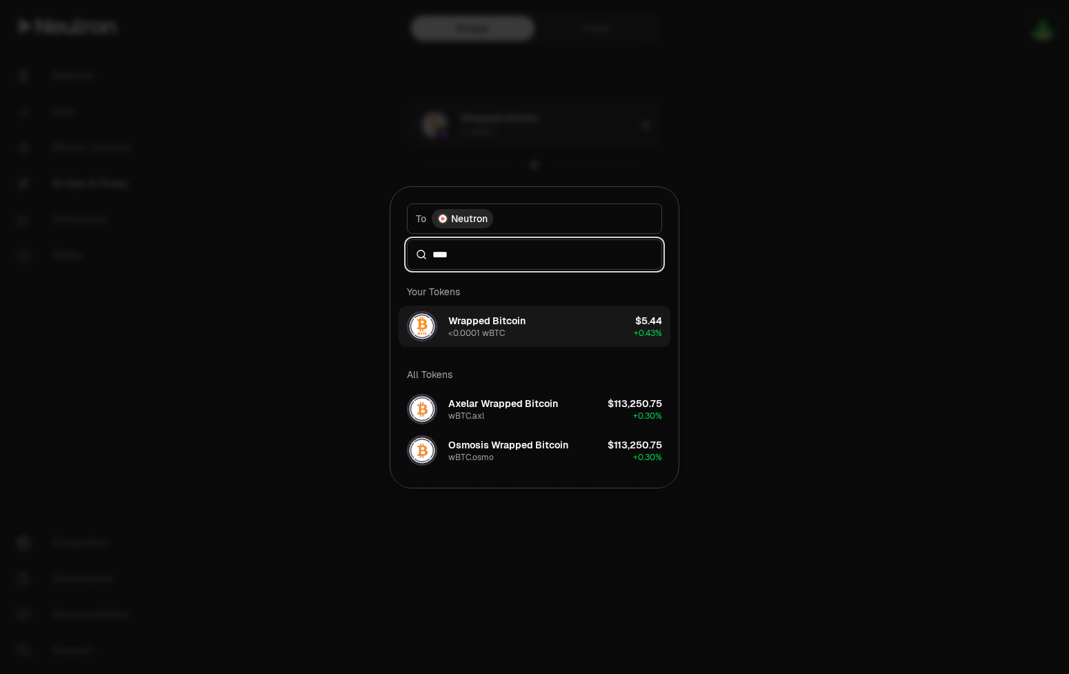
type input "****"
click at [526, 330] on button "Wrapped Bitcoin <0.0001 wBTC $5.44 + 0.43%" at bounding box center [535, 326] width 272 height 41
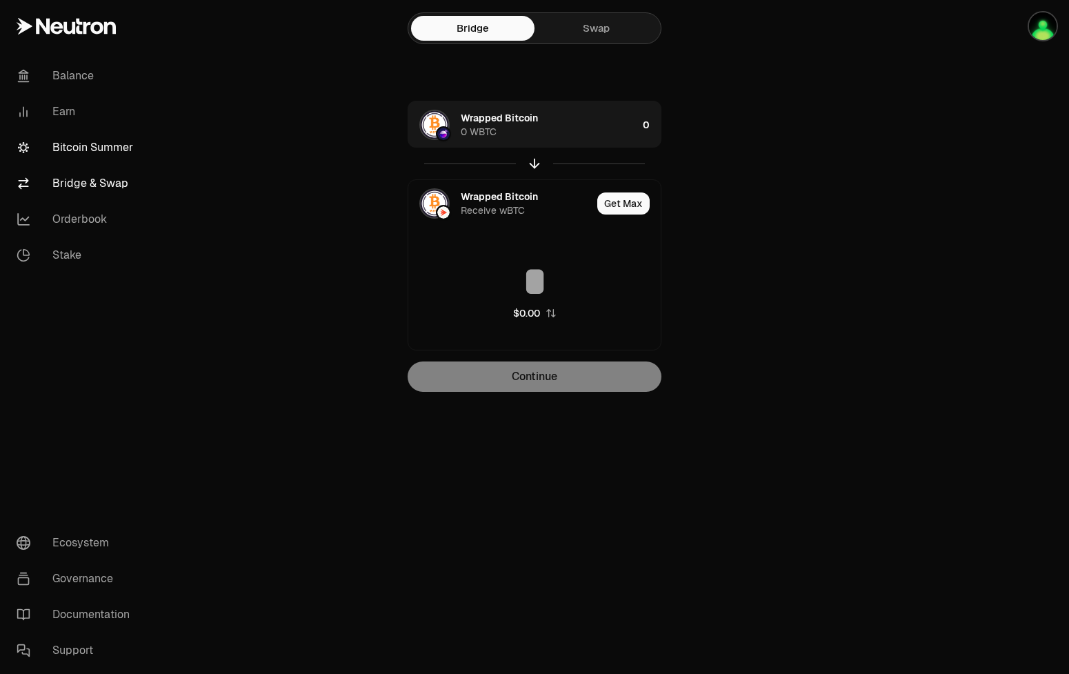
click at [111, 147] on link "Bitcoin Summer" at bounding box center [78, 148] width 144 height 36
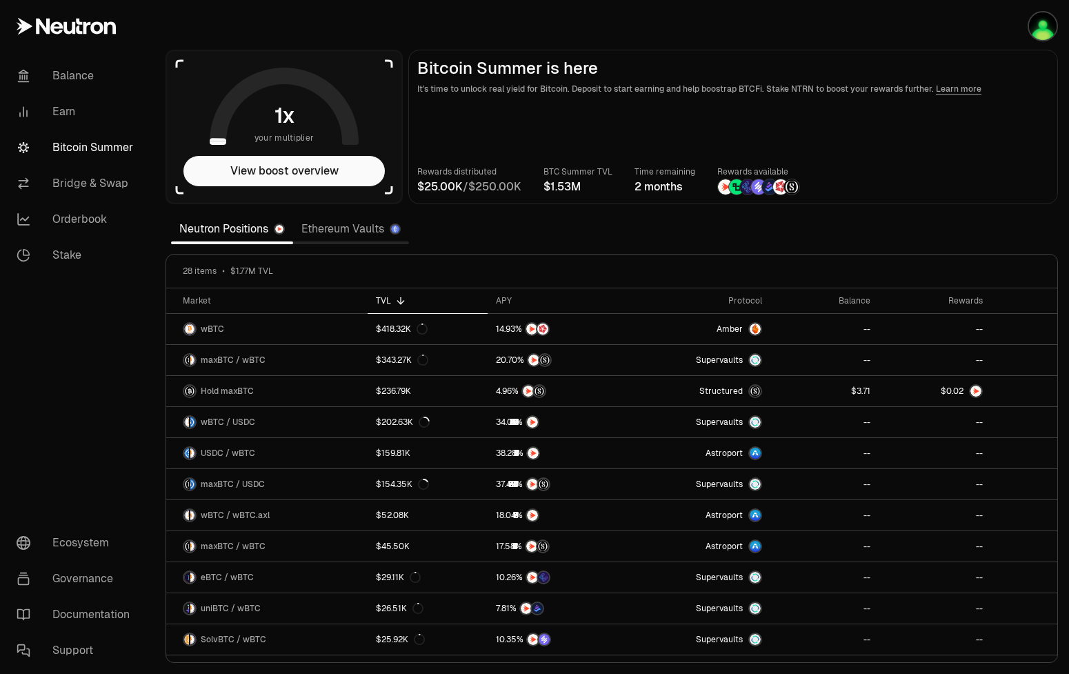
click at [367, 225] on link "Ethereum Vaults" at bounding box center [351, 229] width 116 height 28
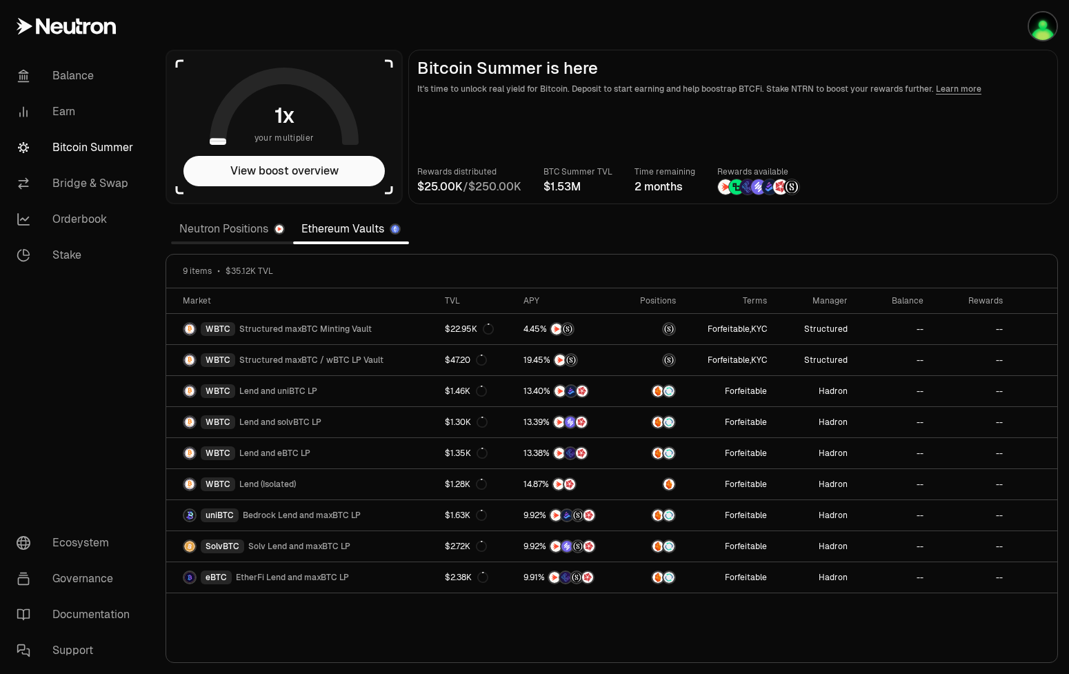
click at [225, 228] on link "Neutron Positions" at bounding box center [232, 229] width 122 height 28
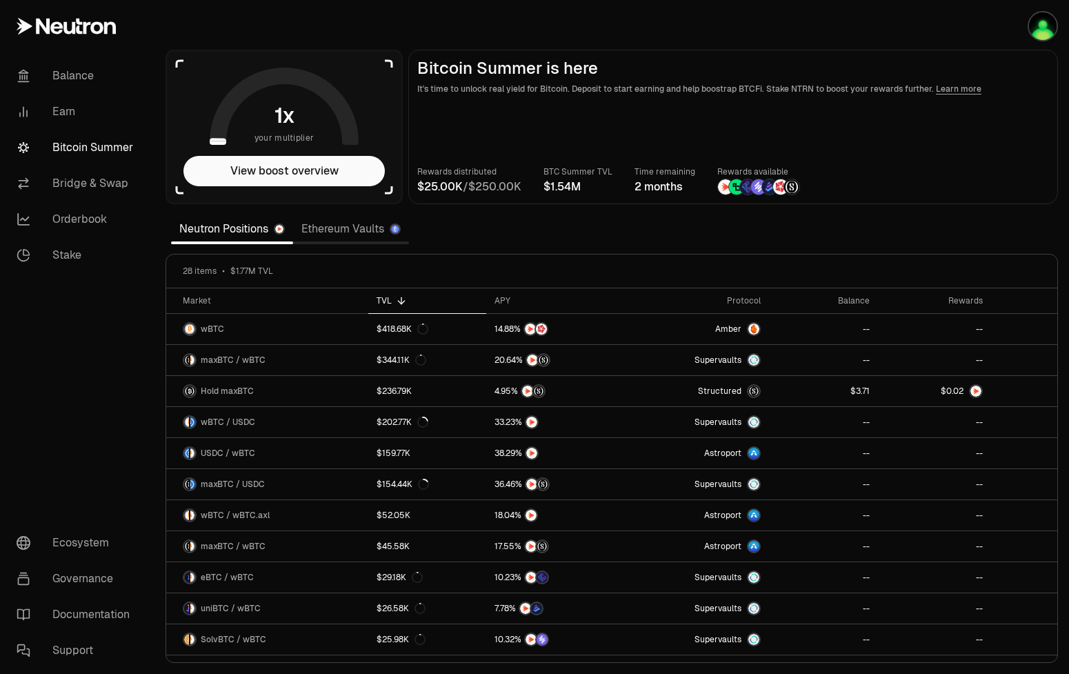
click at [339, 235] on link "Ethereum Vaults" at bounding box center [351, 229] width 116 height 28
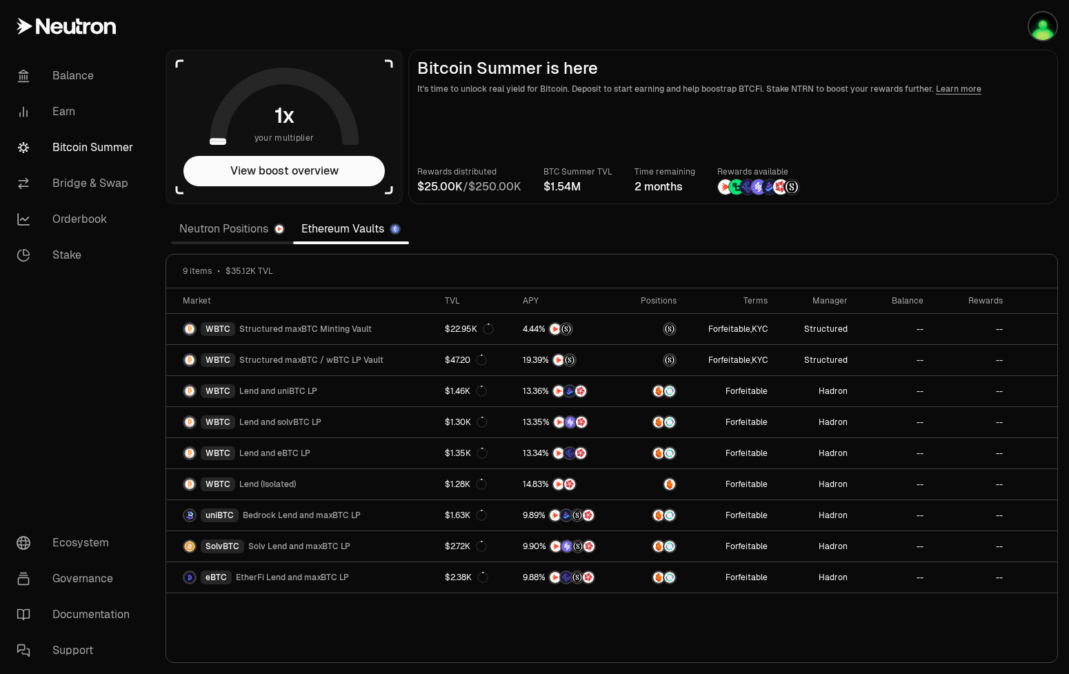
click at [206, 237] on link "Neutron Positions" at bounding box center [232, 229] width 122 height 28
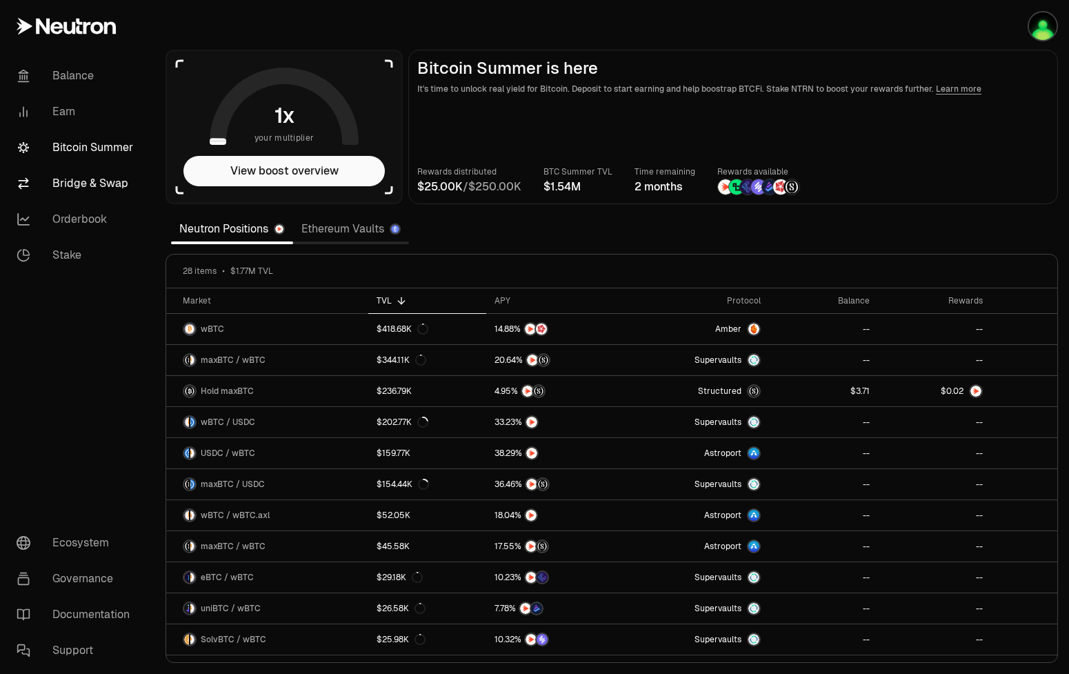
click at [81, 185] on link "Bridge & Swap" at bounding box center [78, 184] width 144 height 36
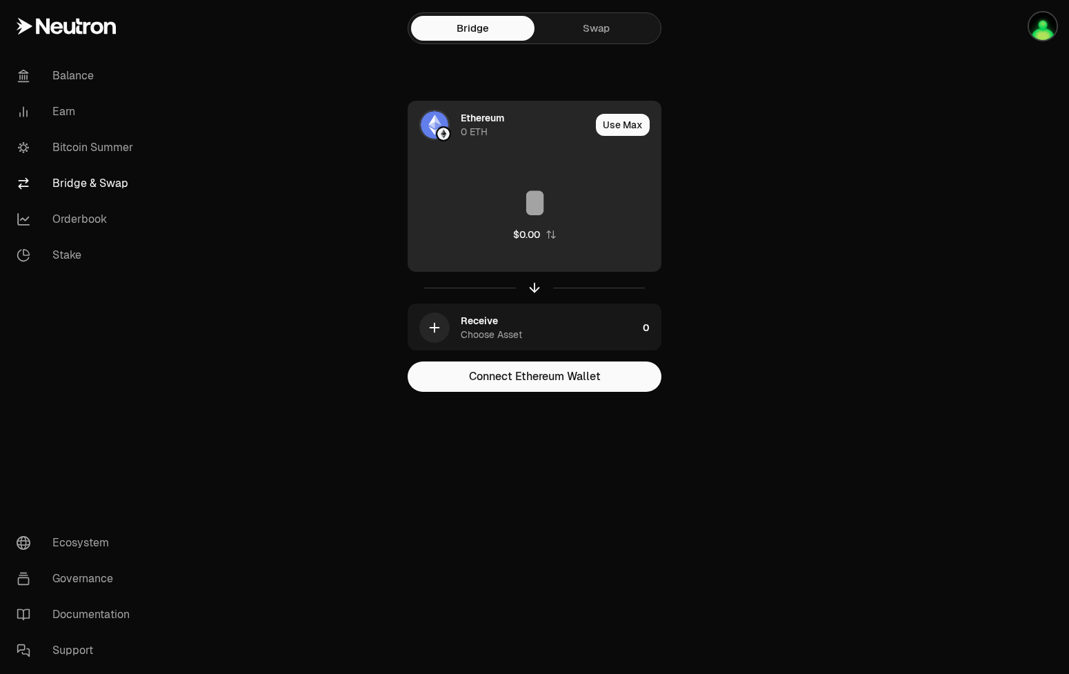
click at [517, 126] on div "Ethereum 0 ETH" at bounding box center [526, 125] width 130 height 28
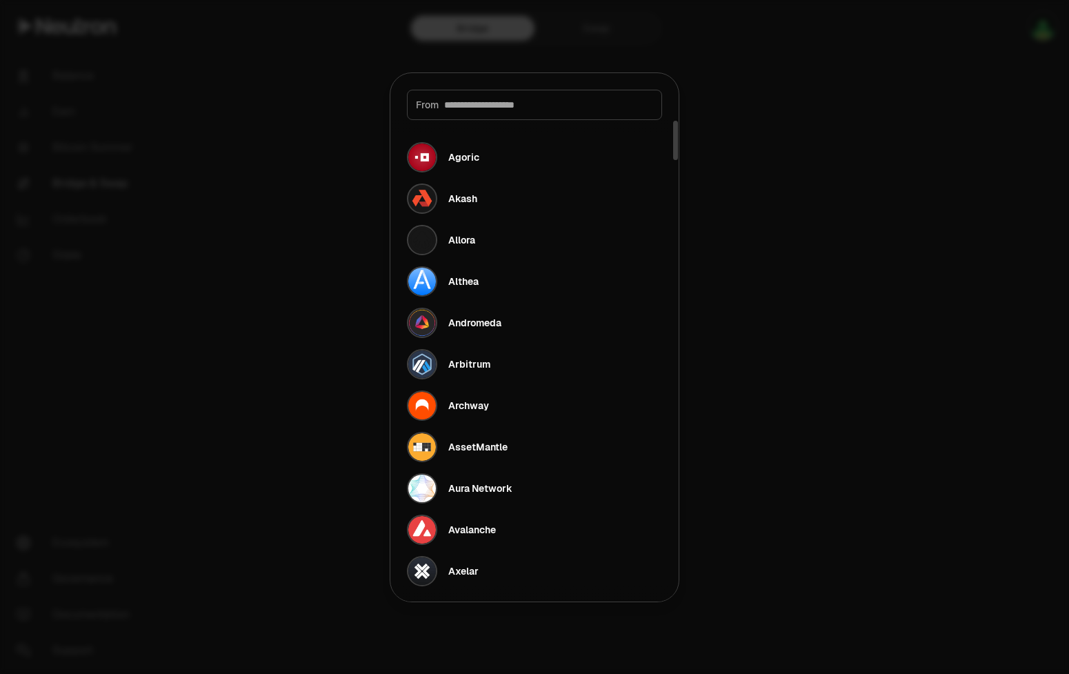
click at [526, 110] on input at bounding box center [548, 105] width 209 height 14
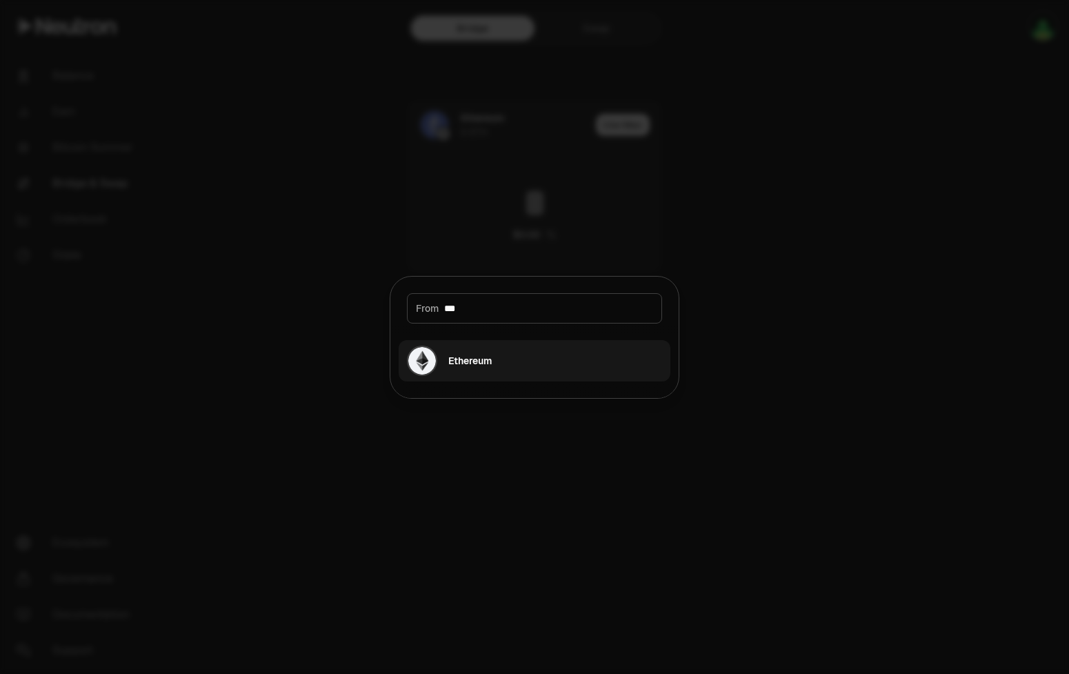
type input "***"
click at [500, 355] on button "Ethereum" at bounding box center [535, 360] width 272 height 41
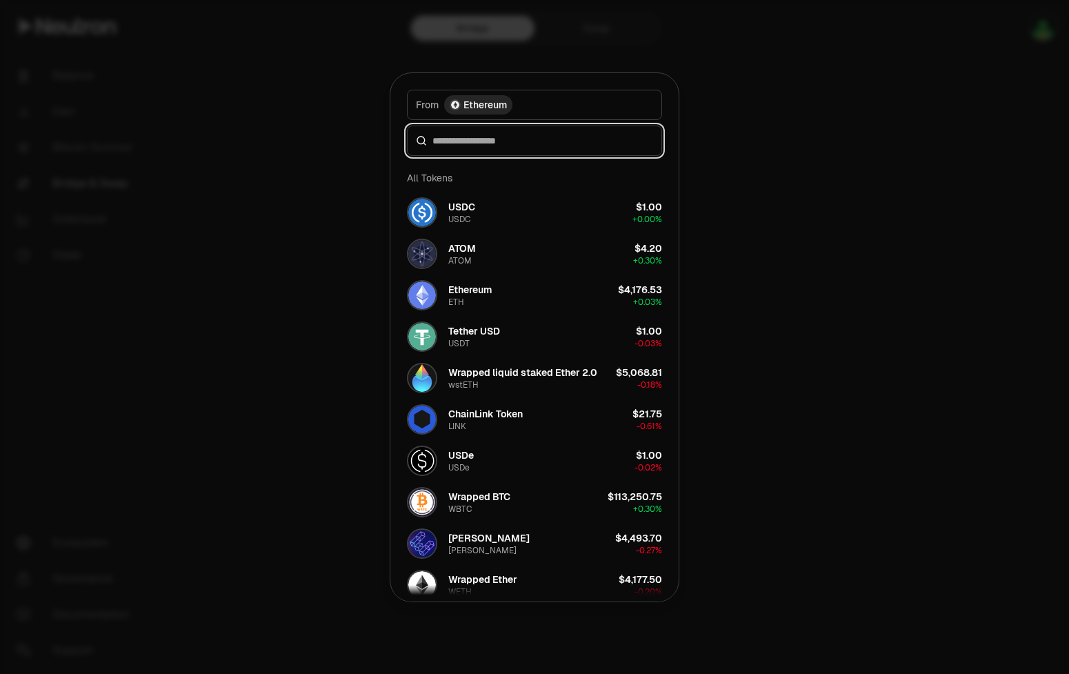
click at [518, 140] on input at bounding box center [543, 141] width 221 height 14
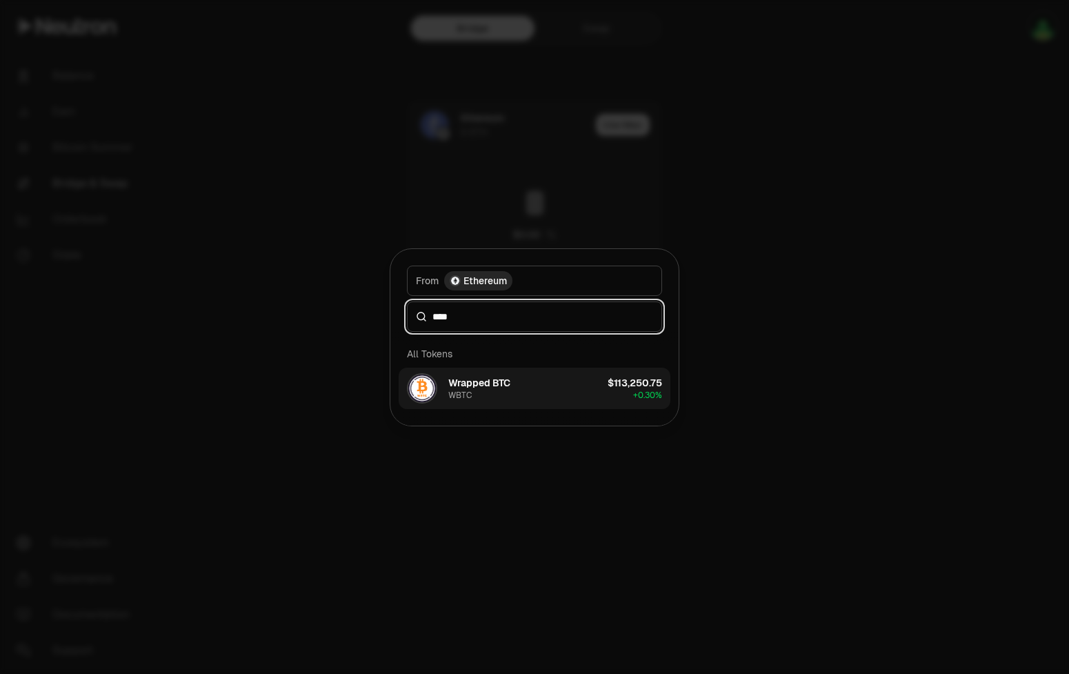
type input "****"
click at [540, 393] on button "Wrapped BTC WBTC $113,250.75 + 0.30%" at bounding box center [535, 388] width 272 height 41
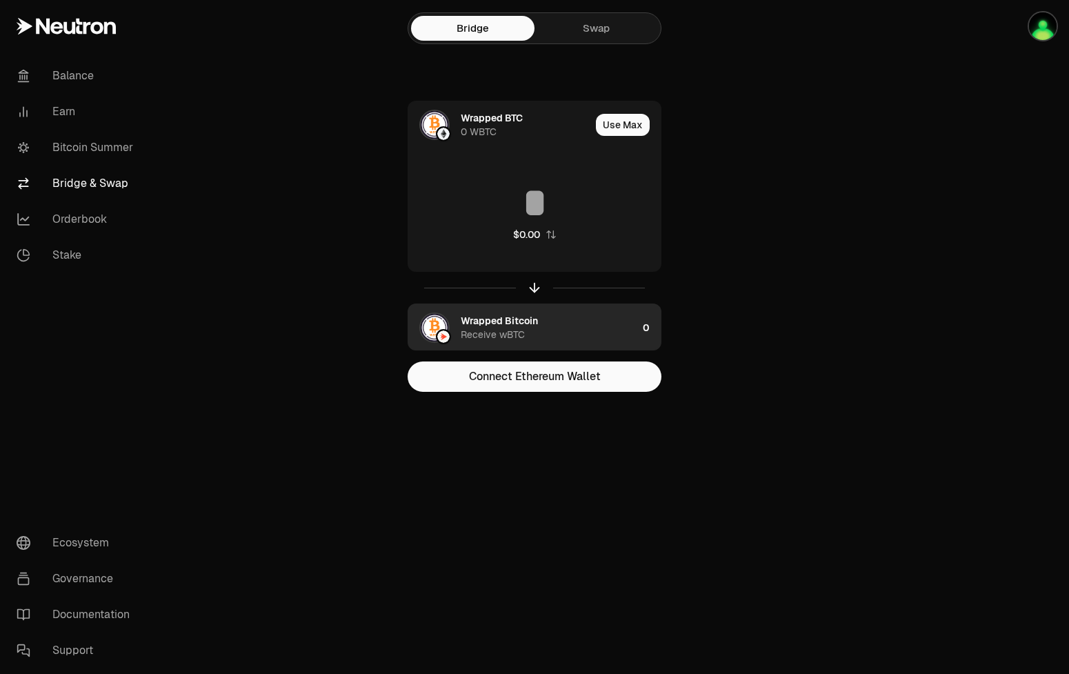
drag, startPoint x: 506, startPoint y: 329, endPoint x: 587, endPoint y: 326, distance: 80.8
click at [587, 326] on div "Wrapped Bitcoin Receive wBTC" at bounding box center [549, 328] width 177 height 28
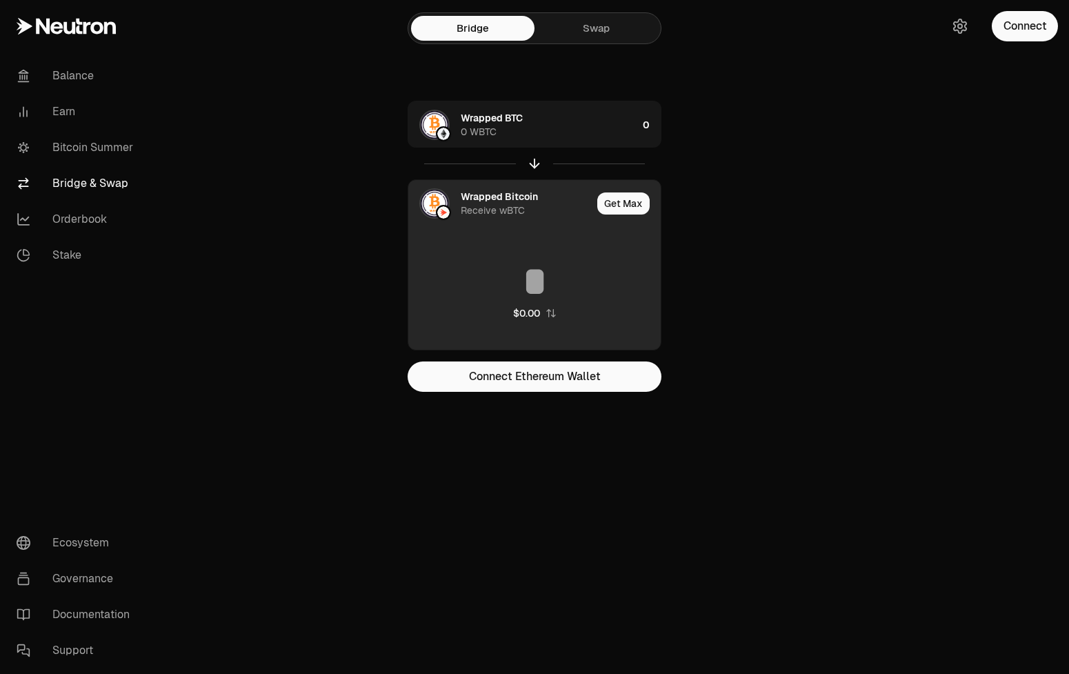
click at [595, 30] on link "Swap" at bounding box center [596, 28] width 123 height 25
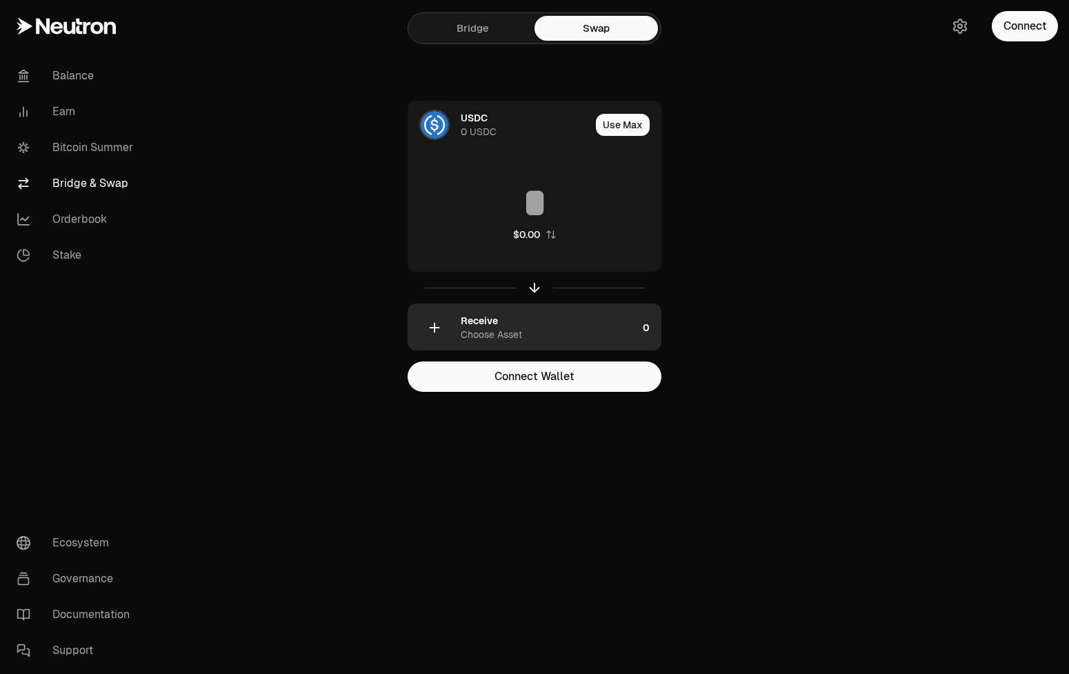
click at [513, 329] on div "Choose Asset" at bounding box center [491, 335] width 61 height 14
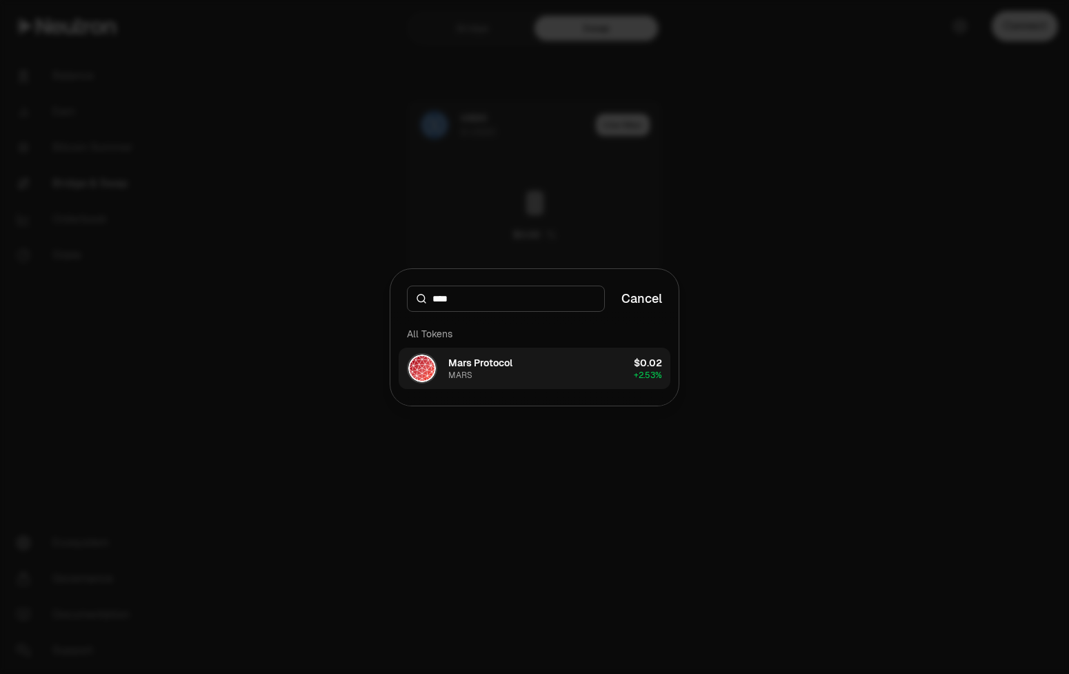
type input "****"
click at [553, 355] on button "Mars Protocol MARS $0.02 + 2.53%" at bounding box center [535, 368] width 272 height 41
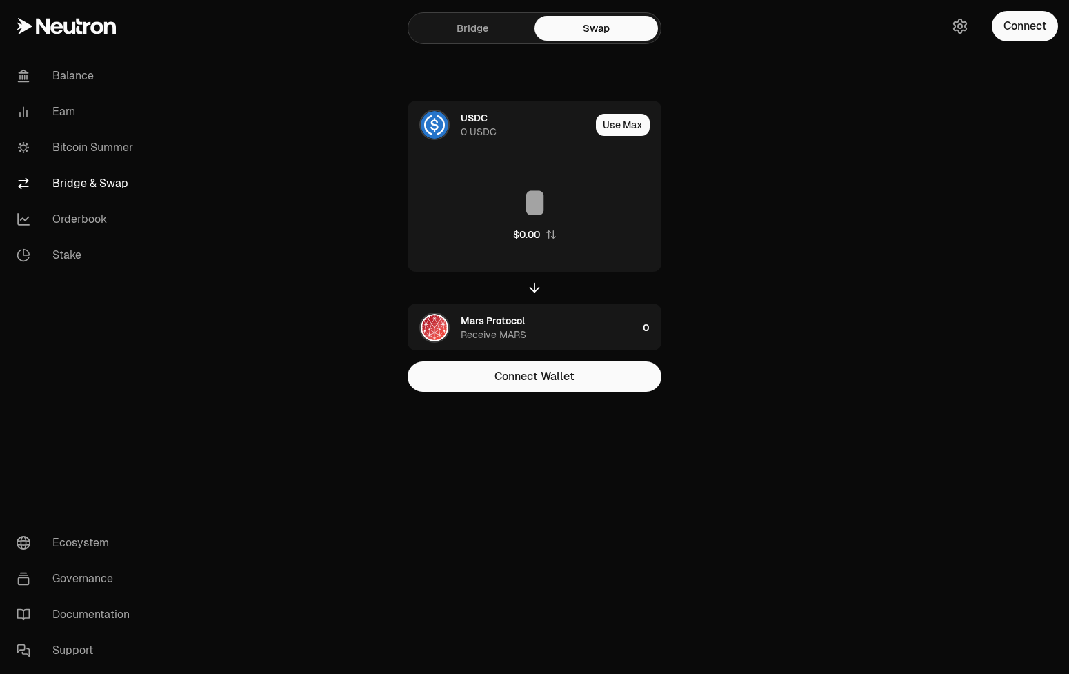
click at [975, 298] on div at bounding box center [992, 223] width 155 height 447
click at [103, 140] on link "Bitcoin Summer" at bounding box center [78, 148] width 144 height 36
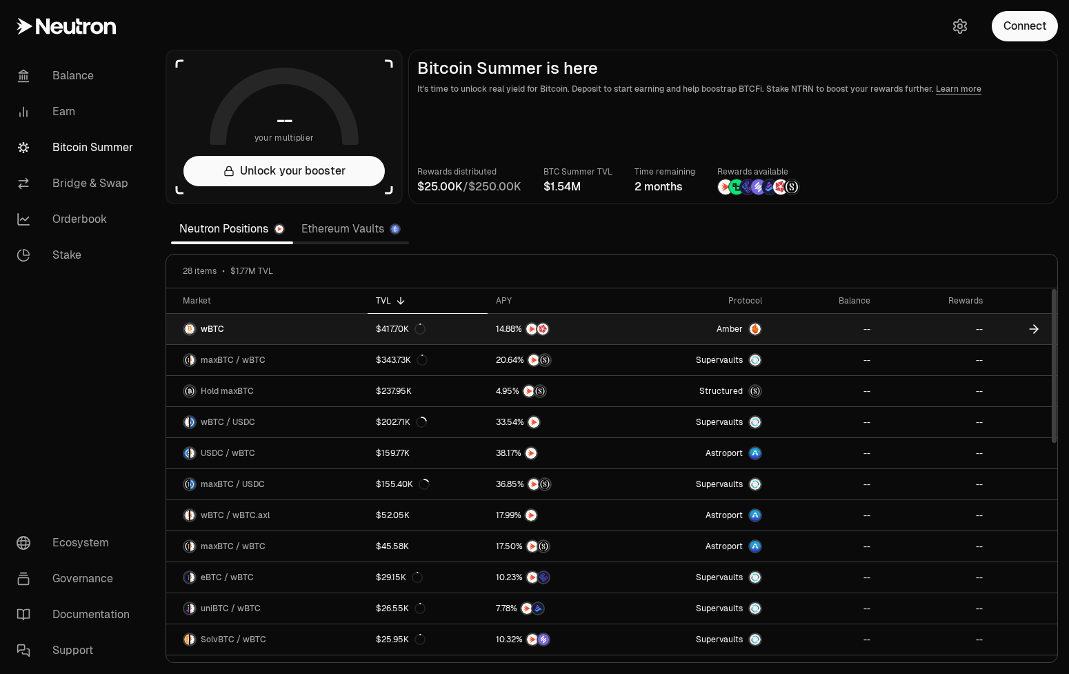
click at [603, 337] on link at bounding box center [558, 329] width 141 height 30
